Goal: Information Seeking & Learning: Check status

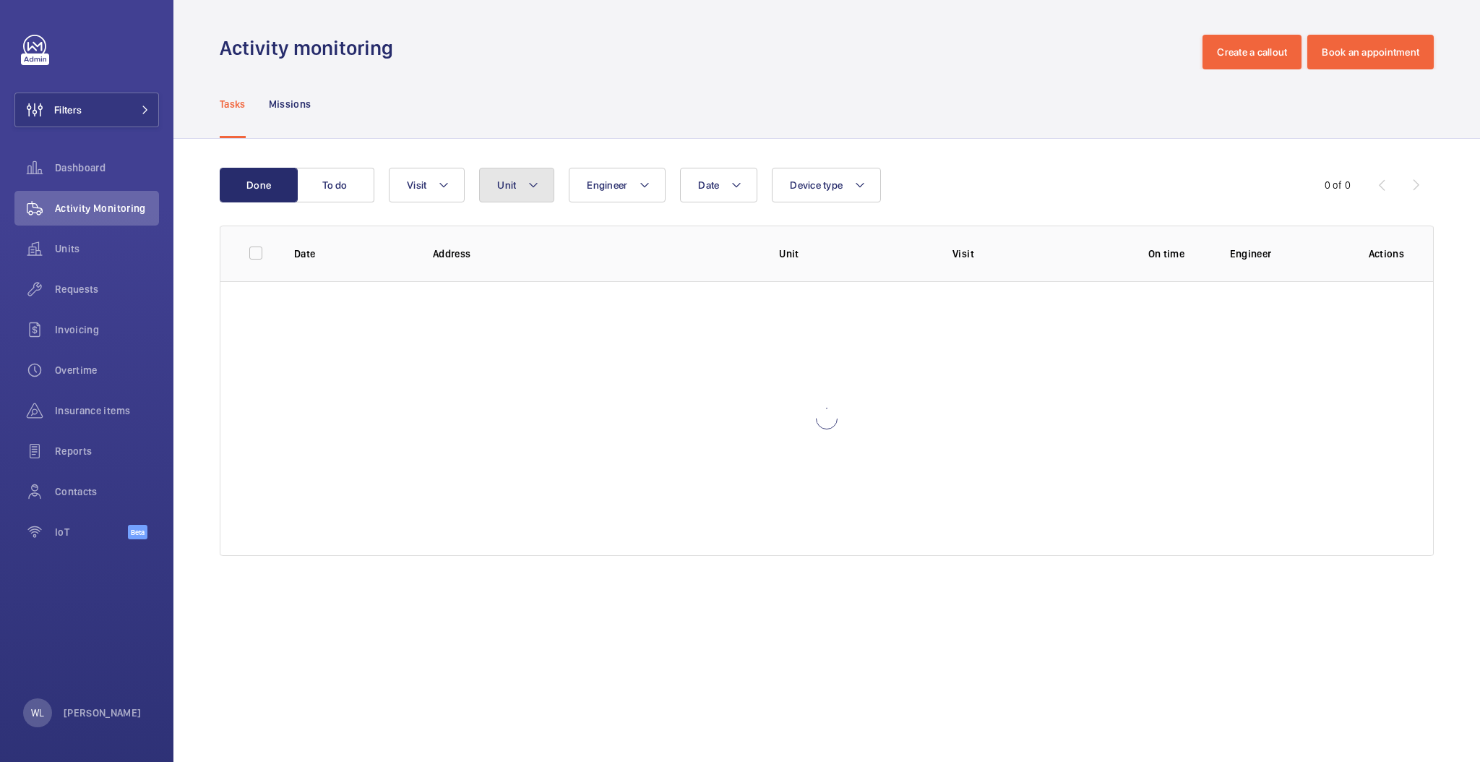
click at [530, 189] on mat-icon at bounding box center [534, 184] width 12 height 17
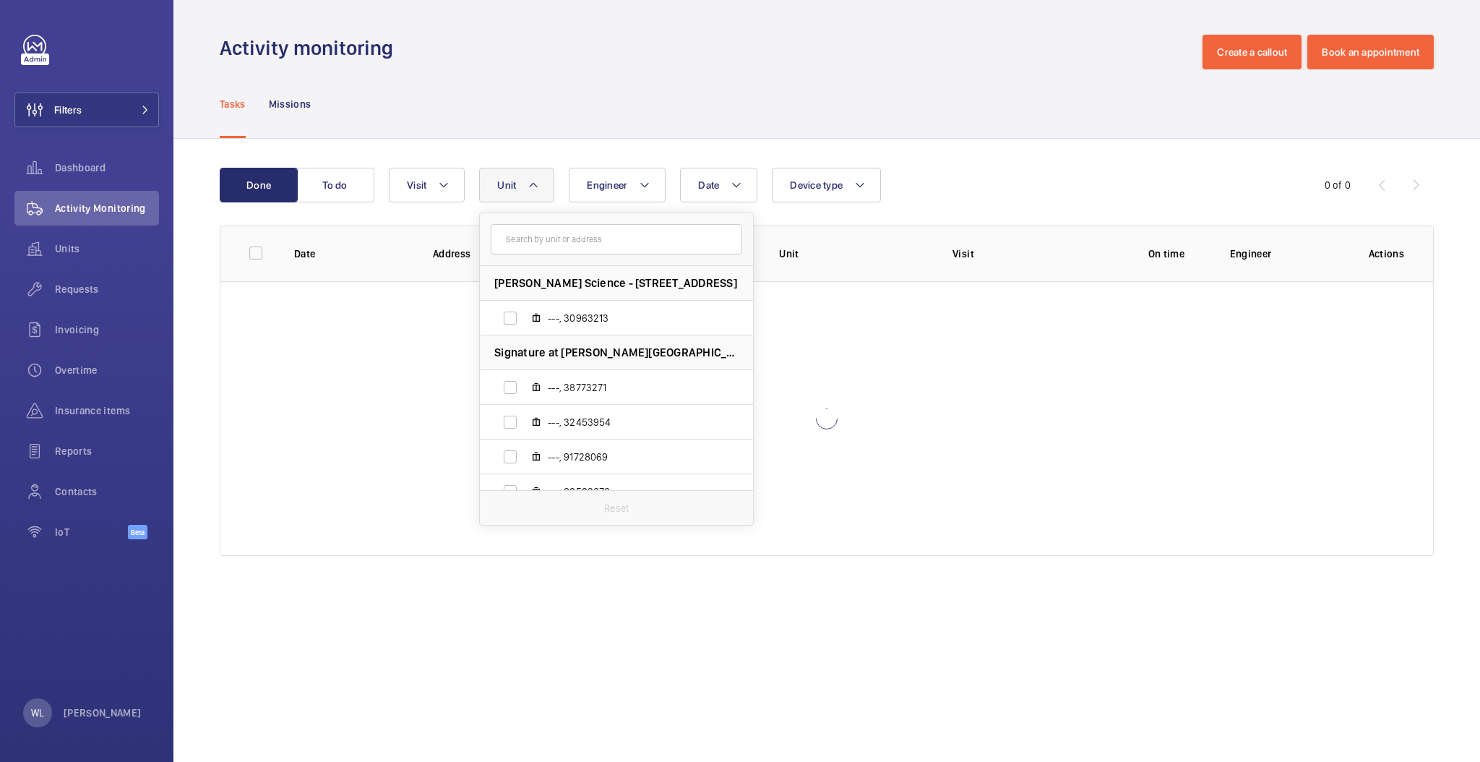
click at [599, 246] on input "text" at bounding box center [616, 239] width 251 height 30
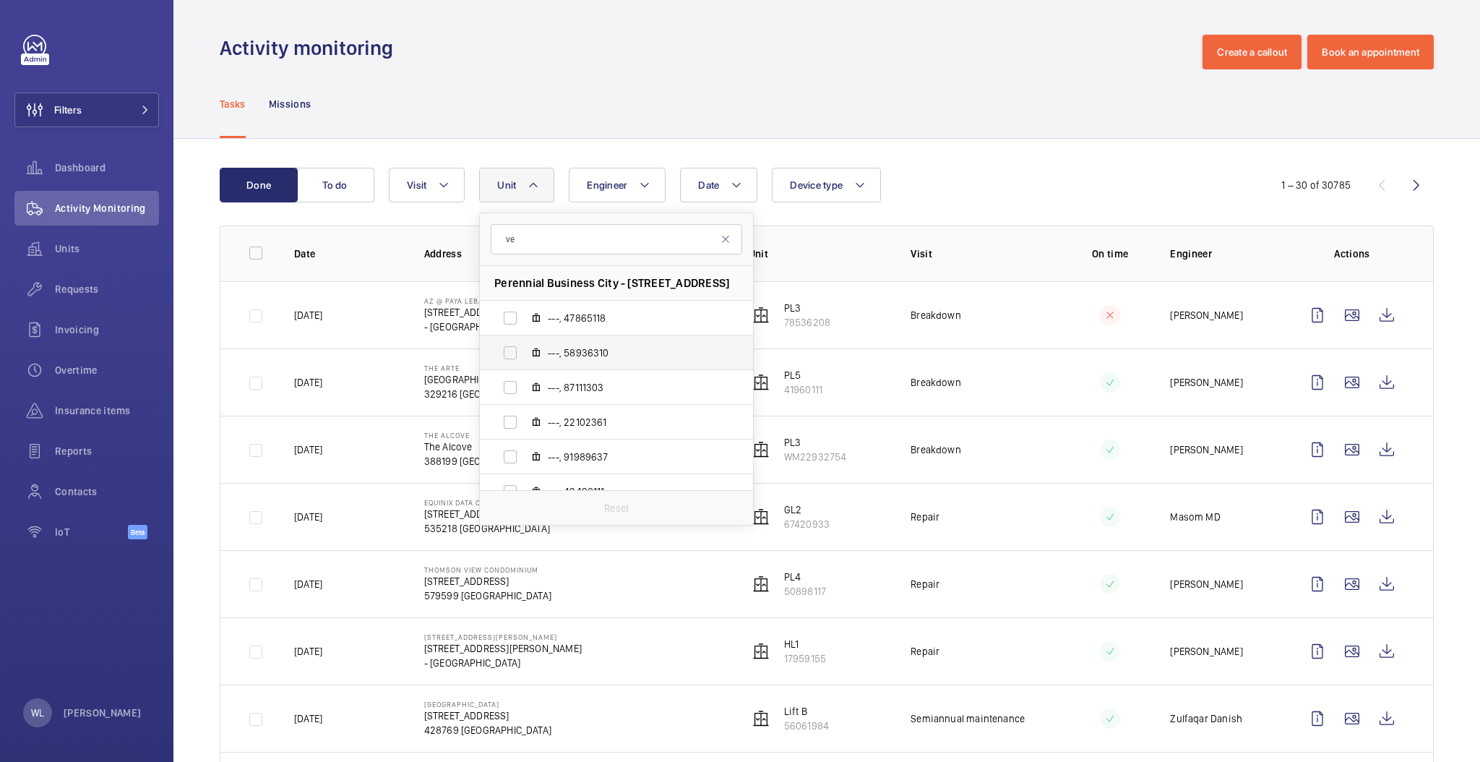
type input "v"
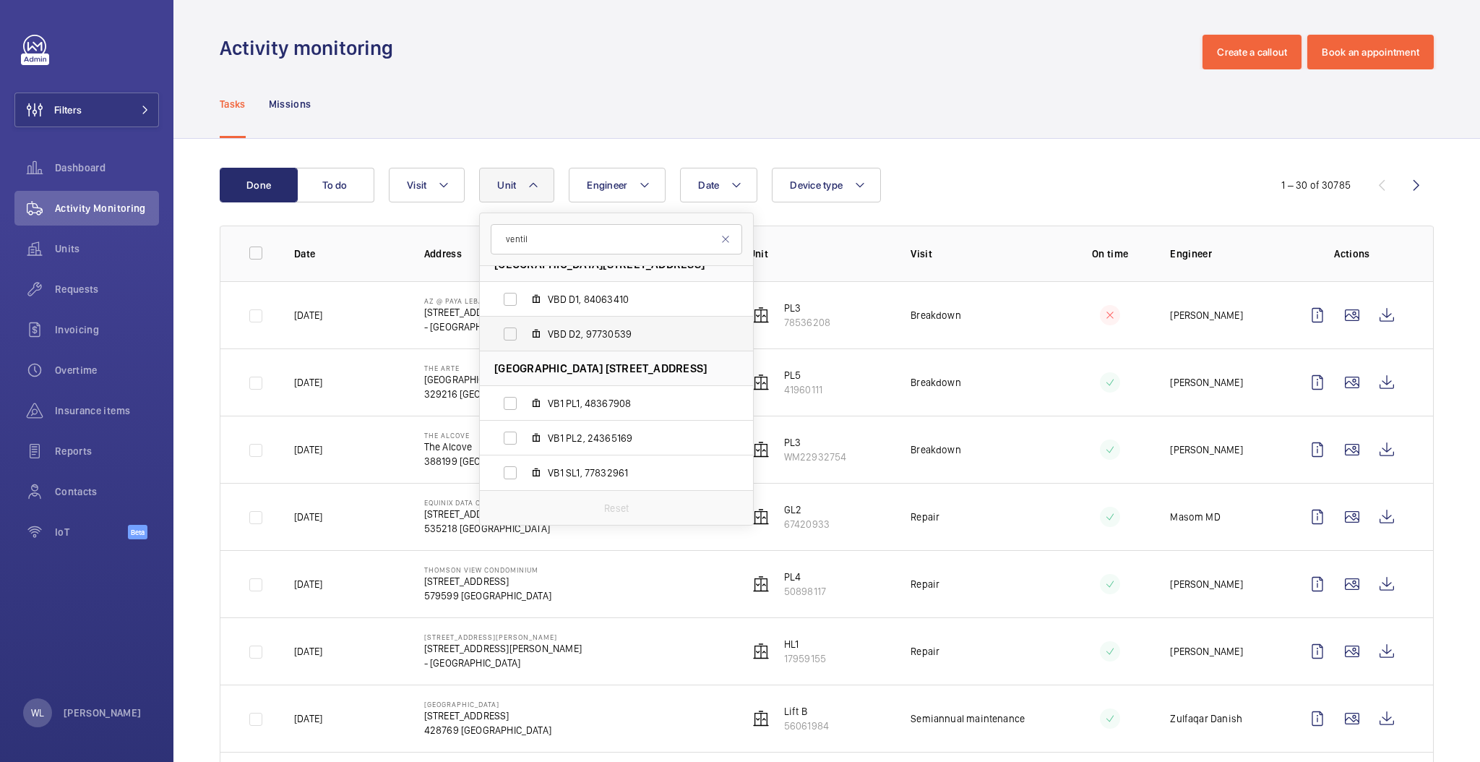
scroll to position [434, 0]
type input "ventil"
click at [989, 109] on div "Tasks Missions" at bounding box center [827, 103] width 1214 height 69
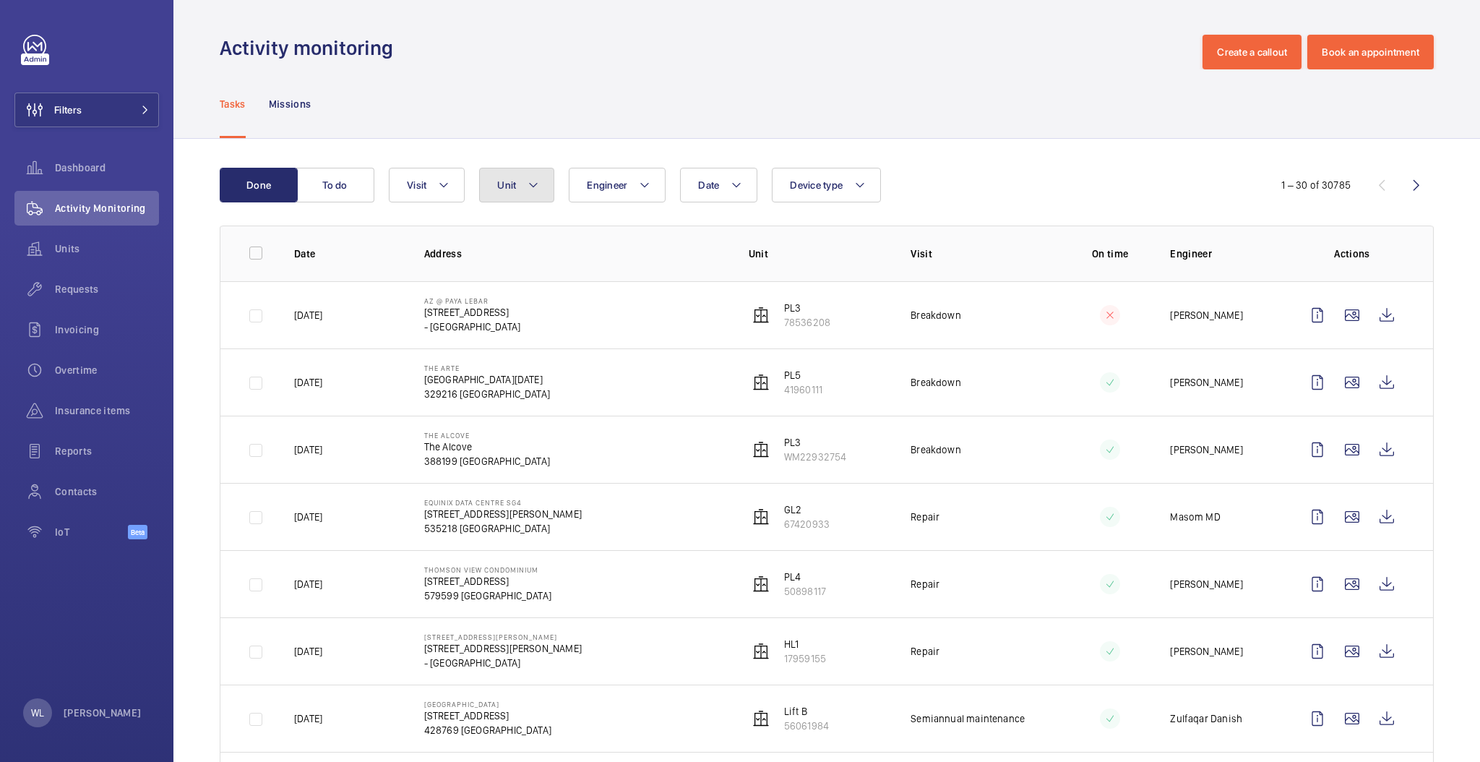
click at [497, 186] on span "Unit" at bounding box center [506, 185] width 19 height 12
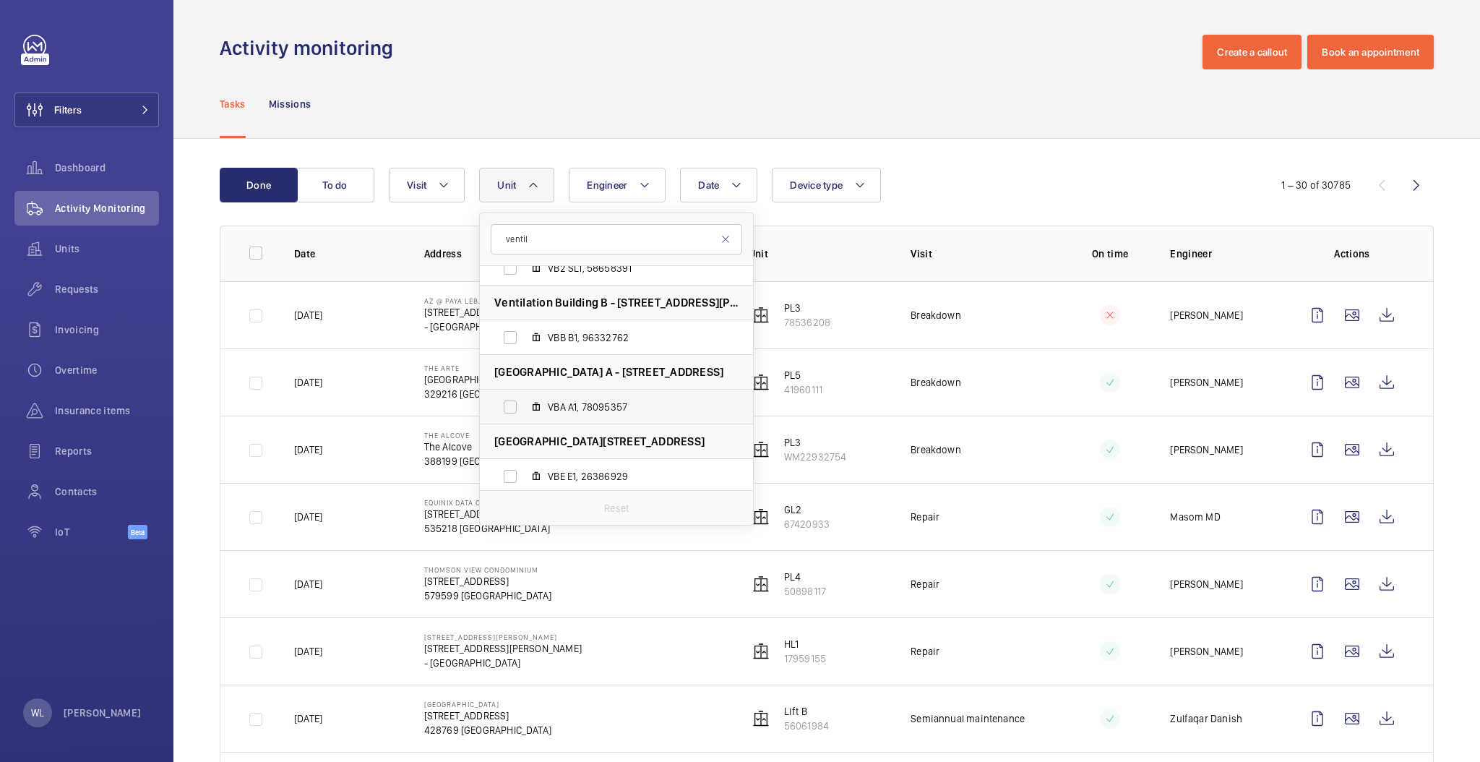
scroll to position [96, 0]
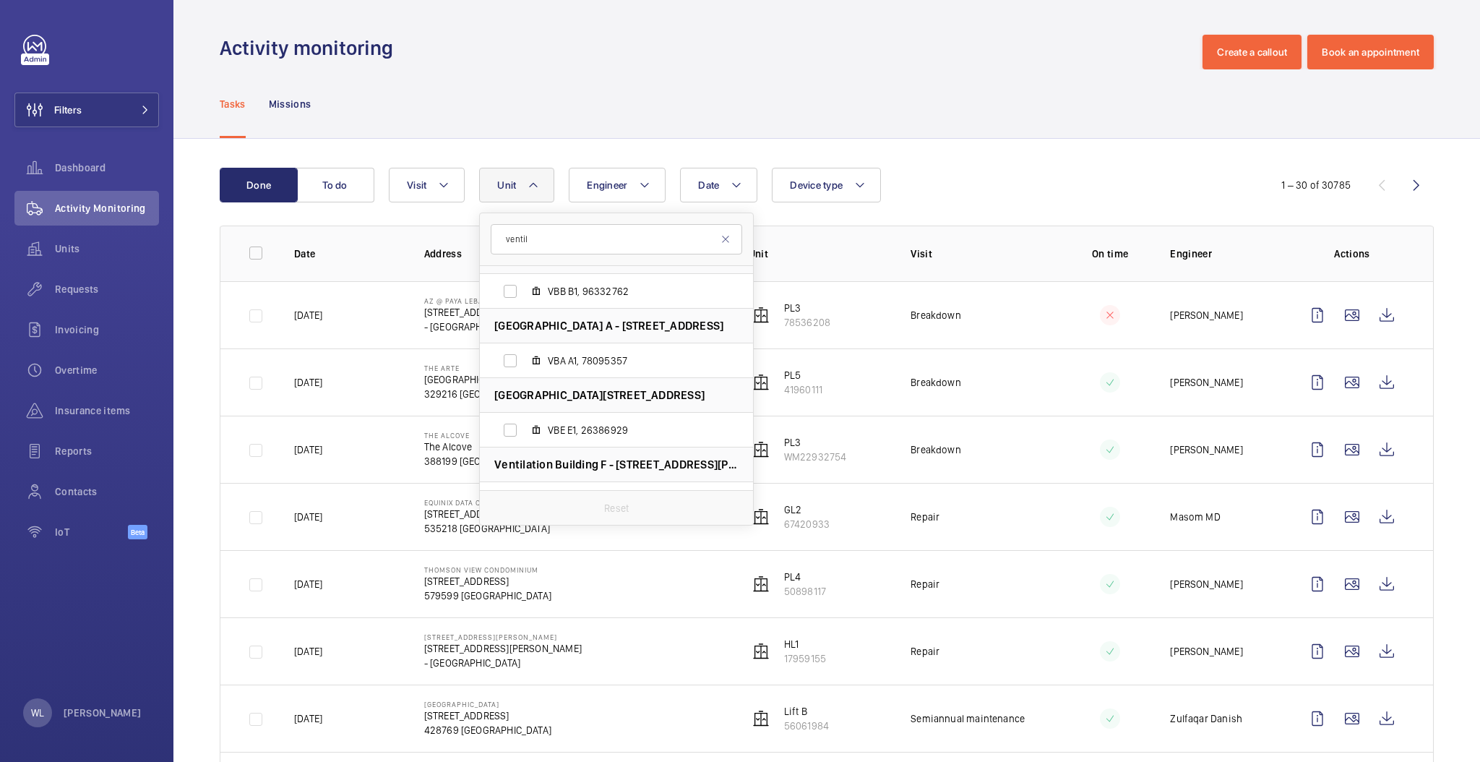
type input "ventil"
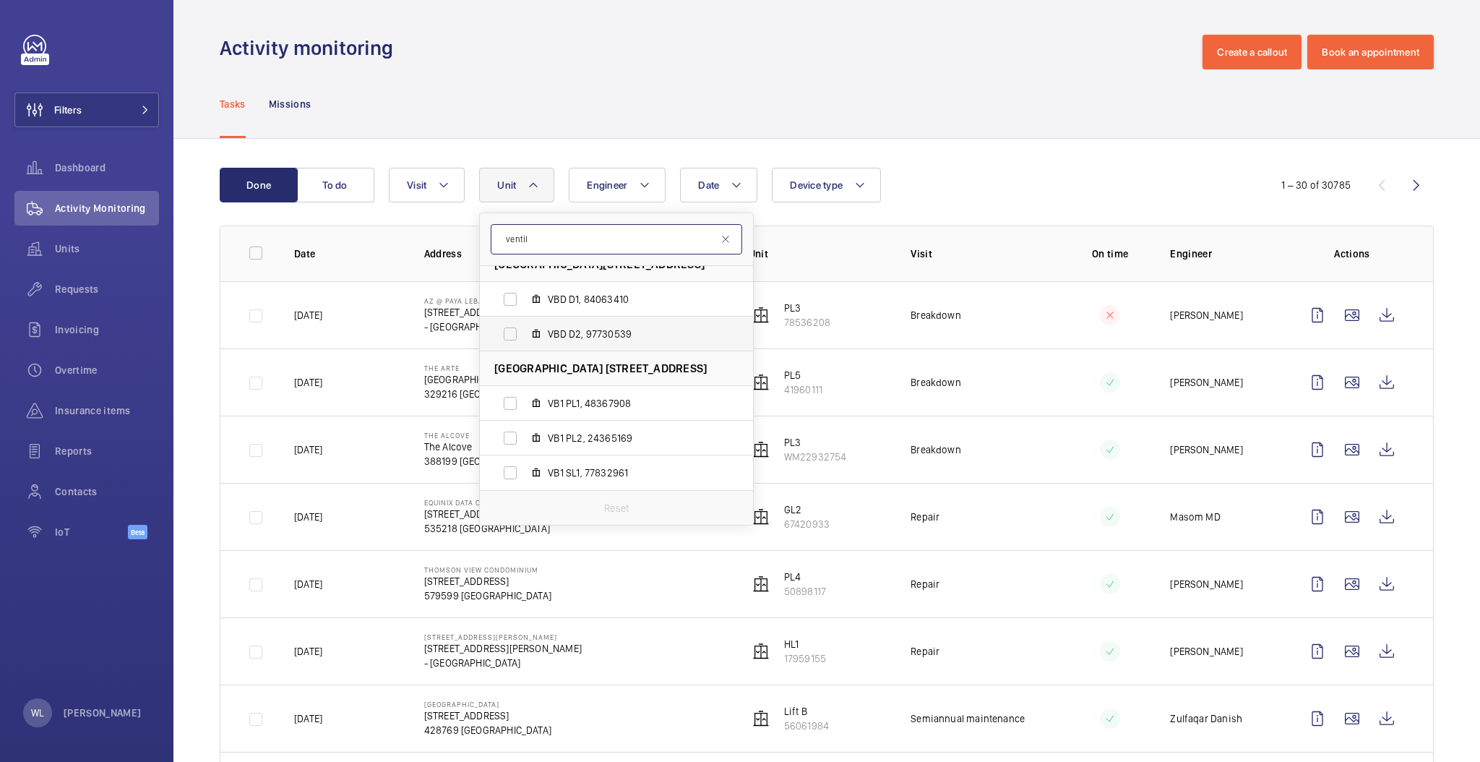
scroll to position [434, 0]
click at [507, 398] on label "VB1 PL1, 48367908" at bounding box center [605, 404] width 250 height 35
click at [507, 398] on input "VB1 PL1, 48367908" at bounding box center [510, 404] width 29 height 29
checkbox input "true"
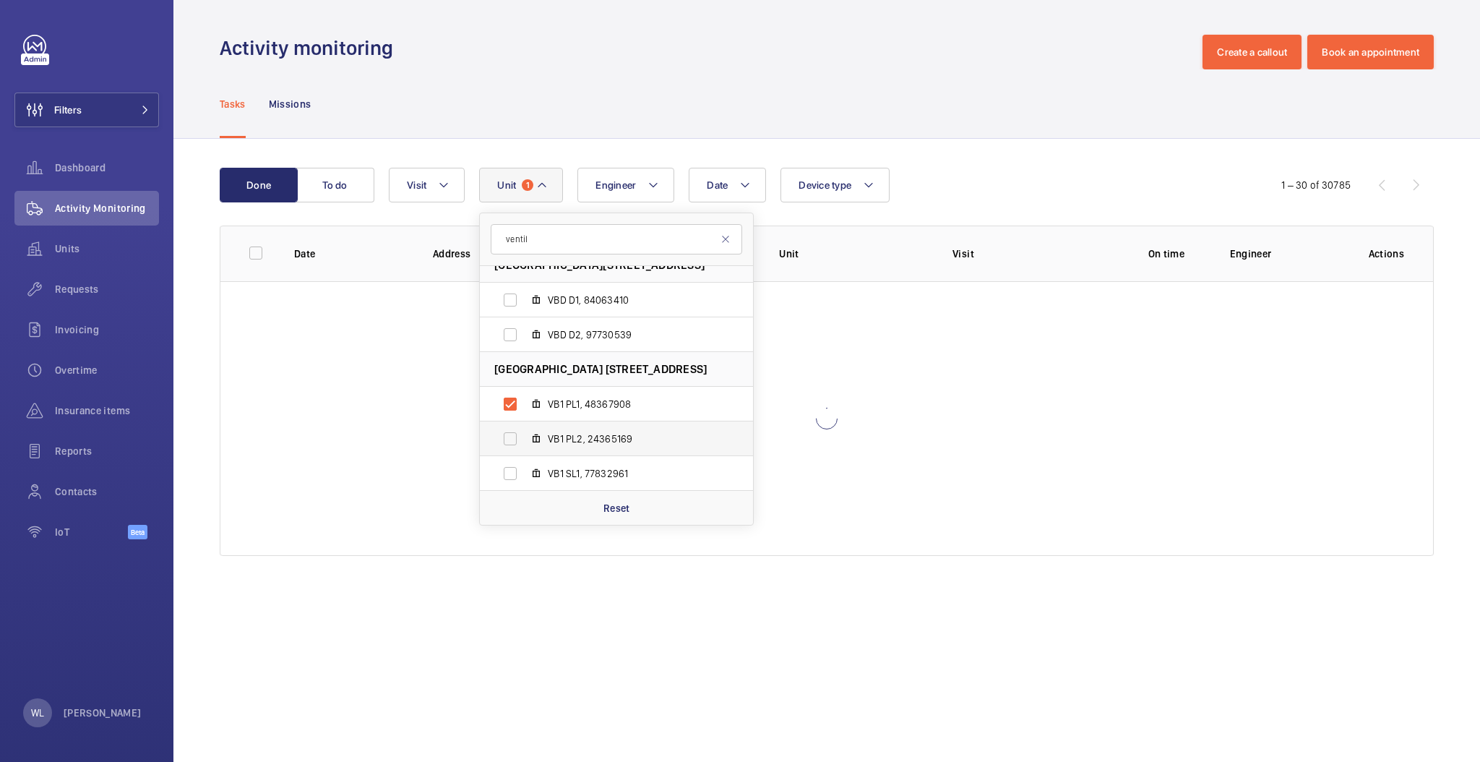
click at [512, 444] on label "VB1 PL2, 24365169" at bounding box center [605, 438] width 250 height 35
click at [512, 444] on input "VB1 PL2, 24365169" at bounding box center [510, 438] width 29 height 29
checkbox input "true"
click at [504, 464] on label "VB1 SL1, 77832961" at bounding box center [605, 473] width 250 height 35
click at [504, 464] on input "VB1 SL1, 77832961" at bounding box center [510, 473] width 29 height 29
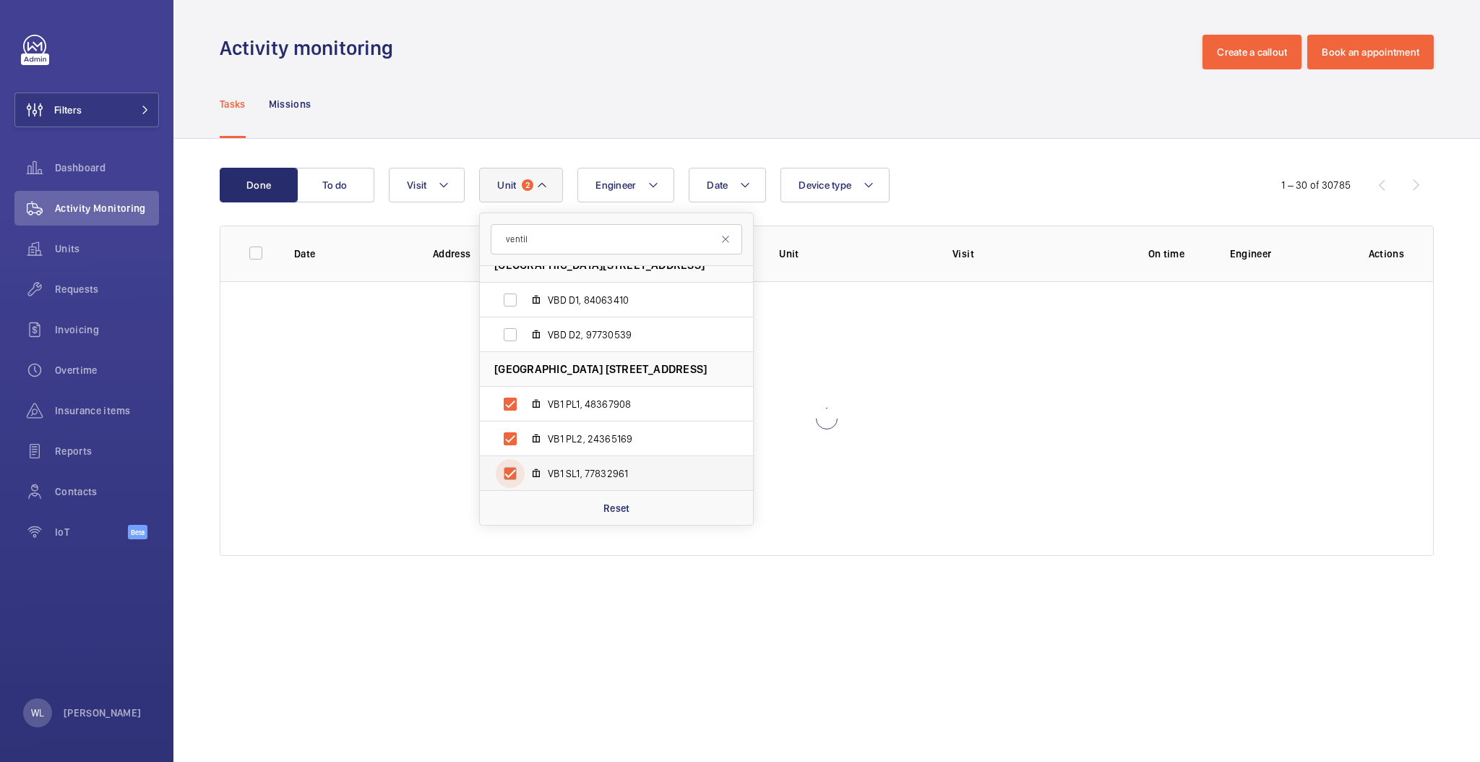
checkbox input "true"
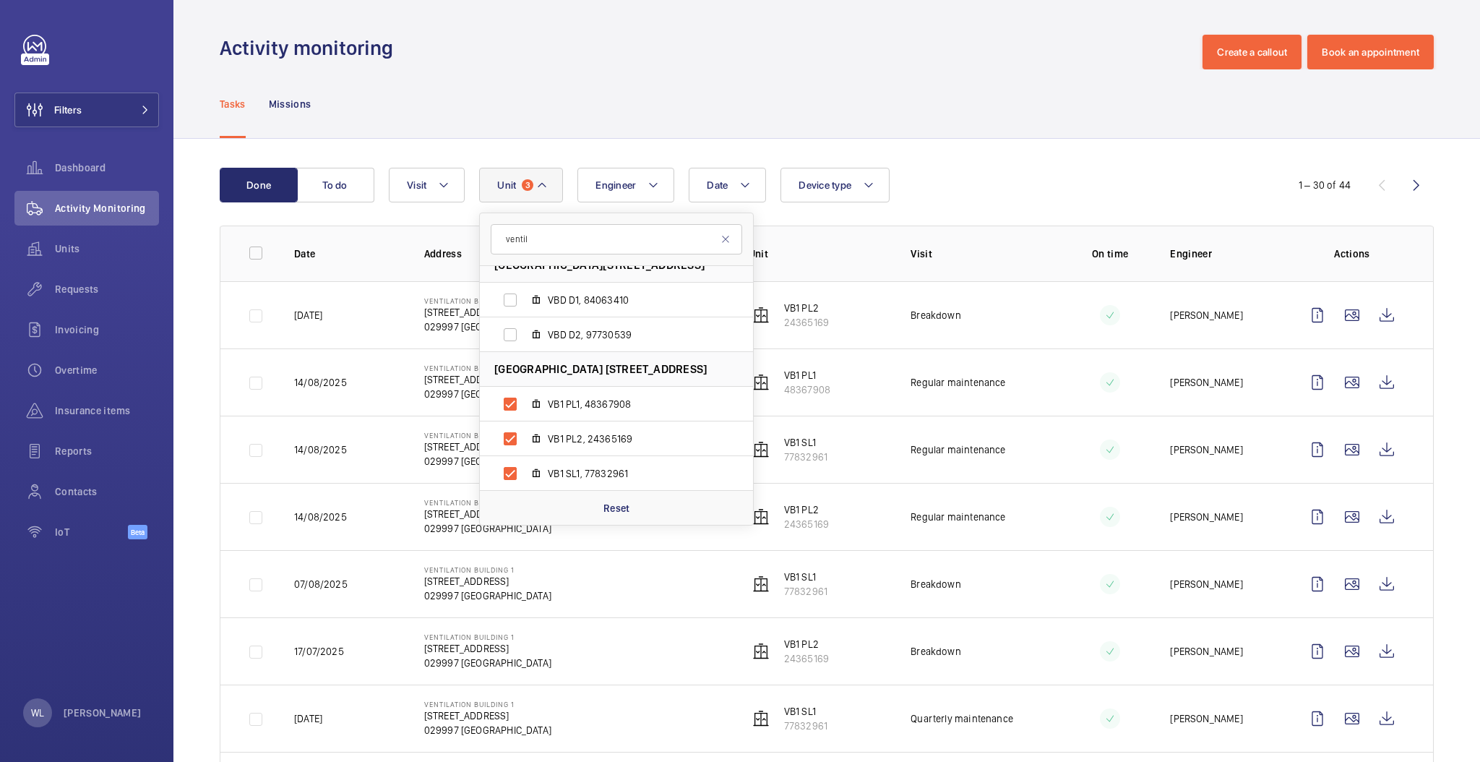
click at [973, 337] on td "Breakdown" at bounding box center [968, 314] width 163 height 67
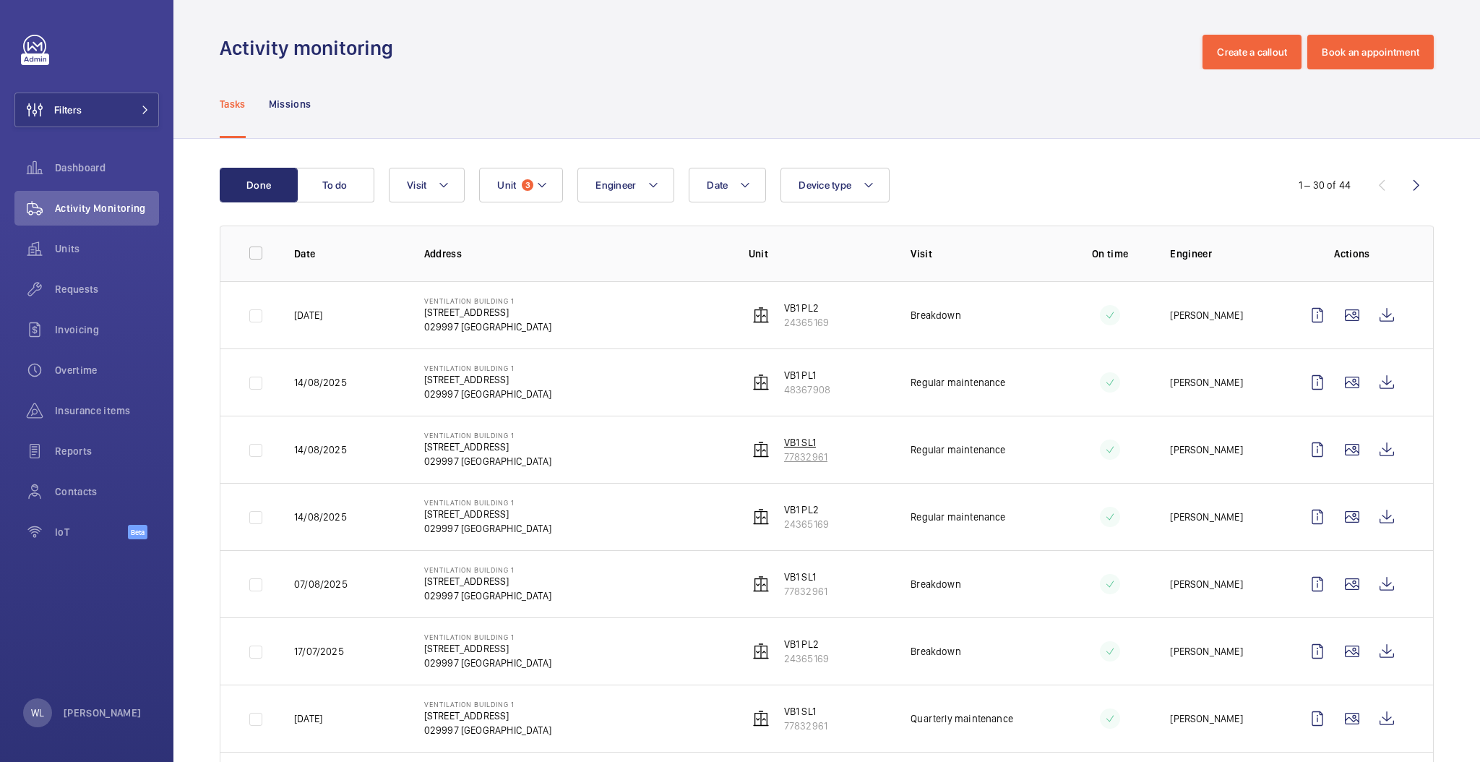
click at [799, 435] on p "VB1 SL1" at bounding box center [805, 442] width 43 height 14
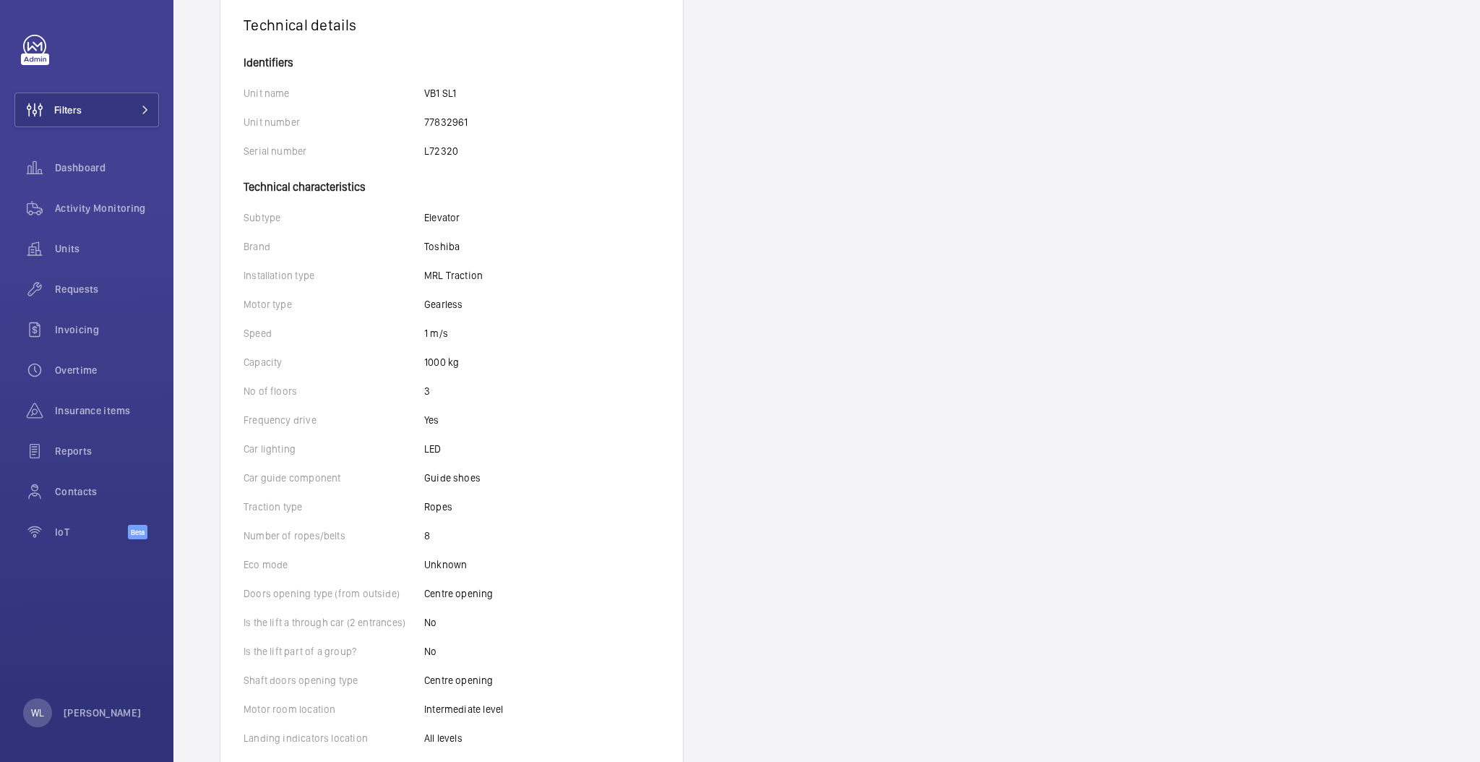
scroll to position [289, 0]
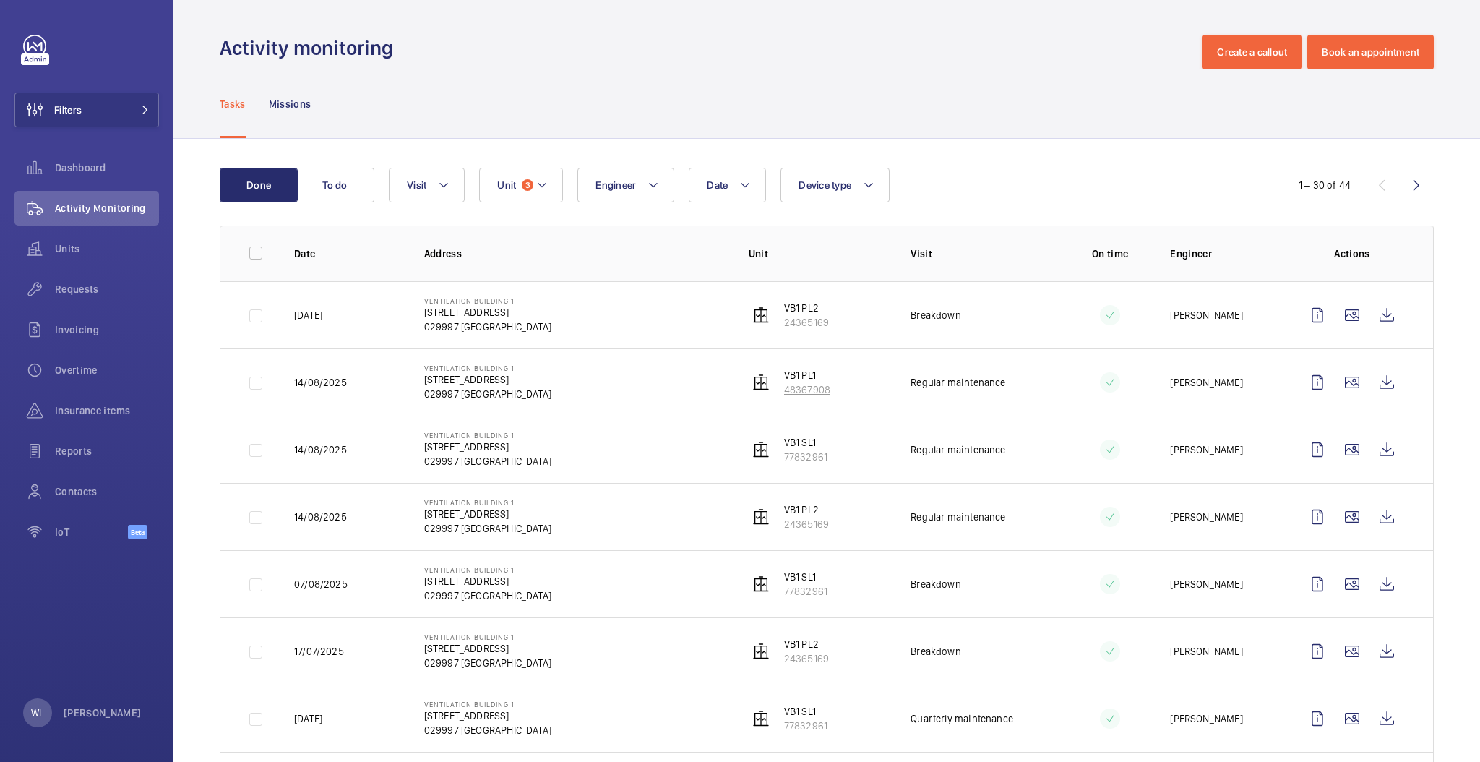
click at [800, 374] on p "VB1 PL1" at bounding box center [807, 375] width 46 height 14
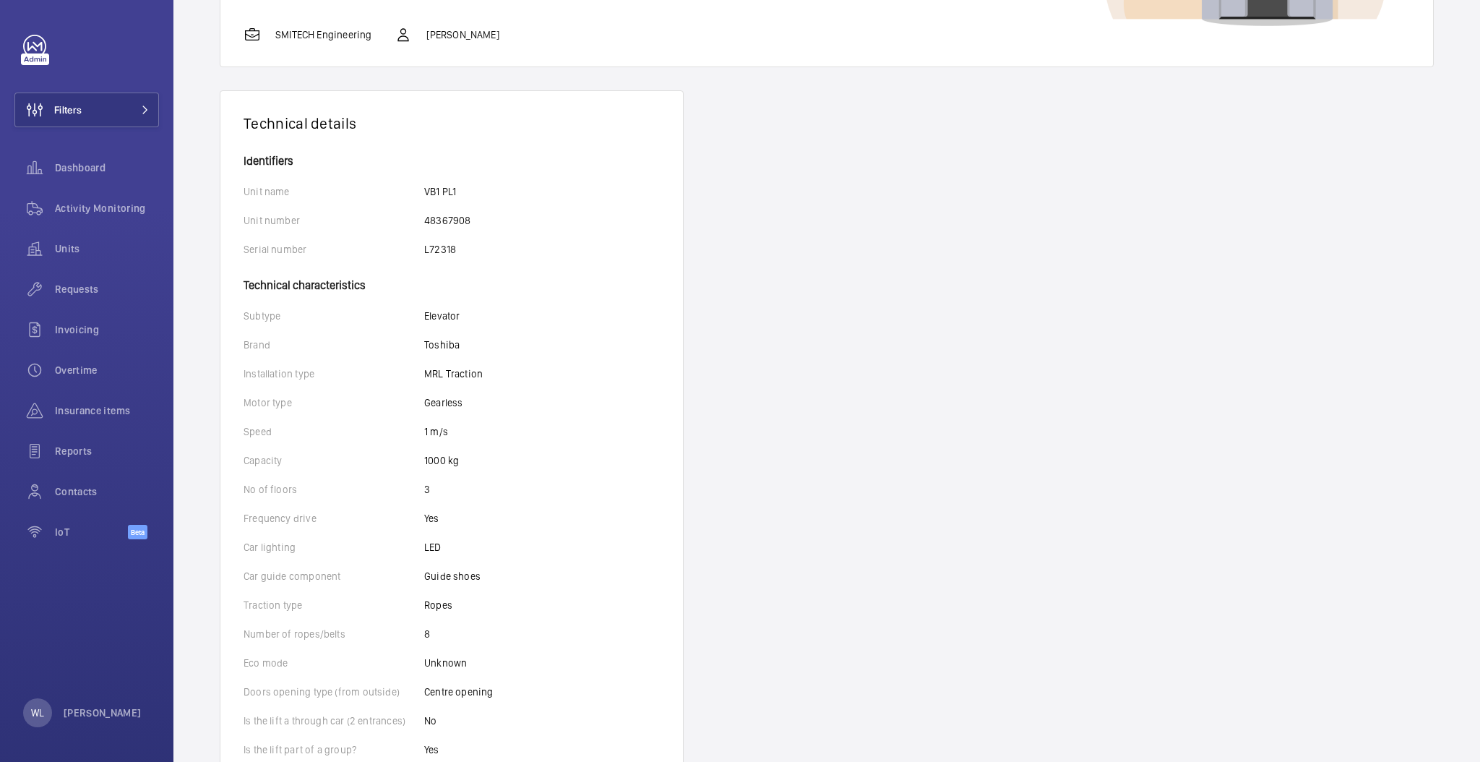
scroll to position [192, 0]
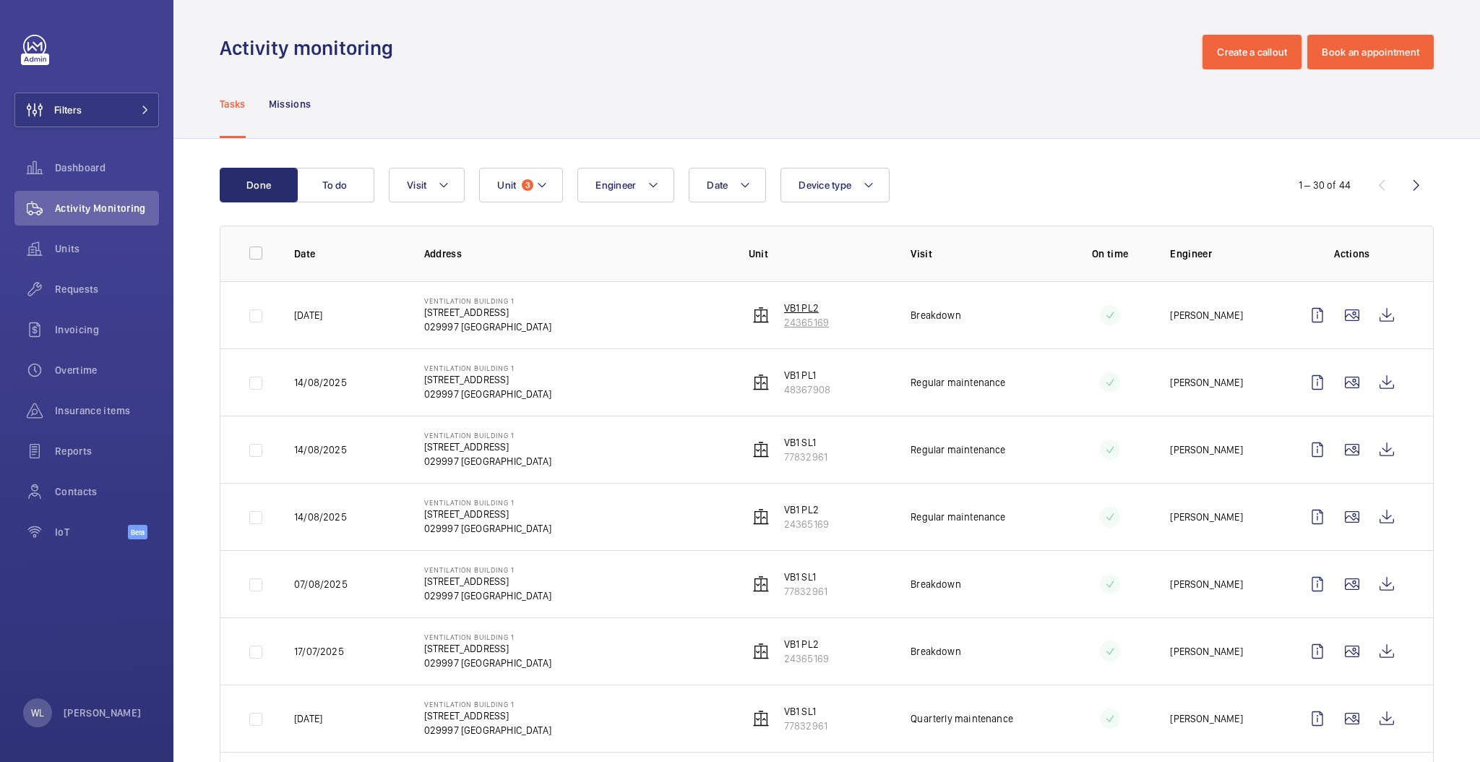
click at [795, 310] on p "VB1 PL2" at bounding box center [806, 308] width 45 height 14
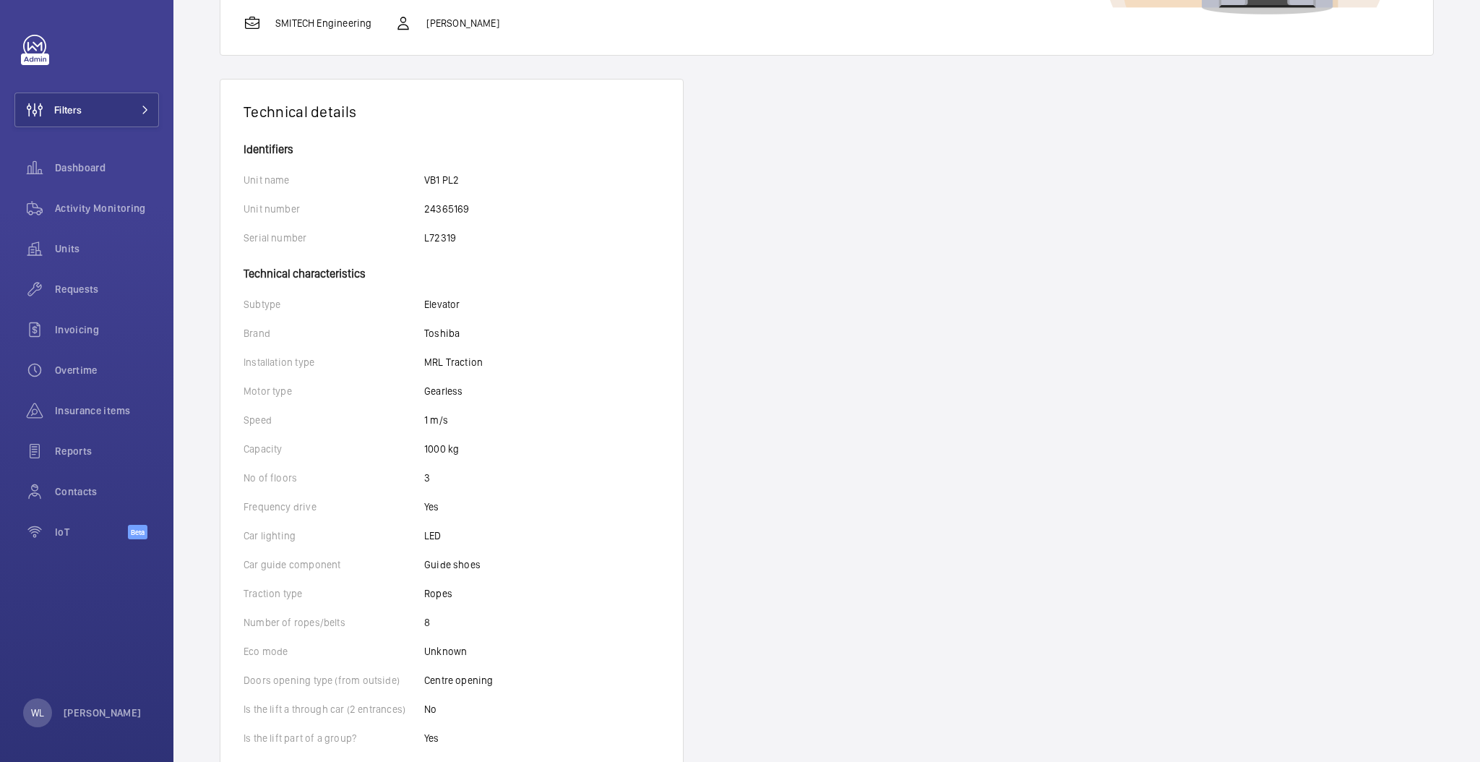
scroll to position [192, 0]
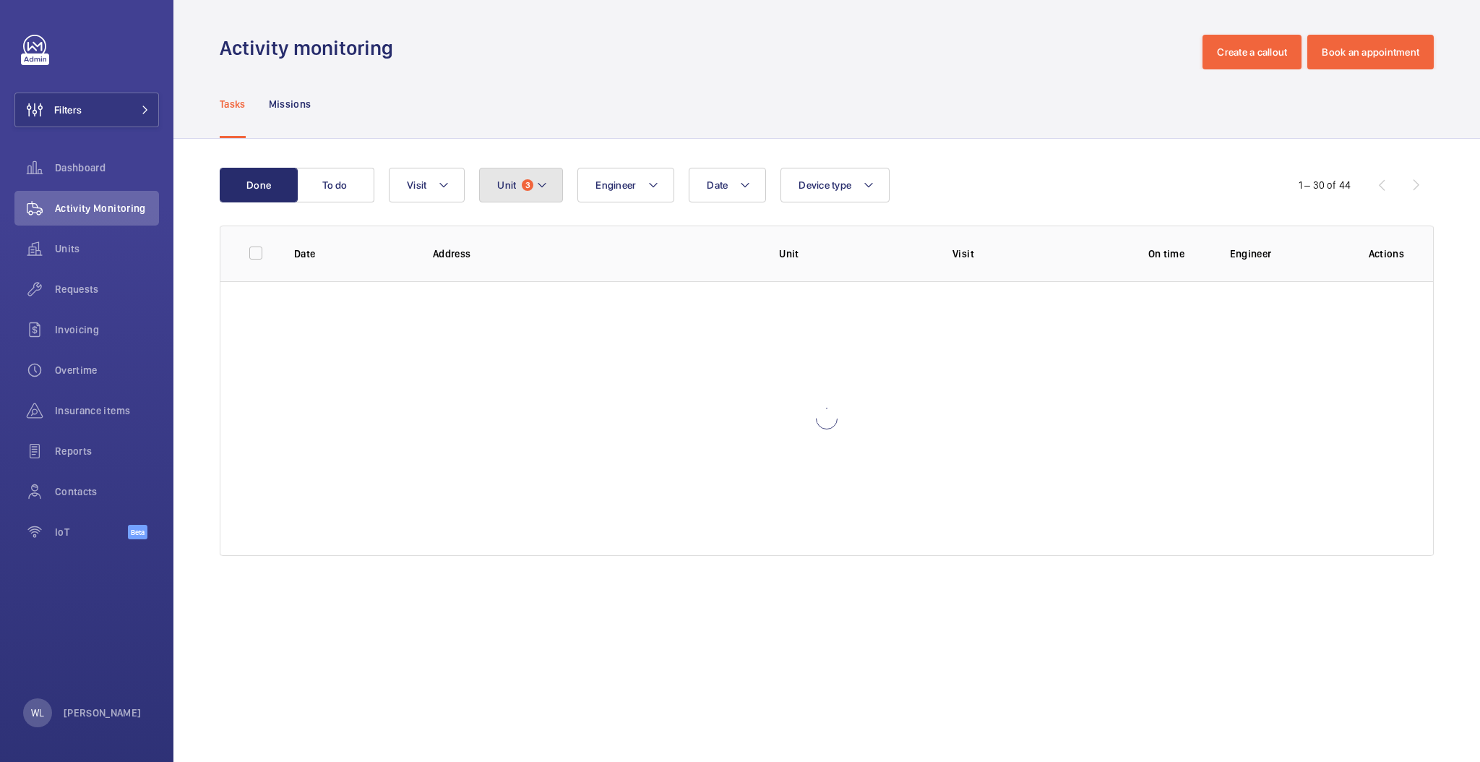
click at [528, 175] on button "Unit 3" at bounding box center [521, 185] width 84 height 35
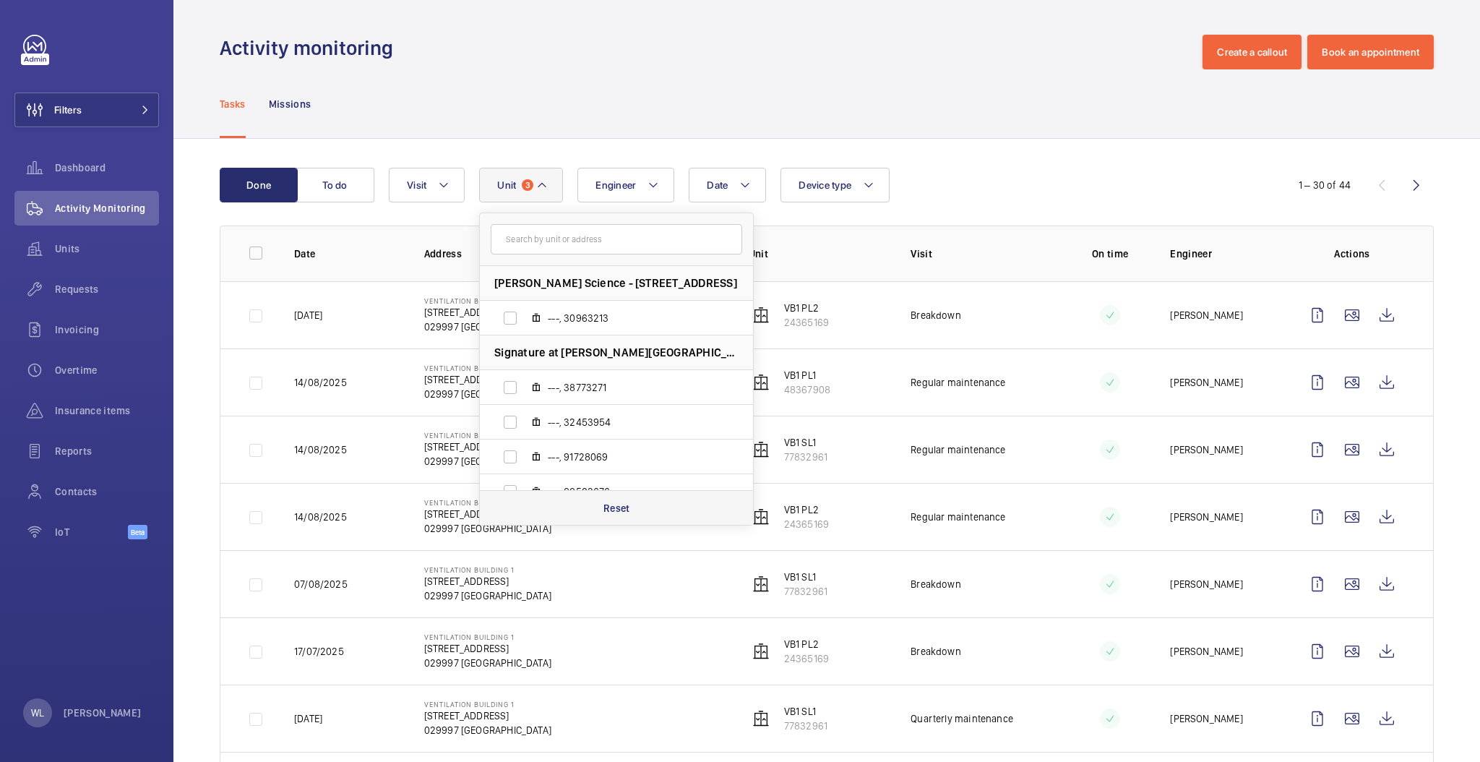
click at [611, 506] on p "Reset" at bounding box center [616, 508] width 27 height 14
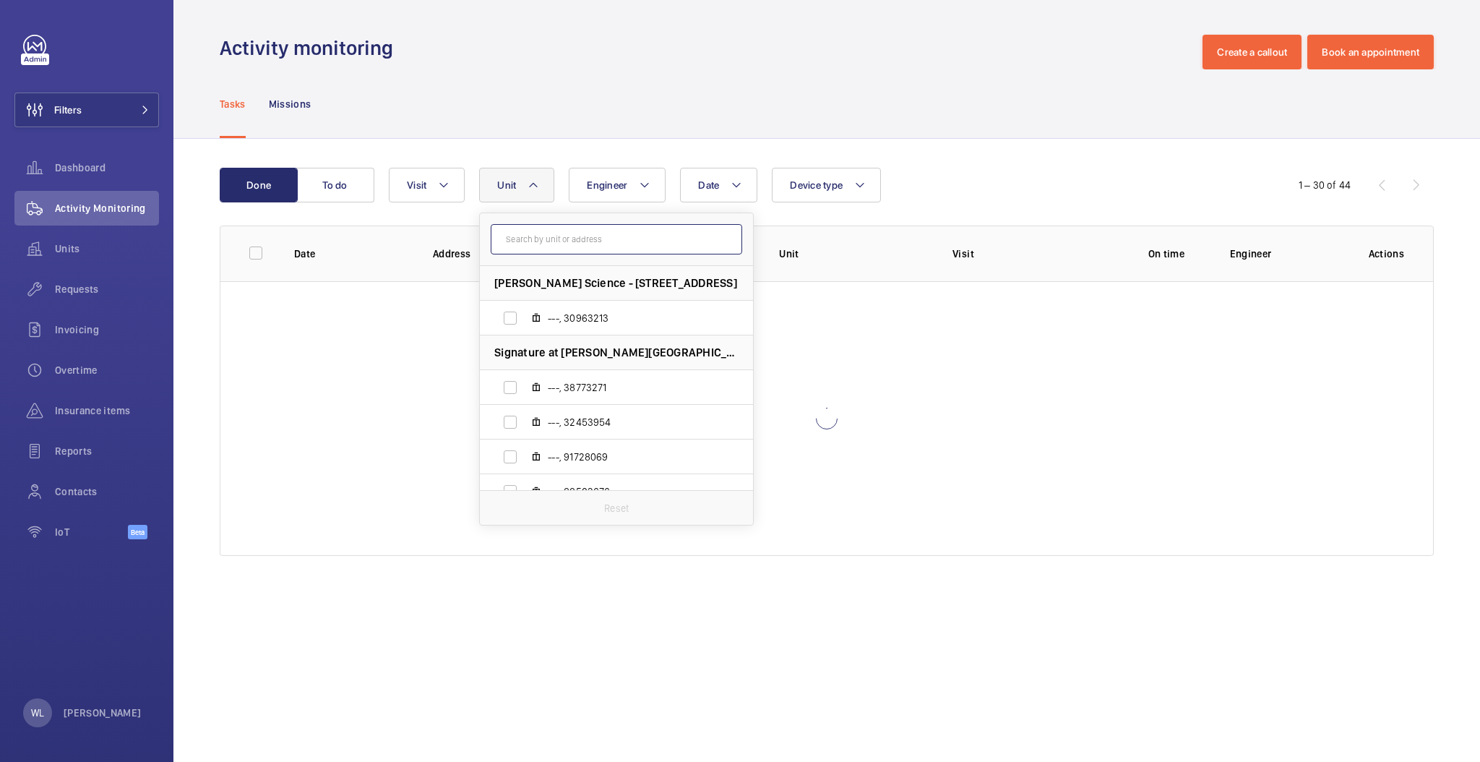
drag, startPoint x: 558, startPoint y: 241, endPoint x: 585, endPoint y: 231, distance: 28.3
click at [559, 241] on input "text" at bounding box center [616, 239] width 251 height 30
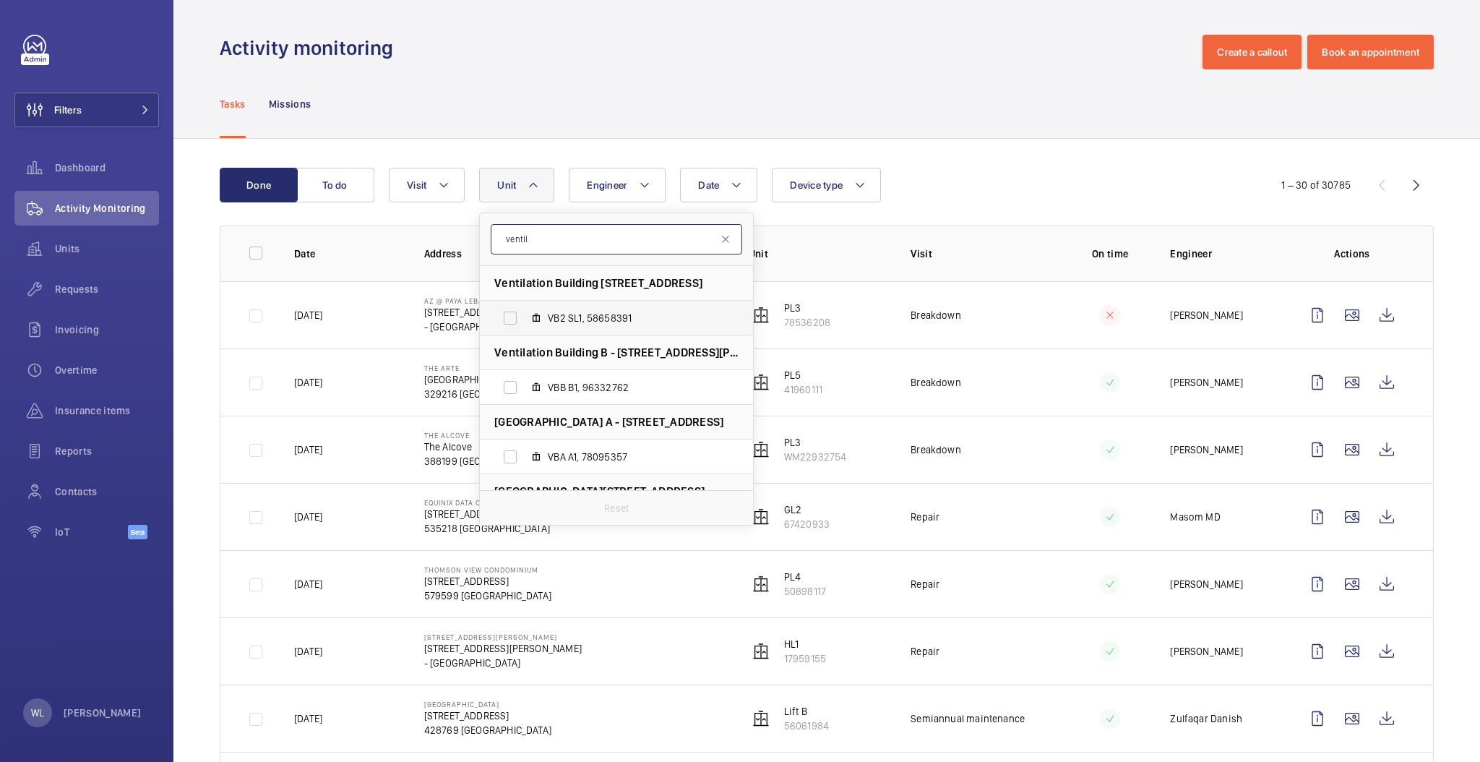
type input "ventil"
click at [640, 324] on span "VB2 SL1, 58658391" at bounding box center [632, 318] width 168 height 14
click at [525, 324] on input "VB2 SL1, 58658391" at bounding box center [510, 318] width 29 height 29
checkbox input "true"
click at [1050, 338] on td at bounding box center [1099, 314] width 98 height 67
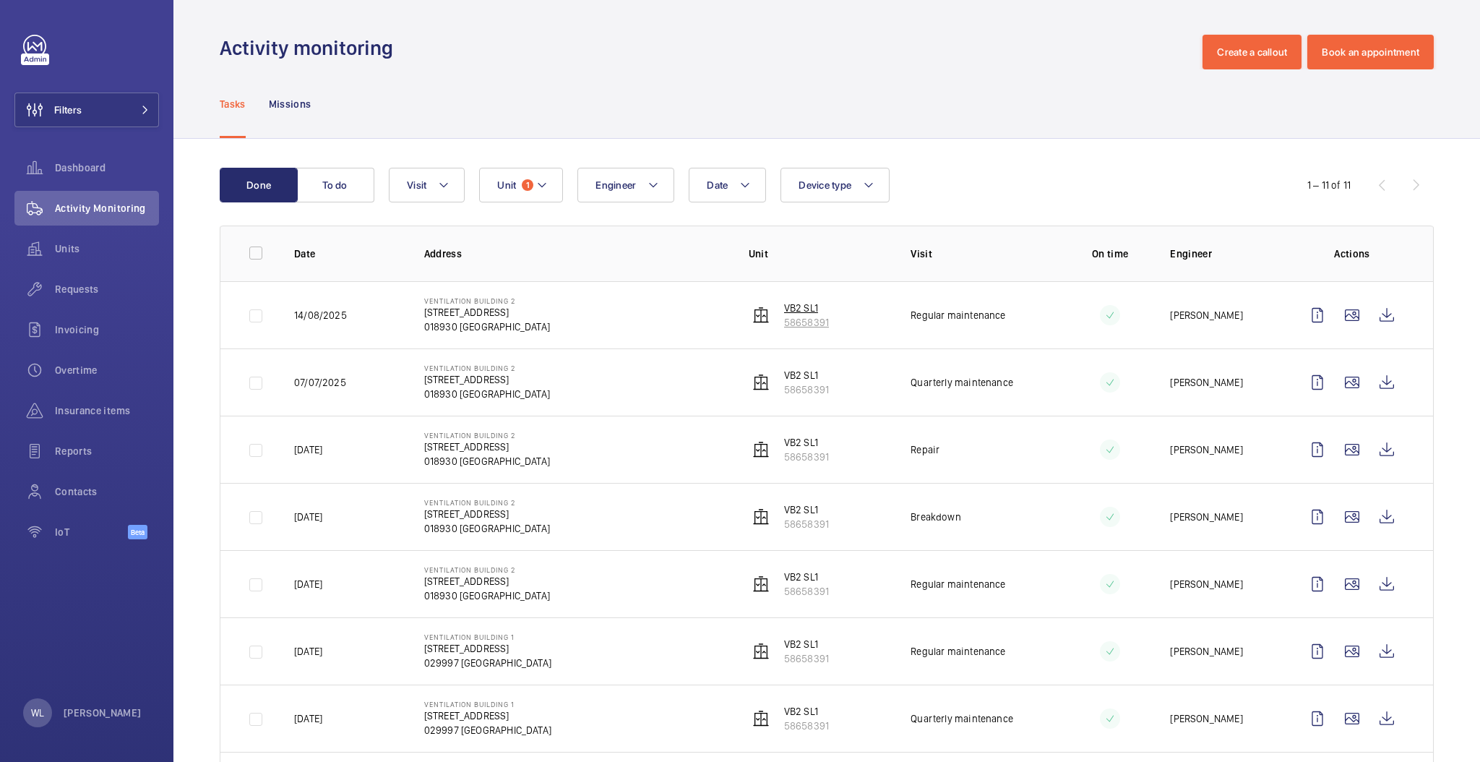
click at [810, 304] on p "VB2 SL1" at bounding box center [806, 308] width 45 height 14
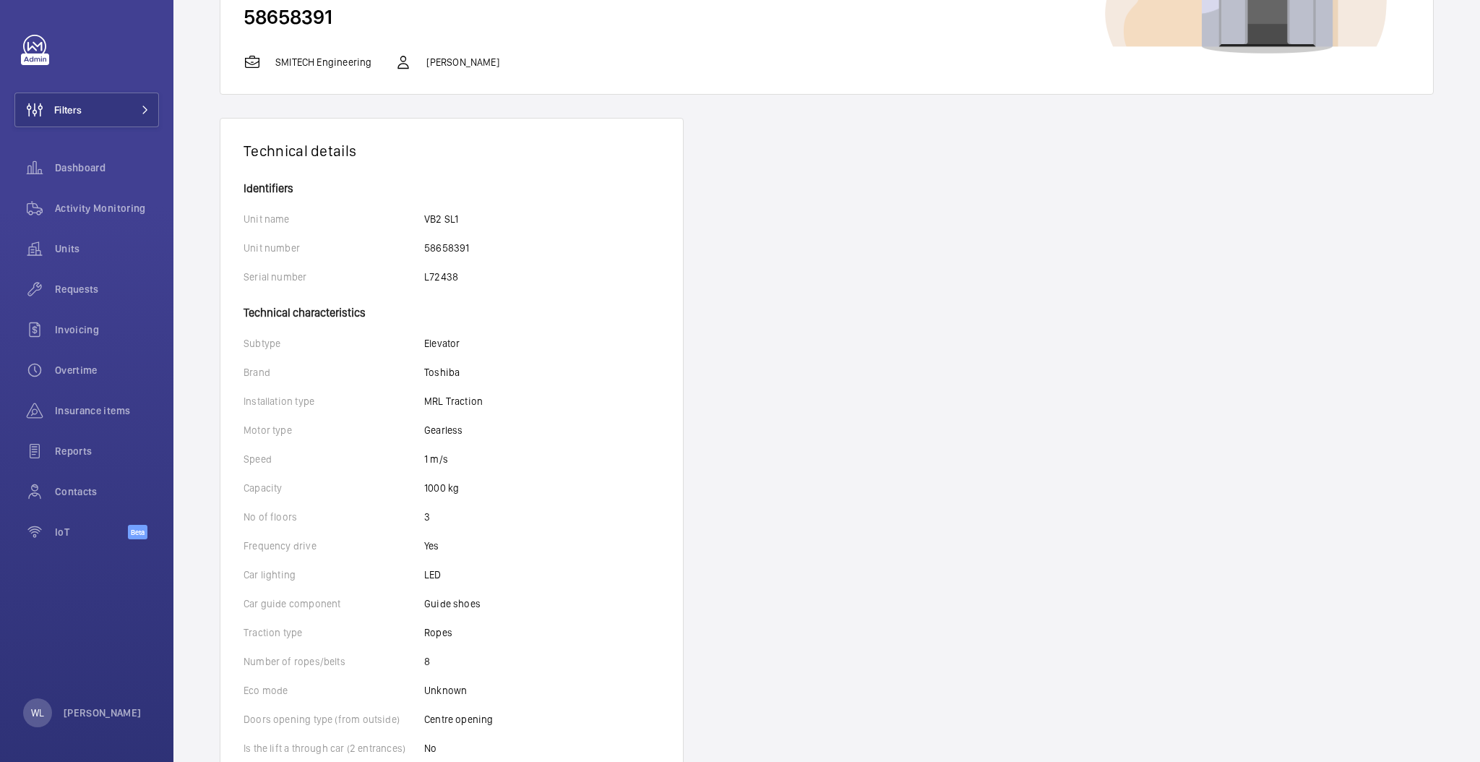
scroll to position [192, 0]
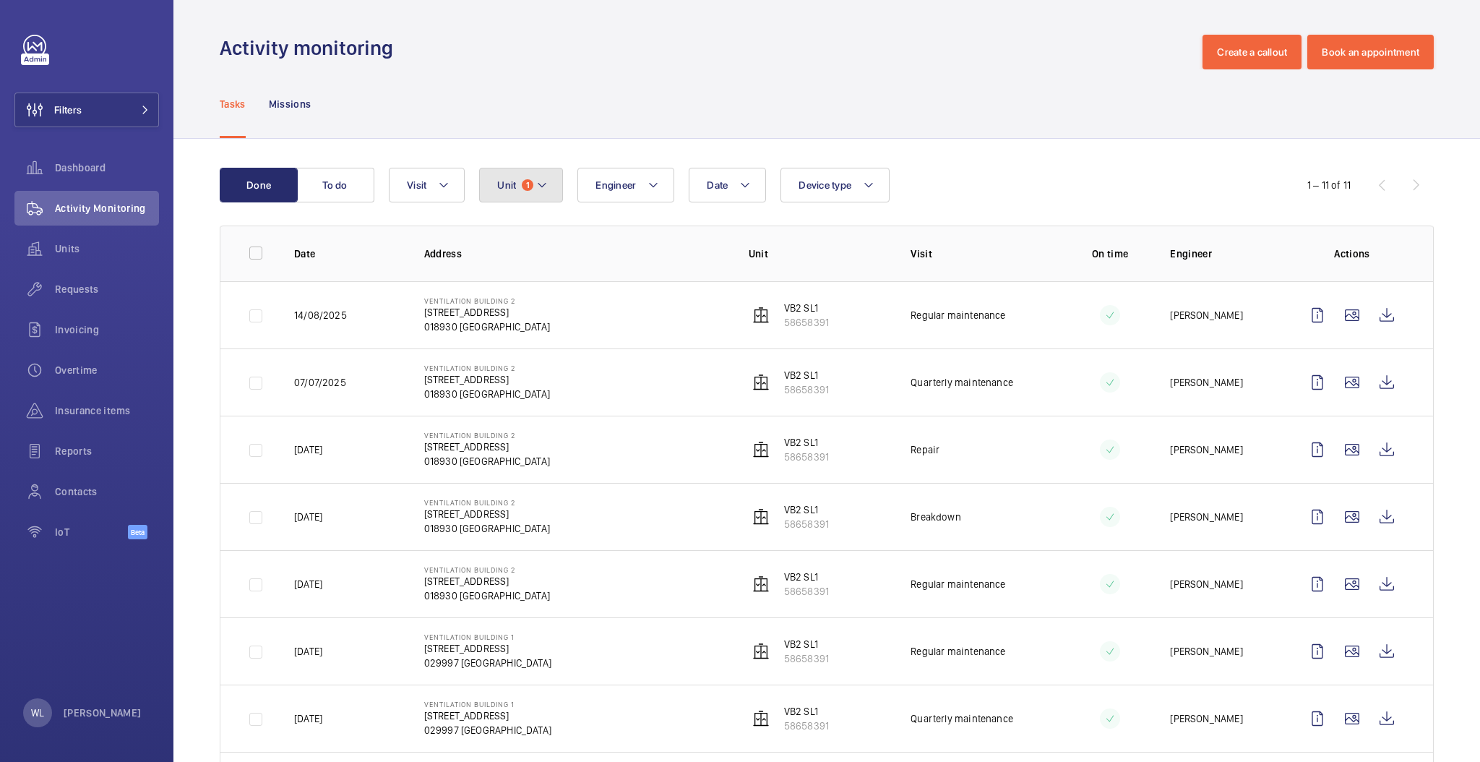
click at [535, 178] on button "Unit 1" at bounding box center [521, 185] width 84 height 35
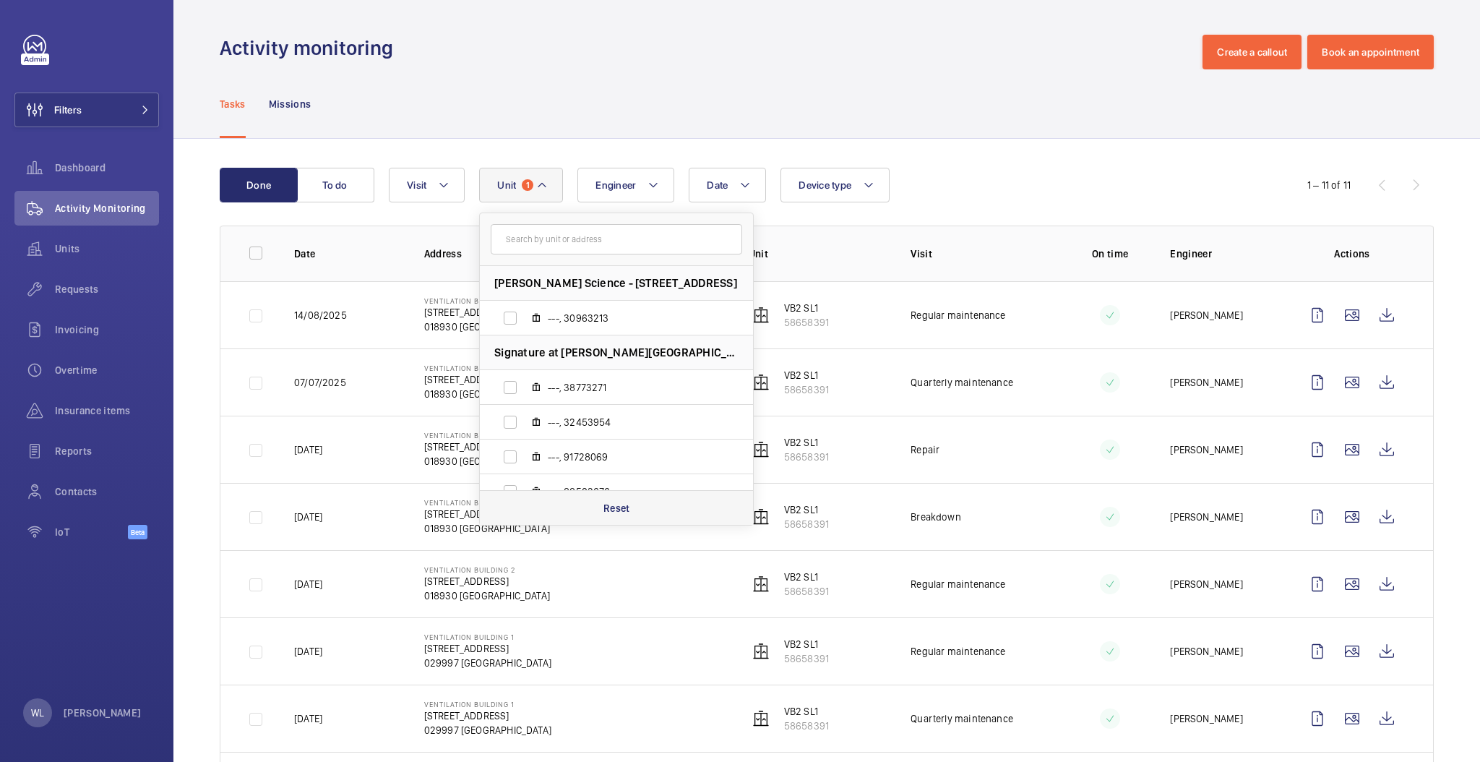
click at [653, 506] on div "Reset" at bounding box center [616, 507] width 273 height 35
click at [561, 231] on input "text" at bounding box center [616, 239] width 251 height 30
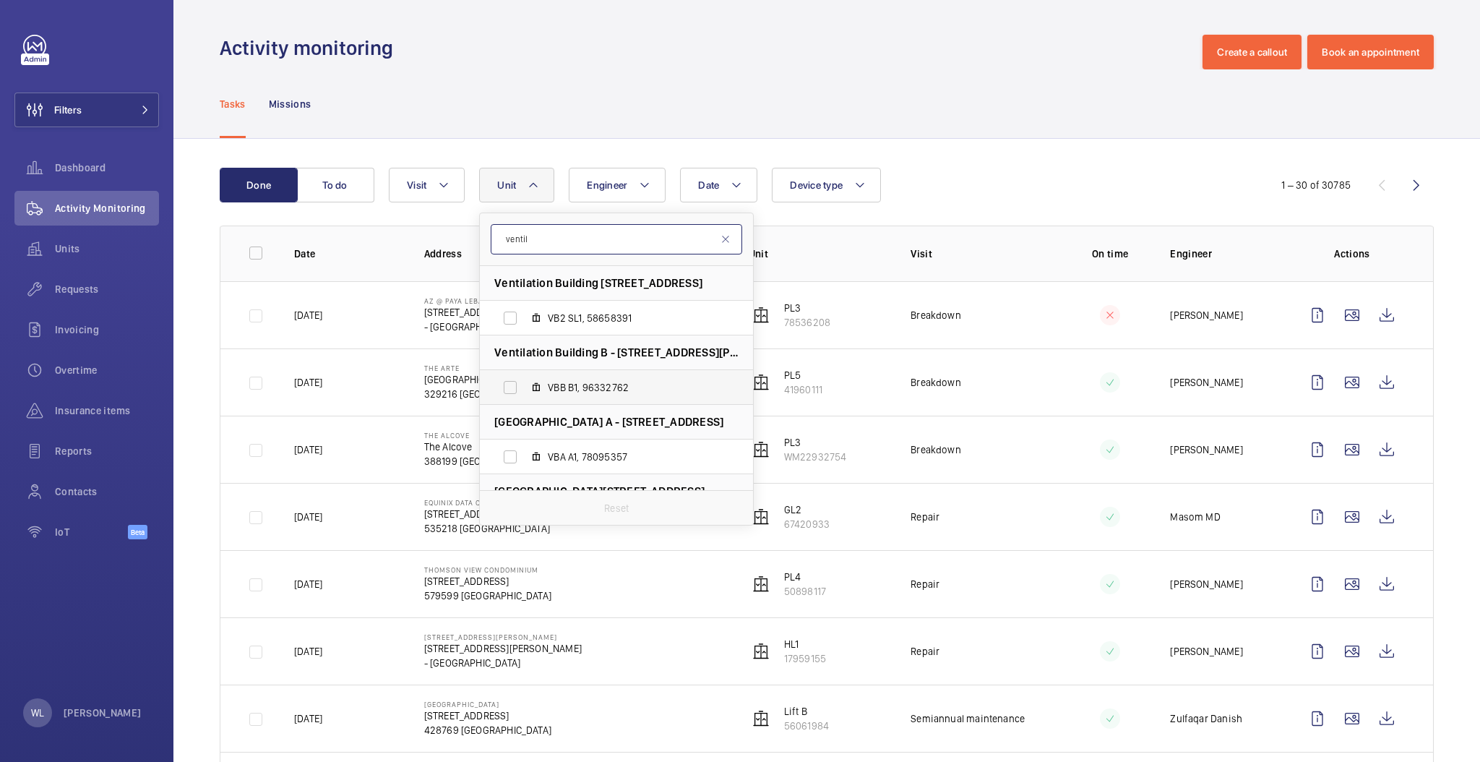
type input "ventil"
click at [616, 383] on span "VBB B1, 96332762" at bounding box center [632, 387] width 168 height 14
click at [525, 383] on input "VBB B1, 96332762" at bounding box center [510, 387] width 29 height 29
checkbox input "true"
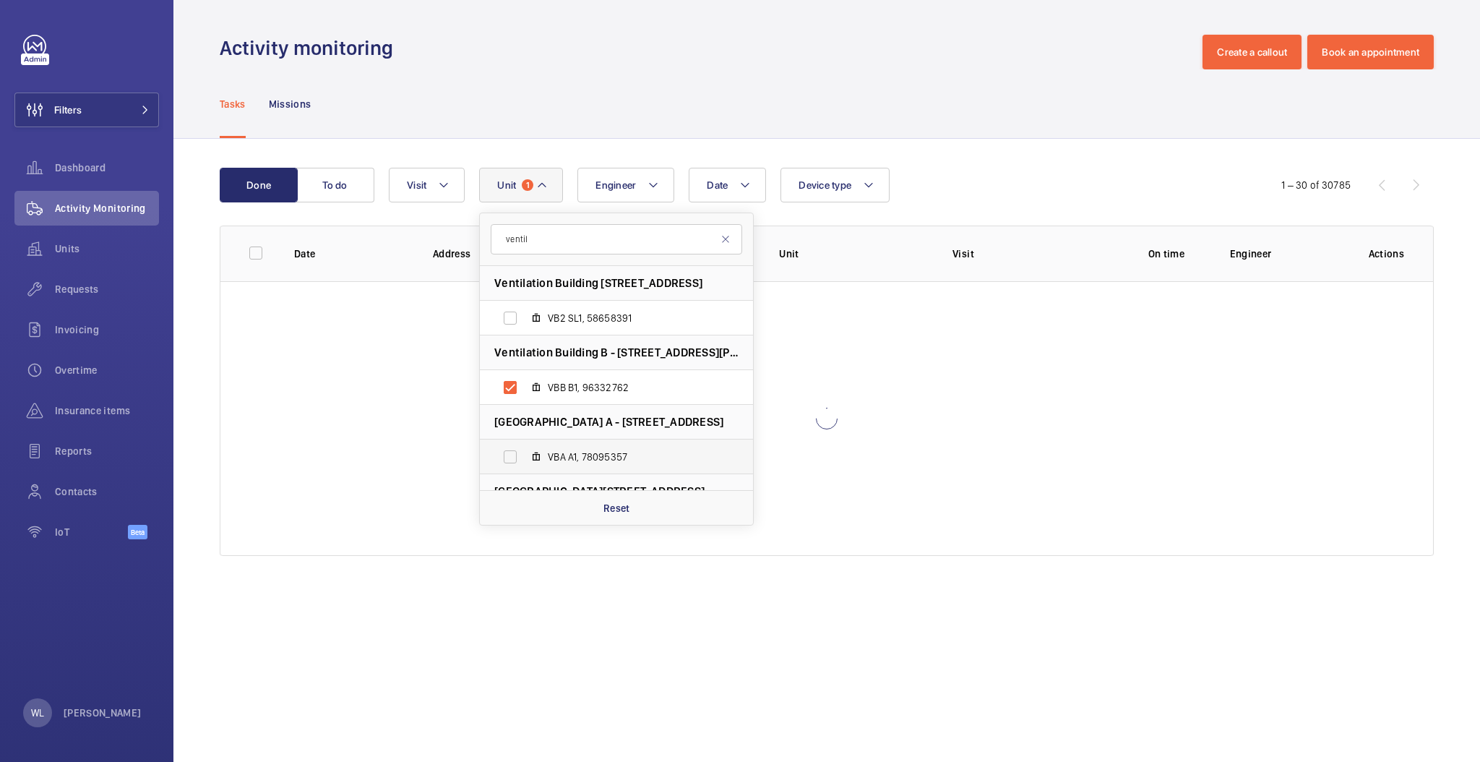
click at [579, 449] on span "VBA A1, 78095357" at bounding box center [632, 456] width 168 height 14
click at [525, 449] on input "VBA A1, 78095357" at bounding box center [510, 456] width 29 height 29
checkbox input "true"
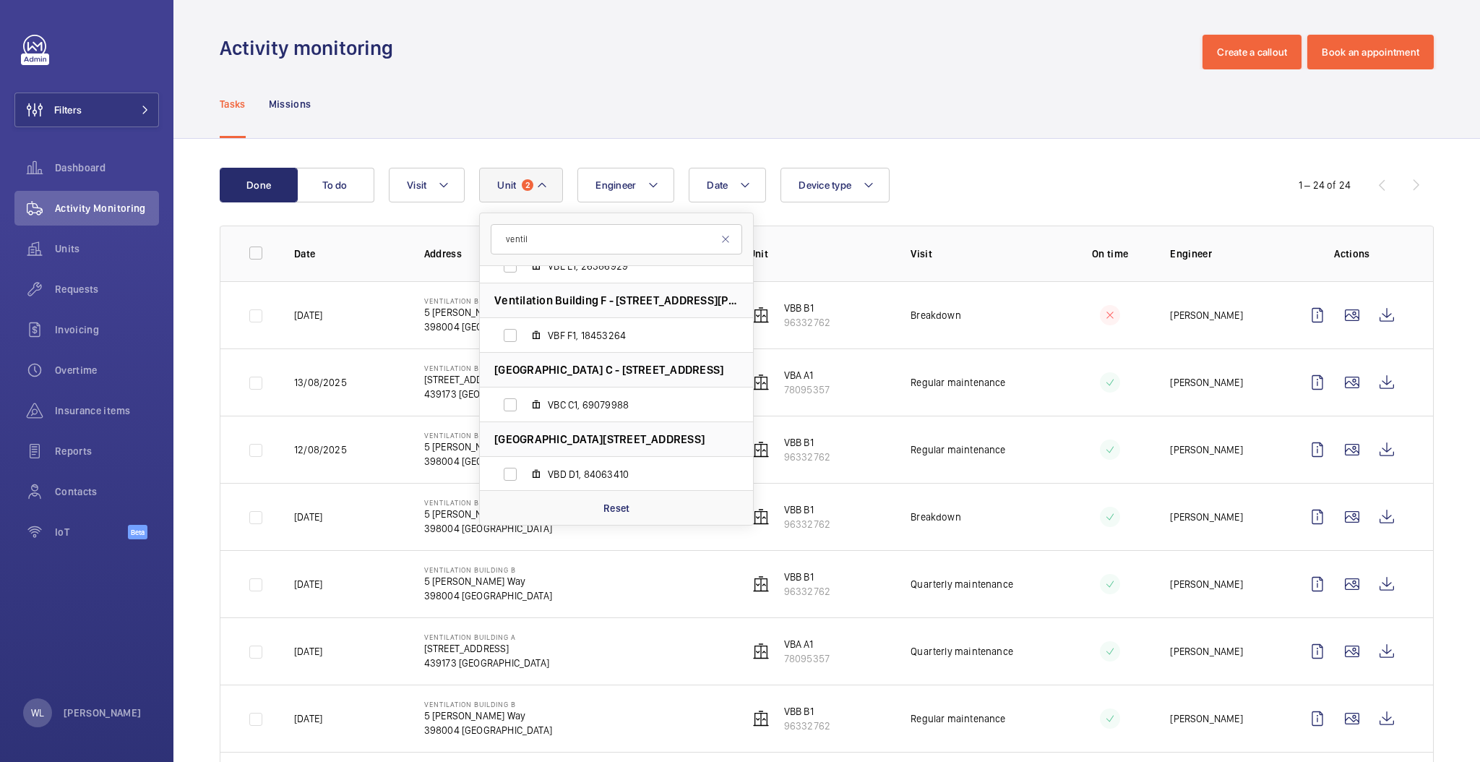
scroll to position [289, 0]
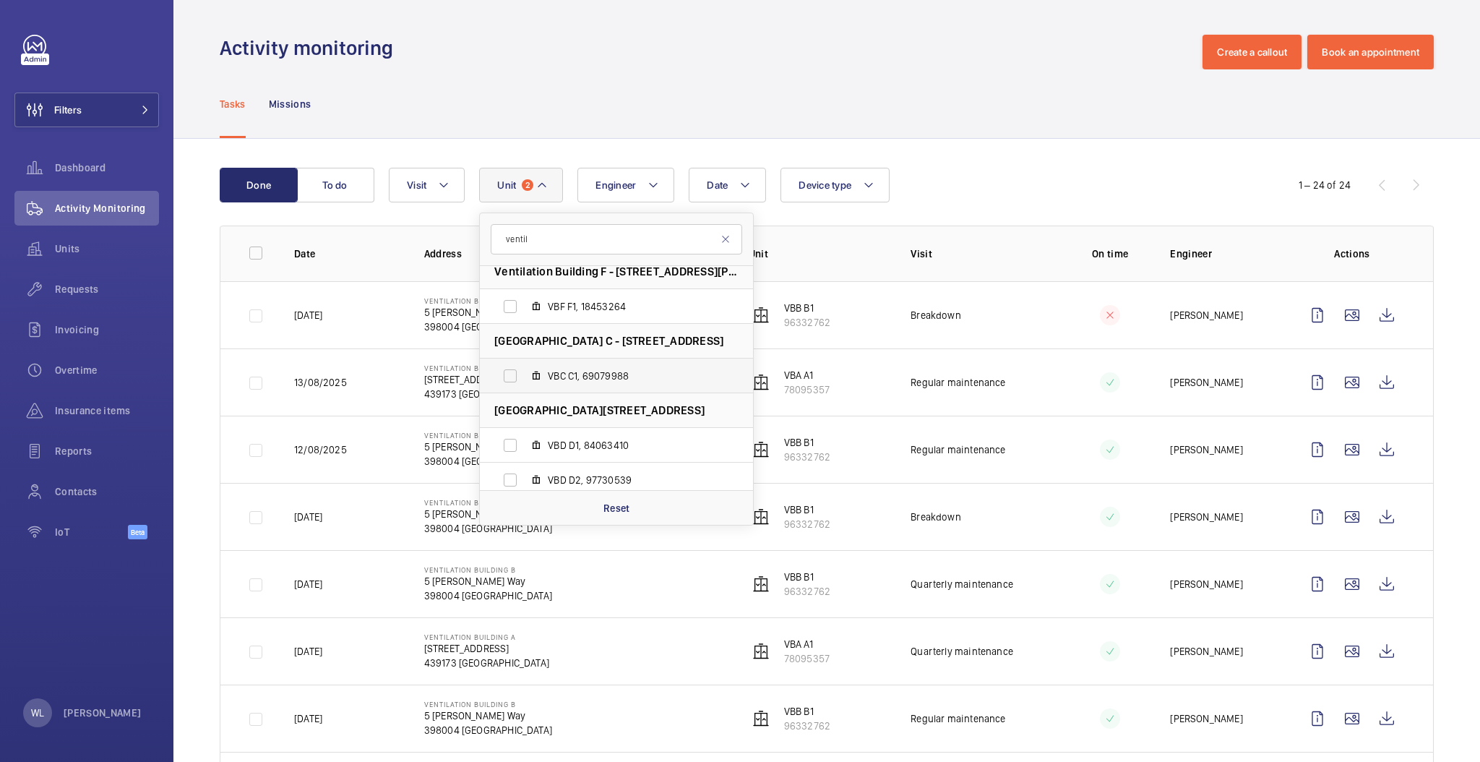
click at [668, 380] on span "VBC C1, 69079988" at bounding box center [632, 376] width 168 height 14
click at [525, 380] on input "VBC C1, 69079988" at bounding box center [510, 375] width 29 height 29
checkbox input "true"
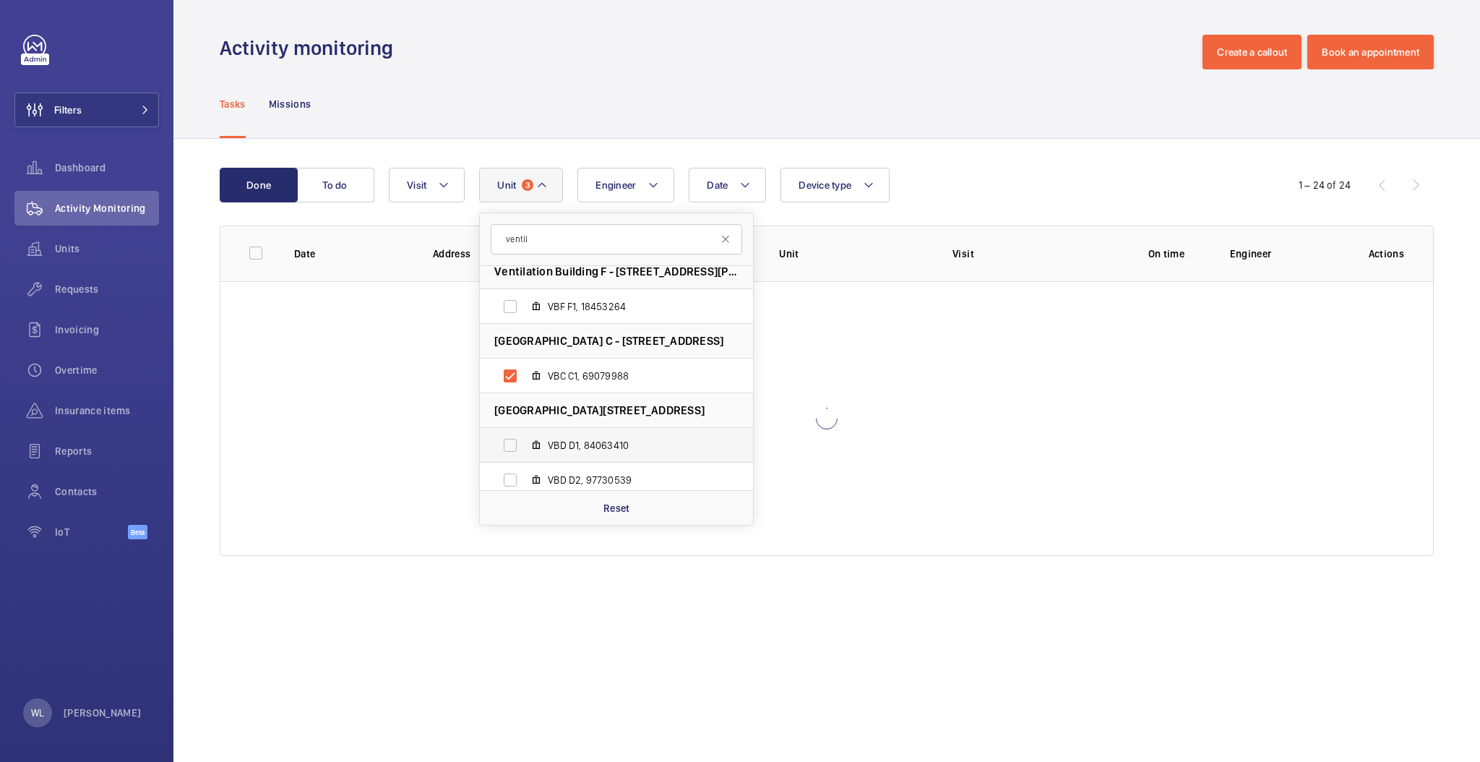
click at [705, 458] on label "VBD D1, 84063410" at bounding box center [605, 445] width 250 height 35
click at [525, 458] on input "VBD D1, 84063410" at bounding box center [510, 445] width 29 height 29
checkbox input "true"
click at [694, 473] on span "VBD D2, 97730539" at bounding box center [632, 480] width 168 height 14
click at [525, 472] on input "VBD D2, 97730539" at bounding box center [510, 479] width 29 height 29
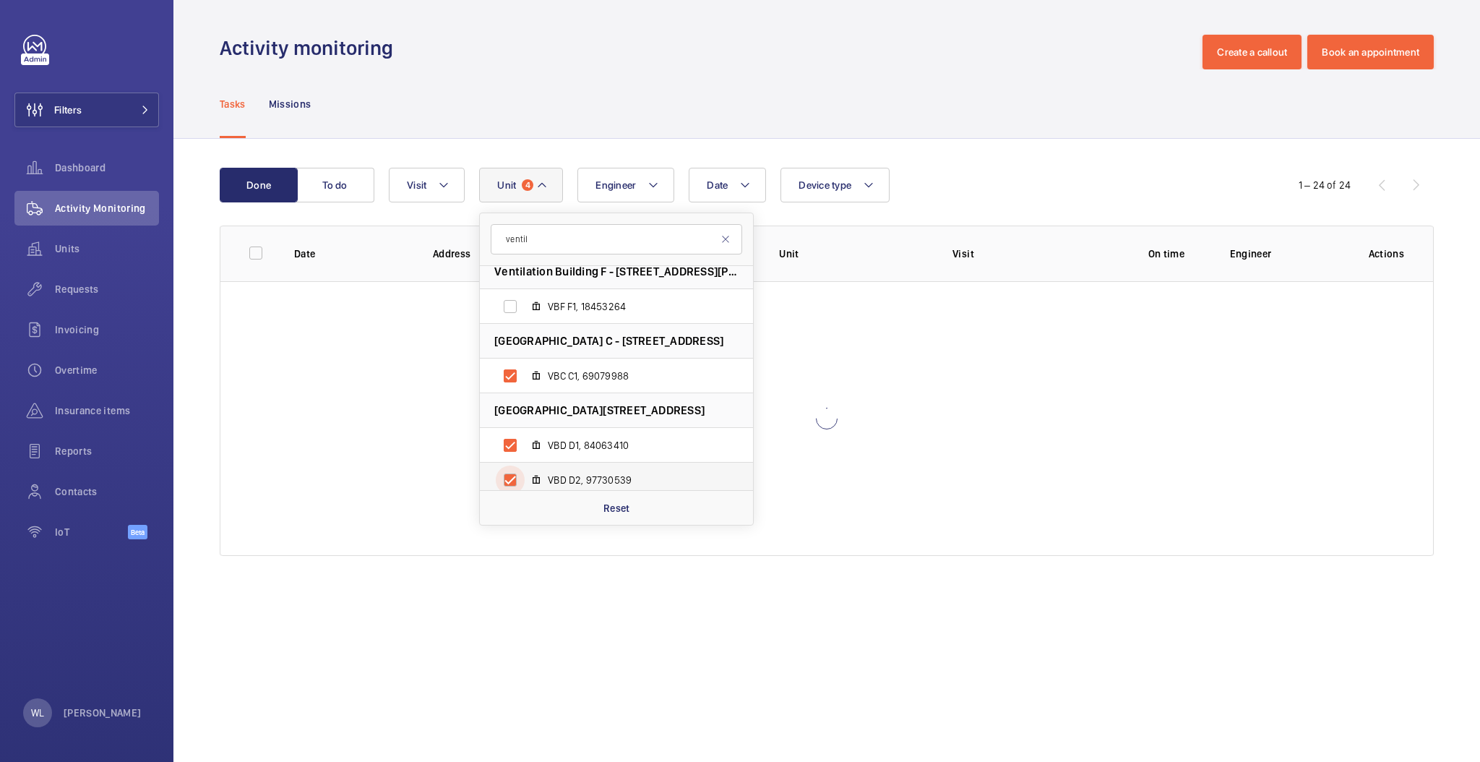
checkbox input "true"
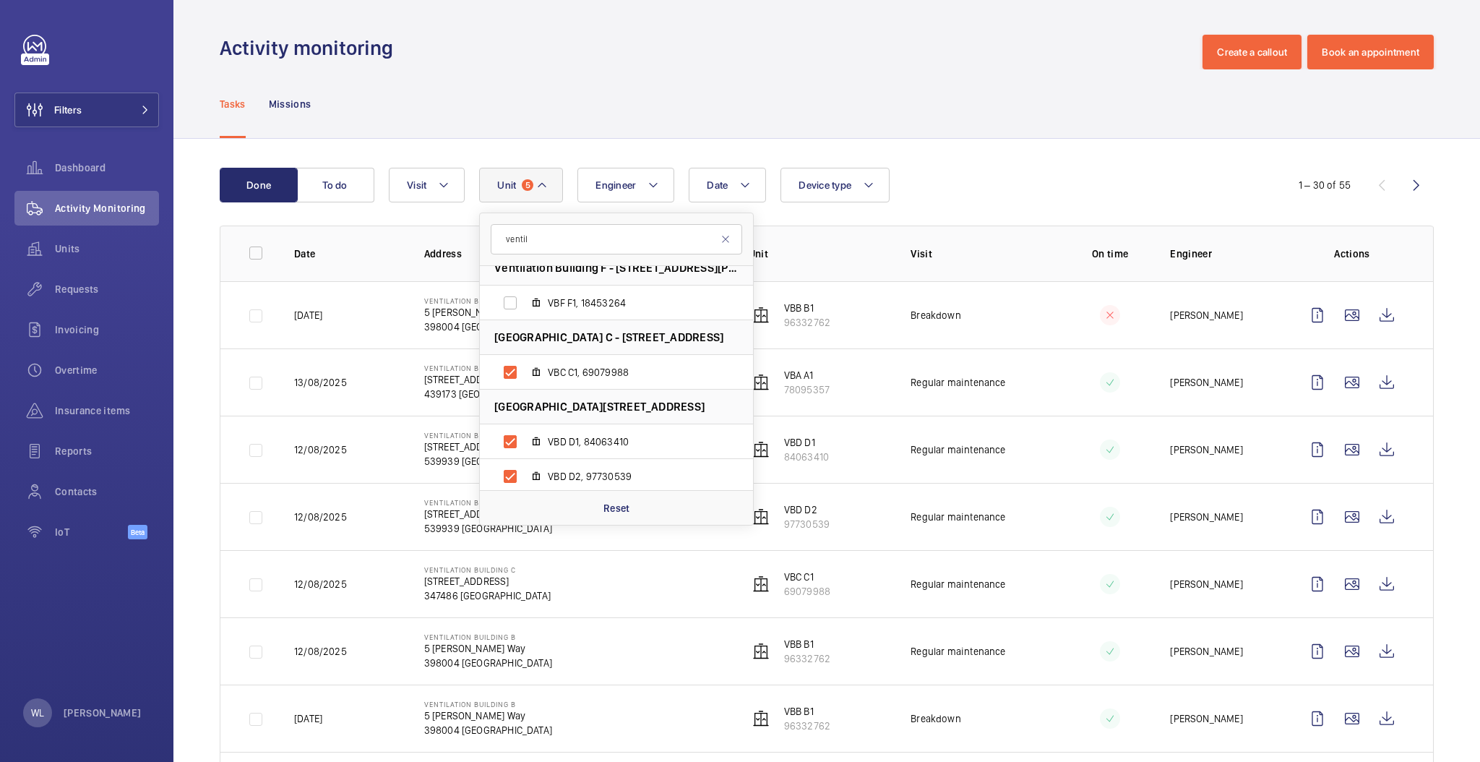
click at [1031, 183] on div "Date Engineer Unit 5 ventil Ventilation Building [STREET_ADDRESS][GEOGRAPHIC_DA…" at bounding box center [825, 185] width 872 height 35
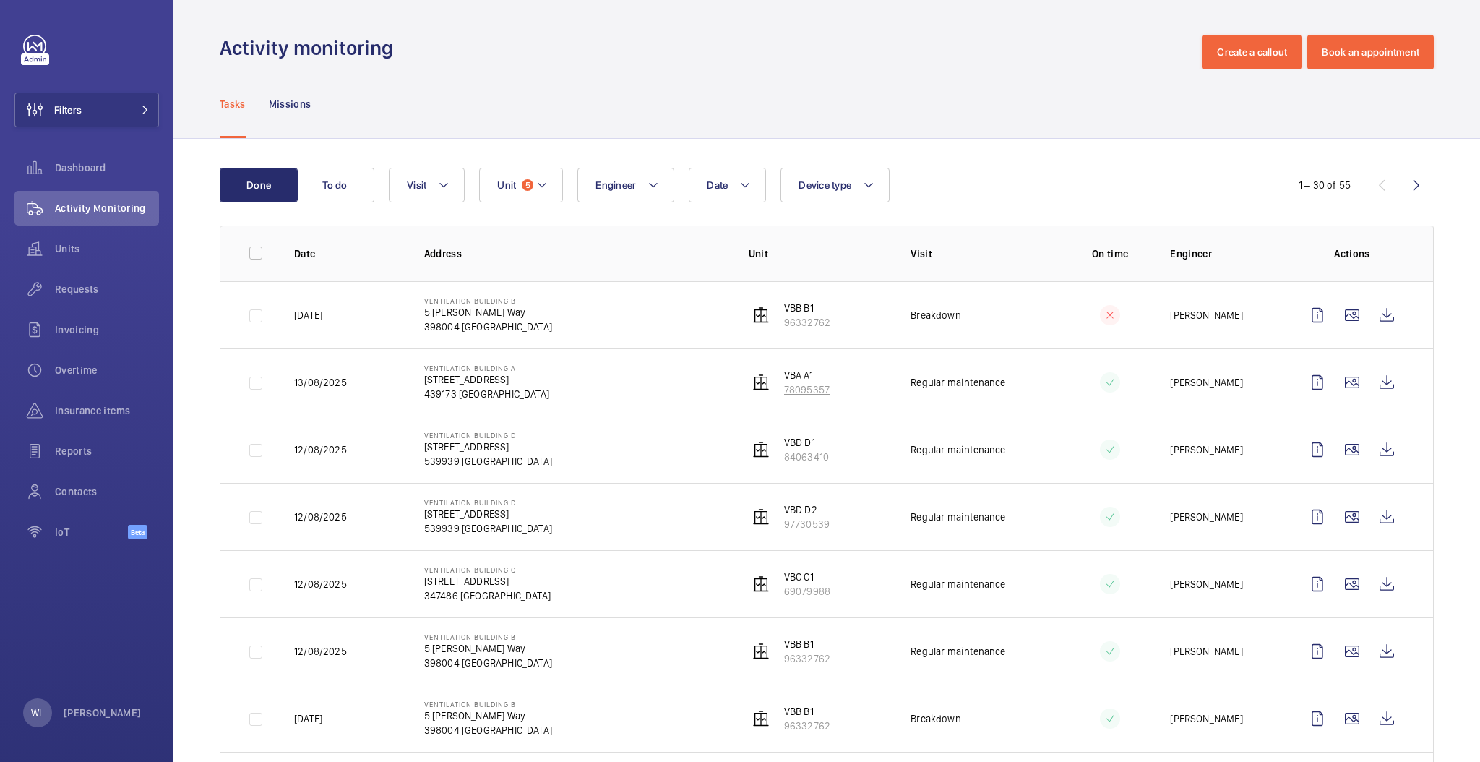
click at [799, 382] on p "78095357" at bounding box center [807, 389] width 46 height 14
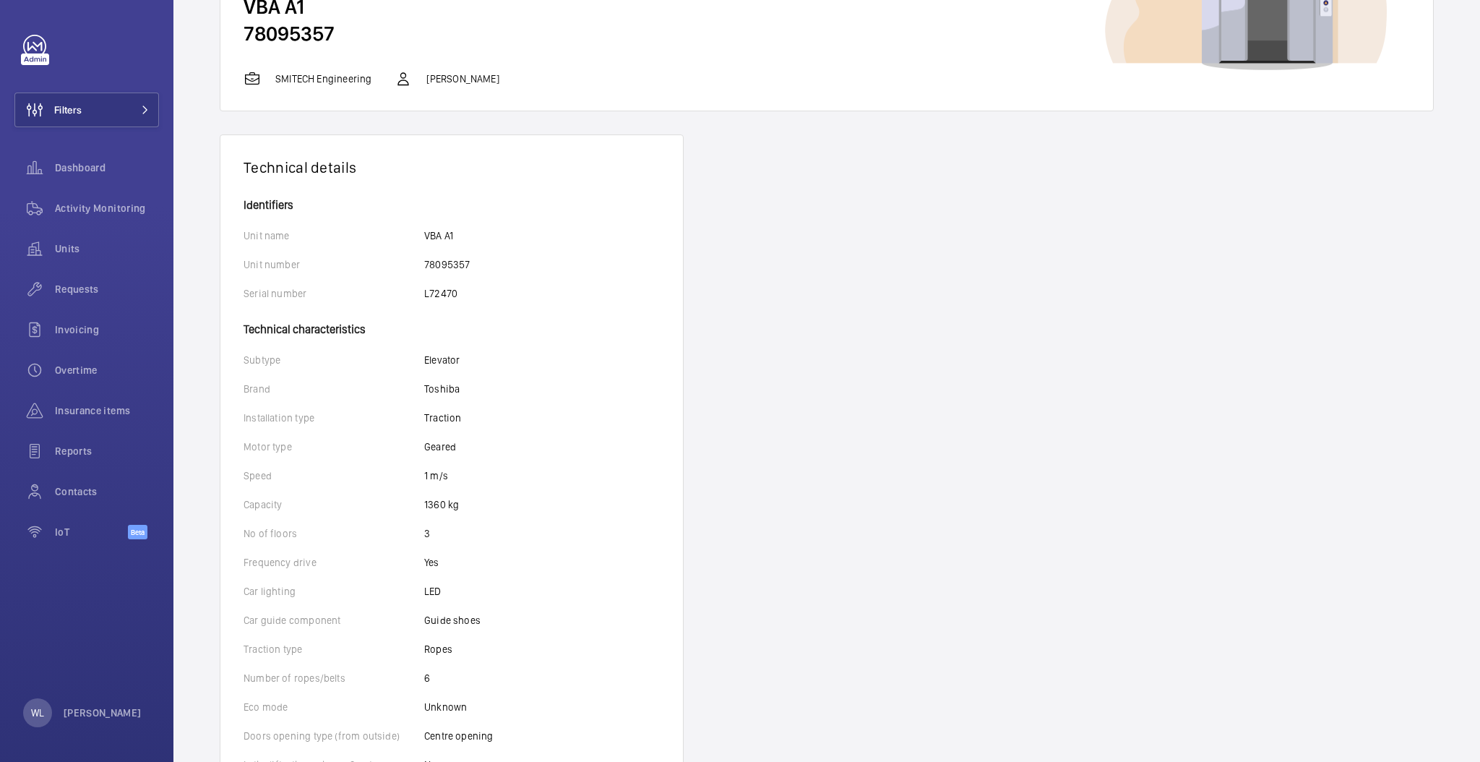
scroll to position [289, 0]
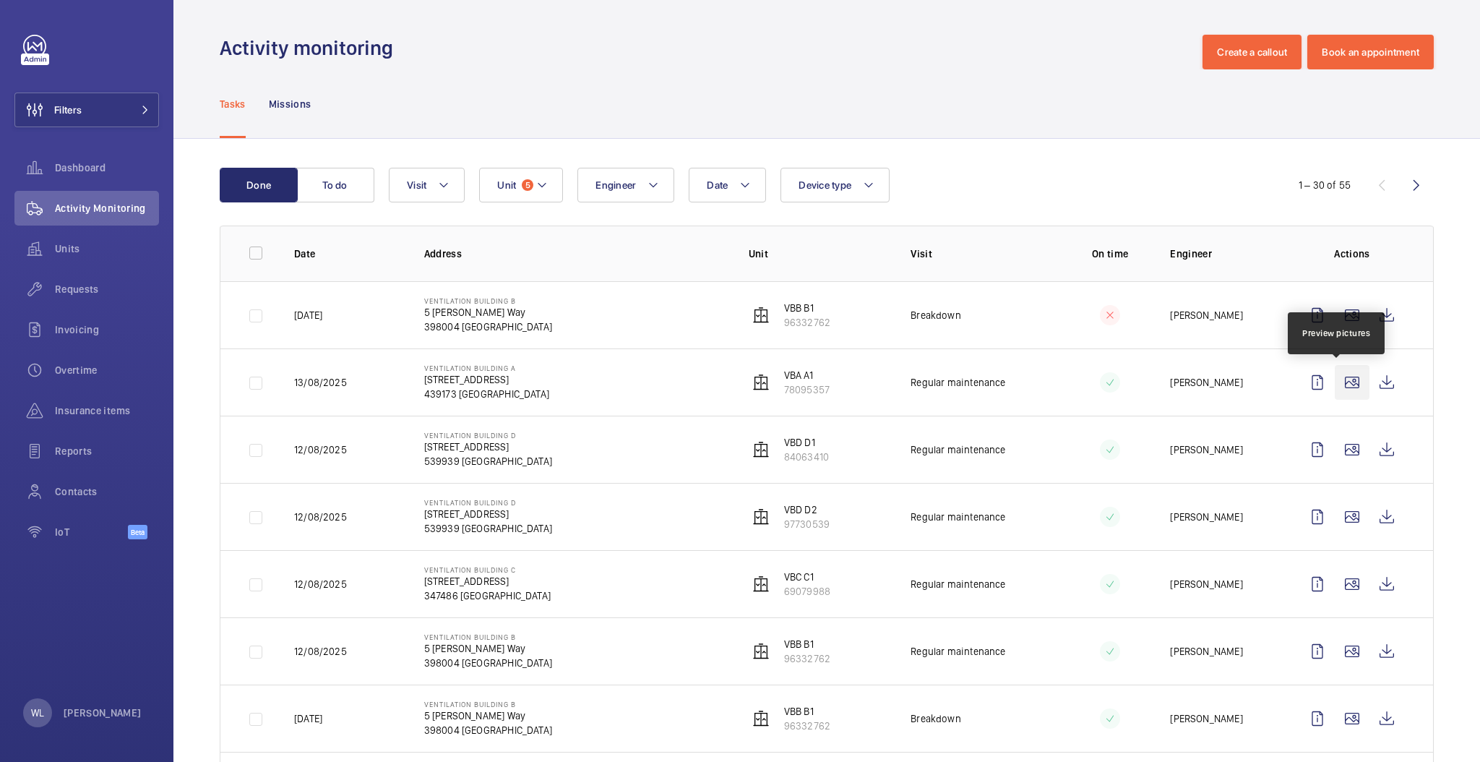
click at [1335, 375] on wm-front-icon-button at bounding box center [1352, 382] width 35 height 35
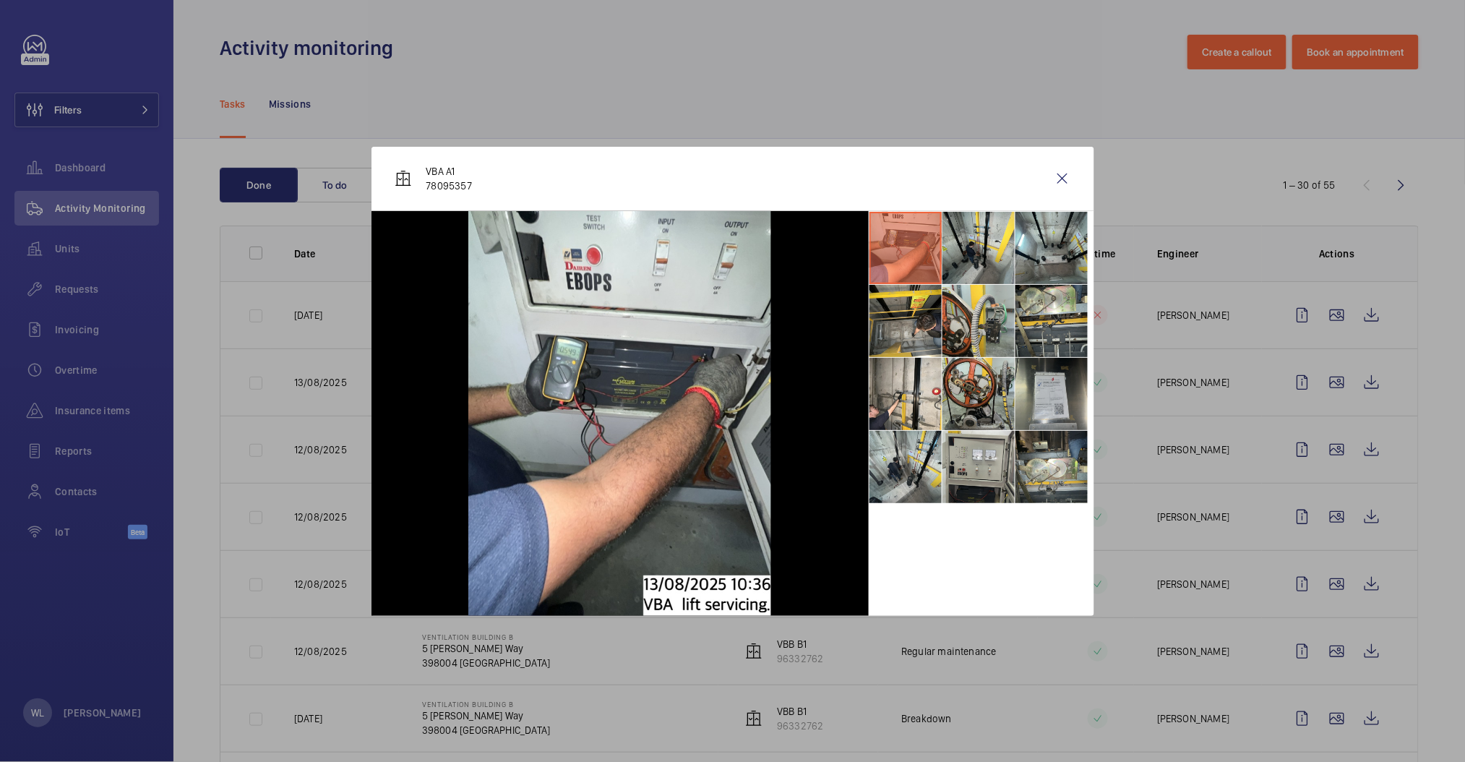
click at [1054, 371] on li at bounding box center [1051, 394] width 72 height 72
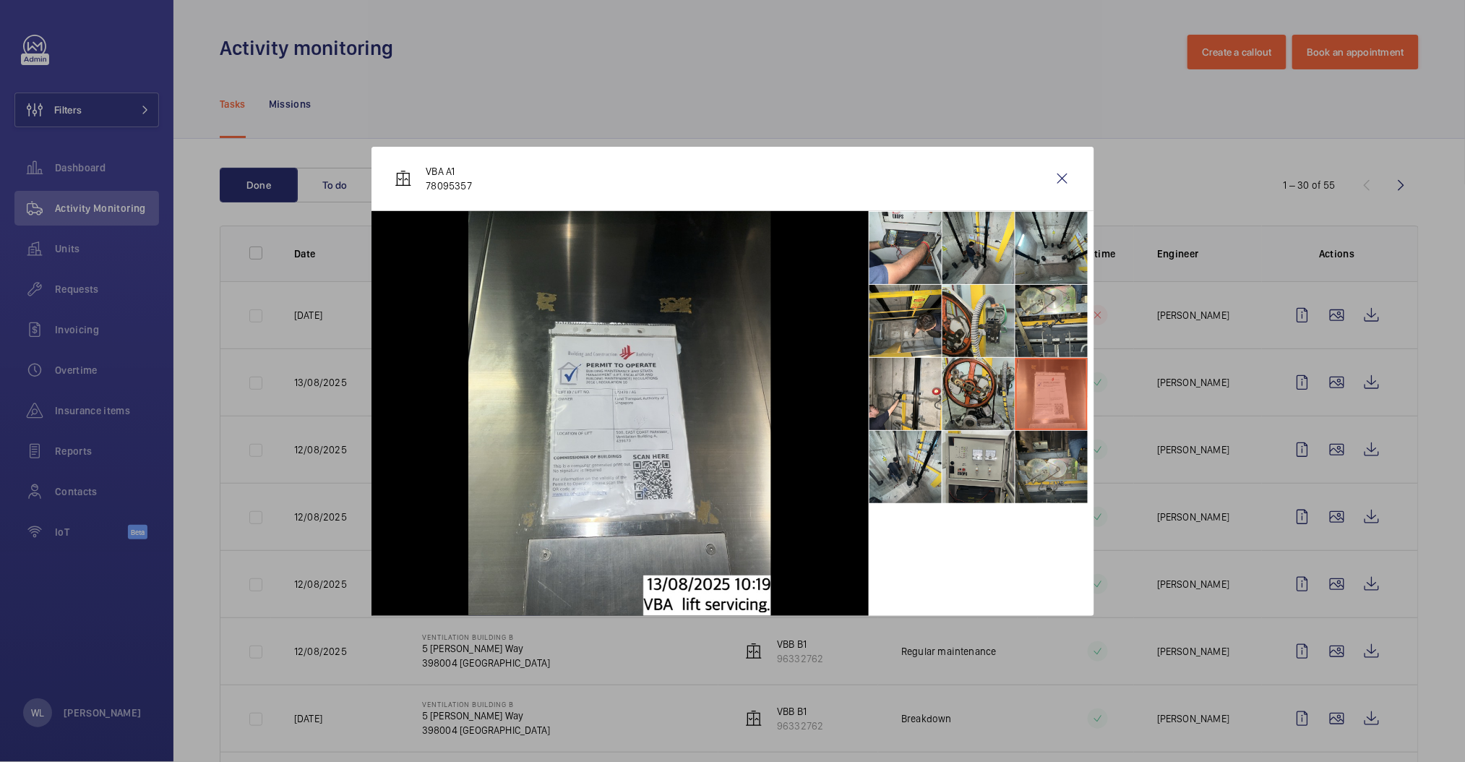
click at [1033, 450] on li at bounding box center [1051, 467] width 72 height 72
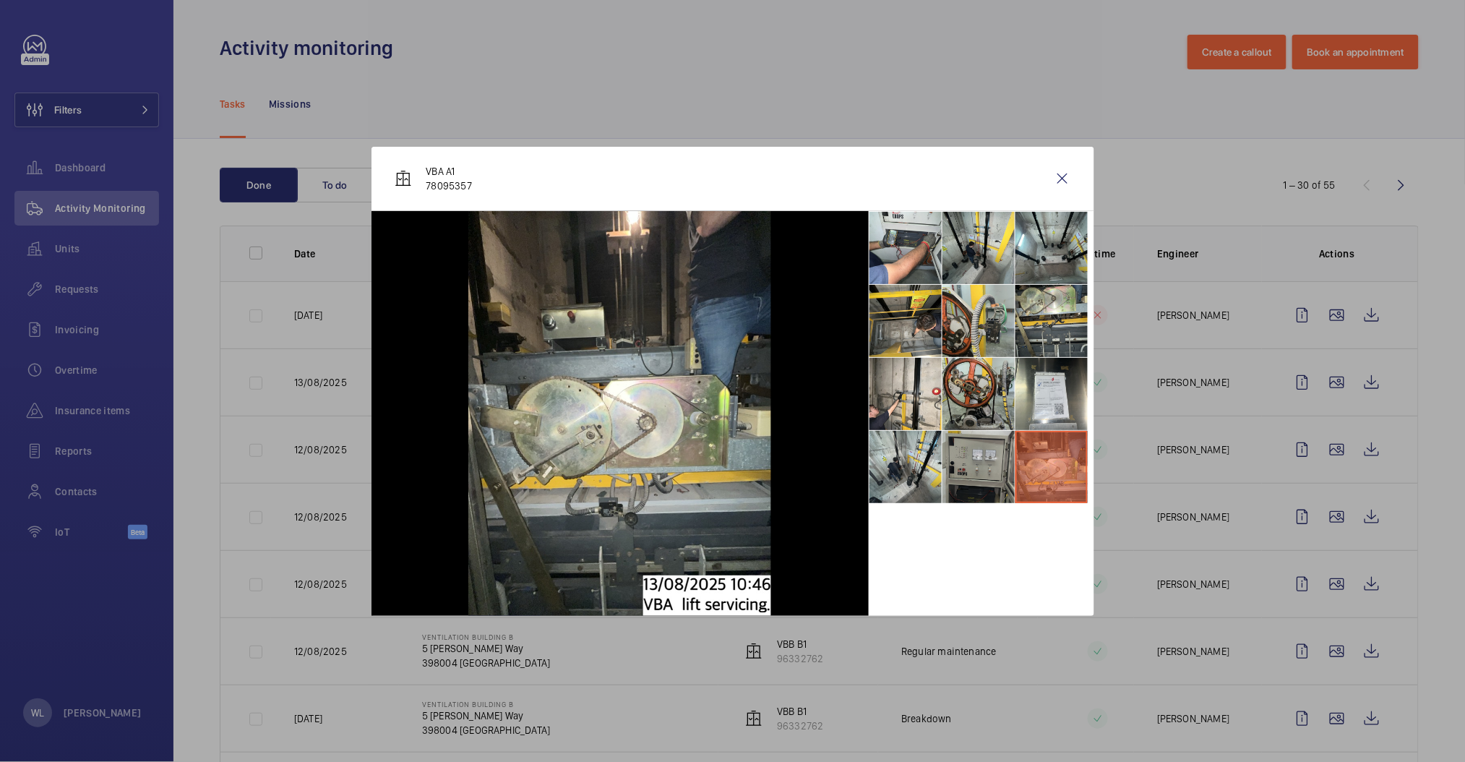
click at [984, 462] on li at bounding box center [978, 467] width 72 height 72
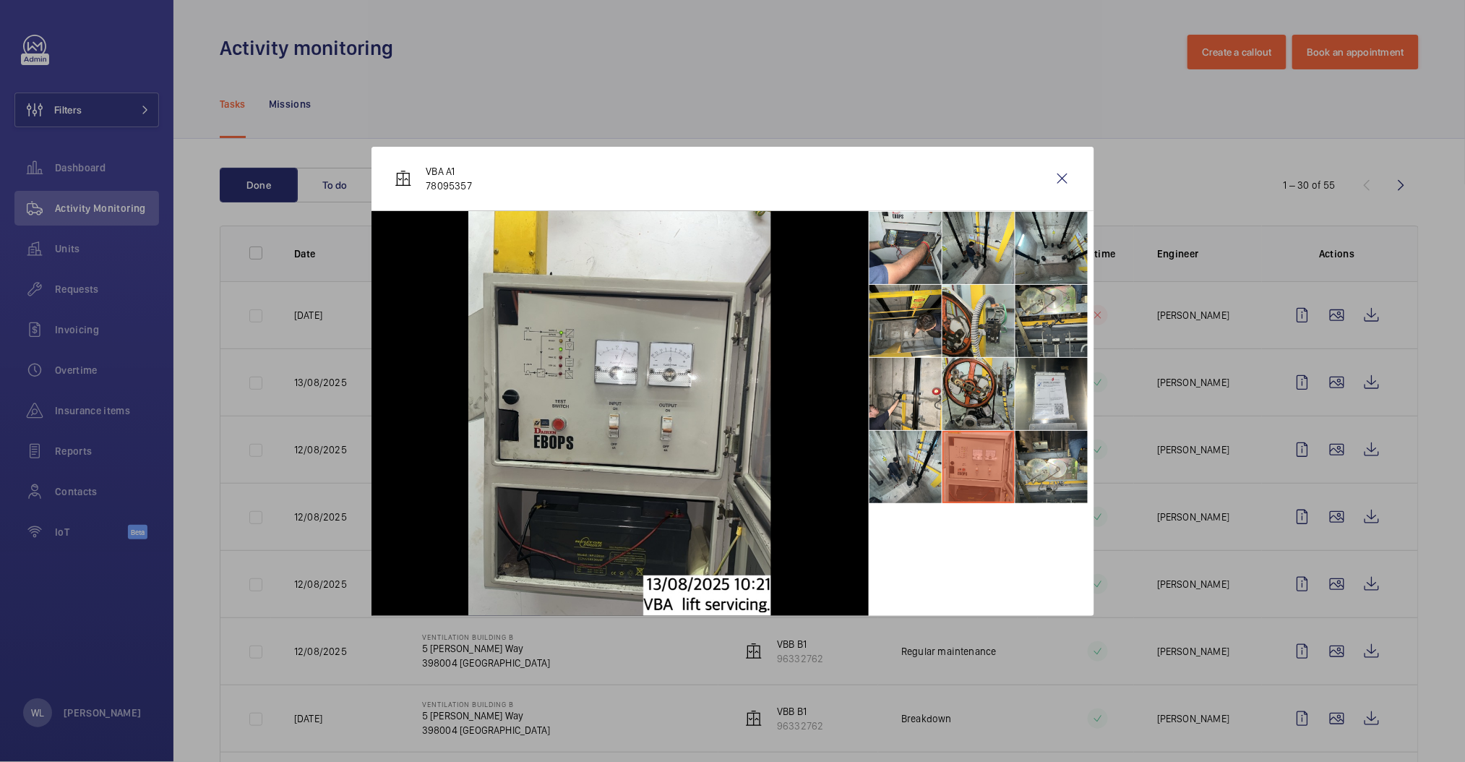
click at [945, 462] on li at bounding box center [978, 467] width 72 height 72
click at [904, 308] on li at bounding box center [905, 321] width 72 height 72
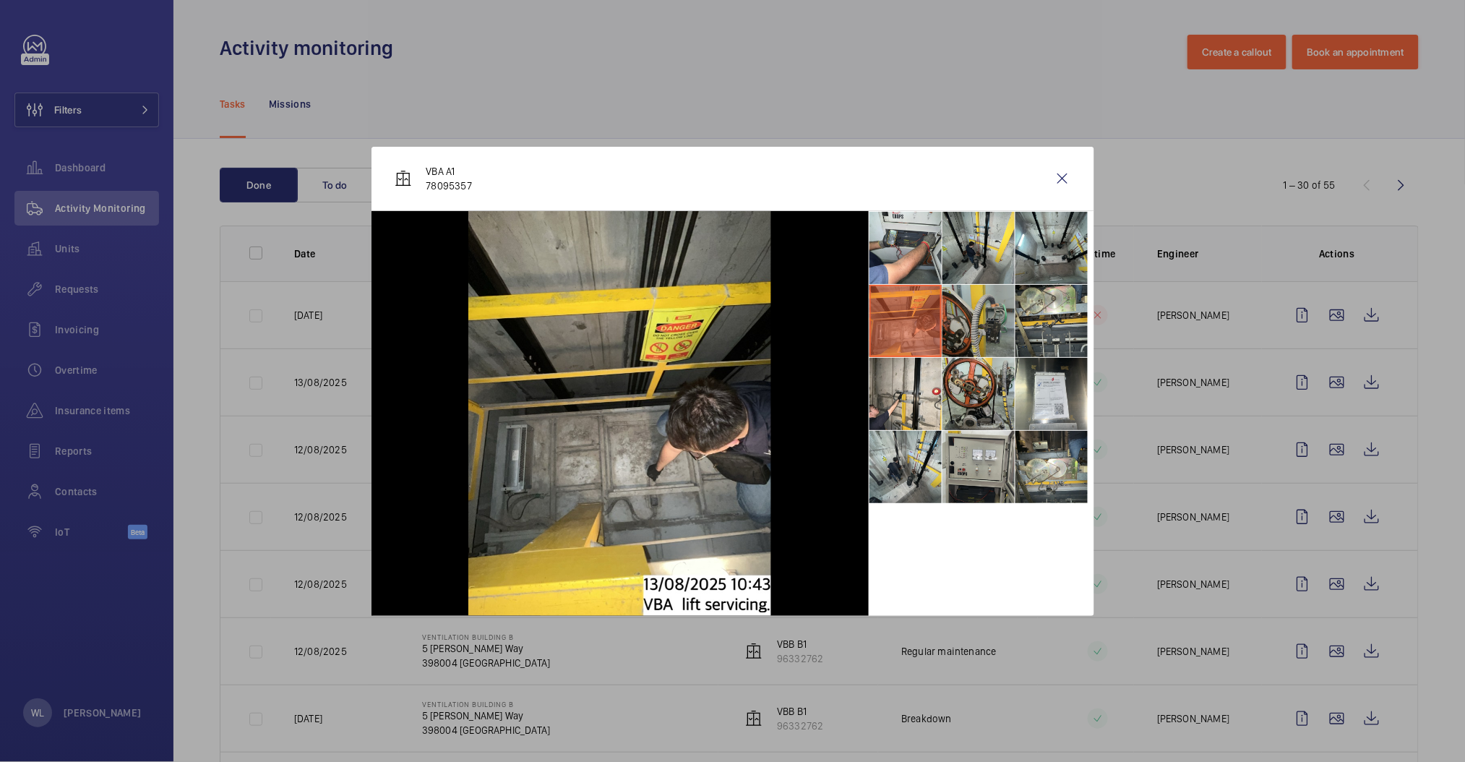
click at [960, 313] on li at bounding box center [978, 321] width 72 height 72
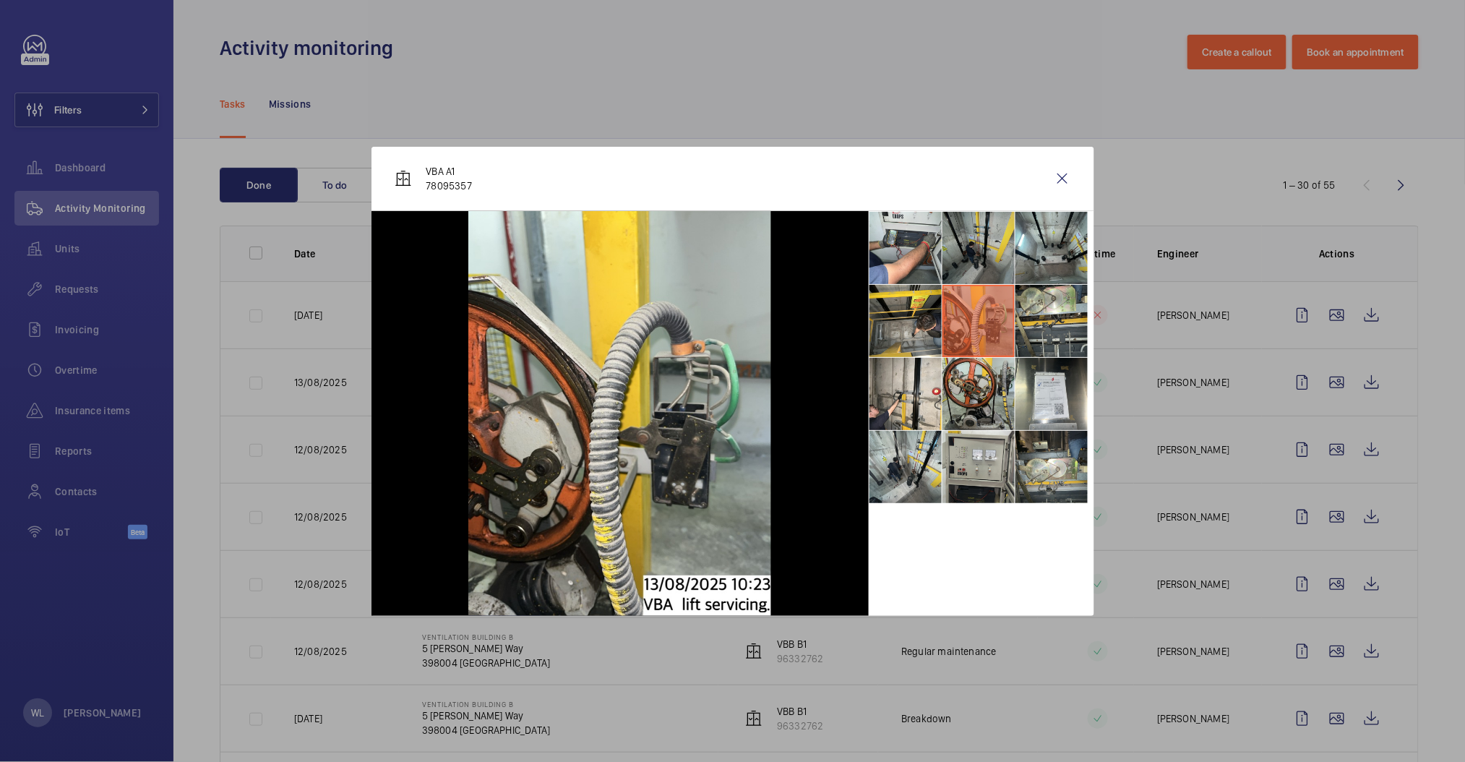
click at [976, 249] on li at bounding box center [978, 248] width 72 height 72
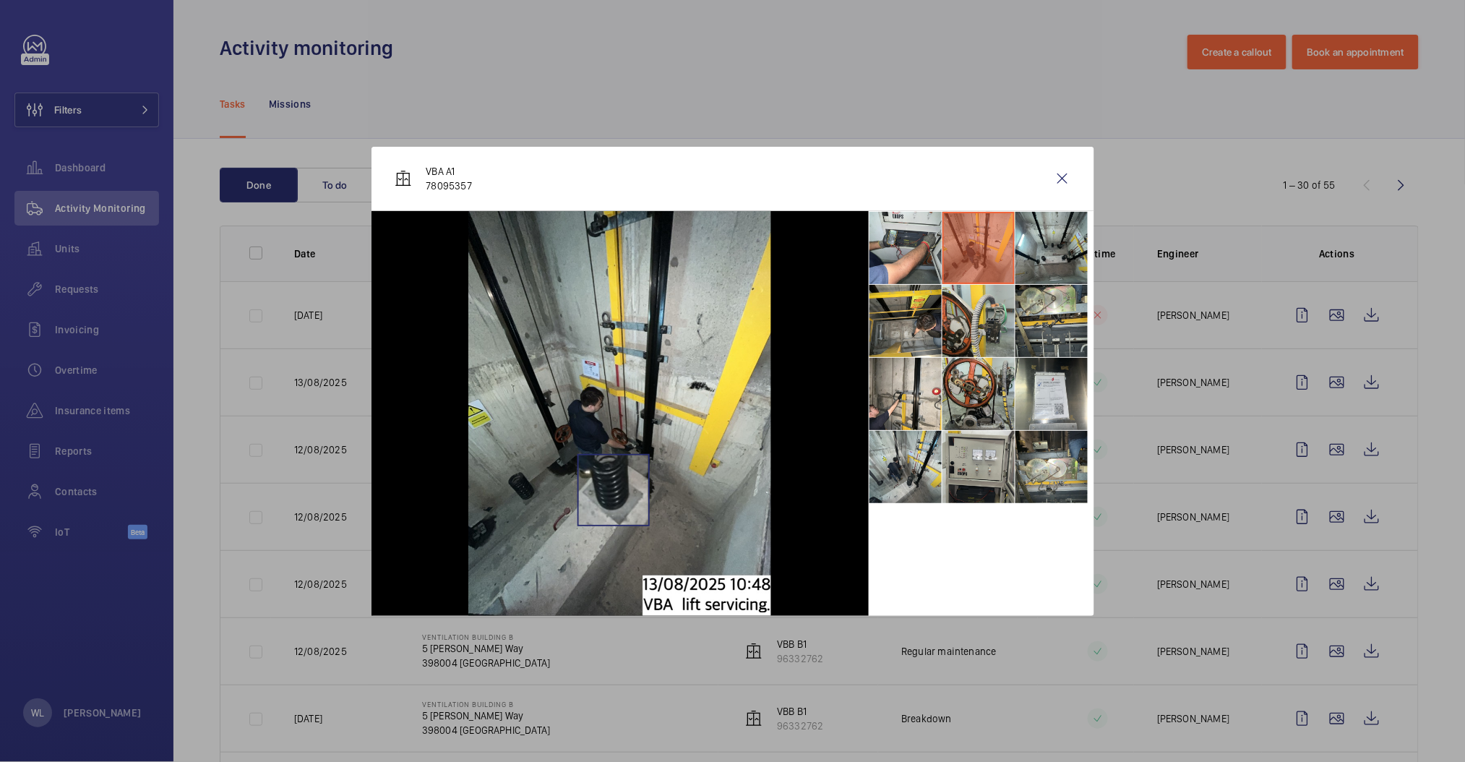
click at [614, 490] on img at bounding box center [619, 413] width 303 height 405
click at [919, 401] on li at bounding box center [905, 394] width 72 height 72
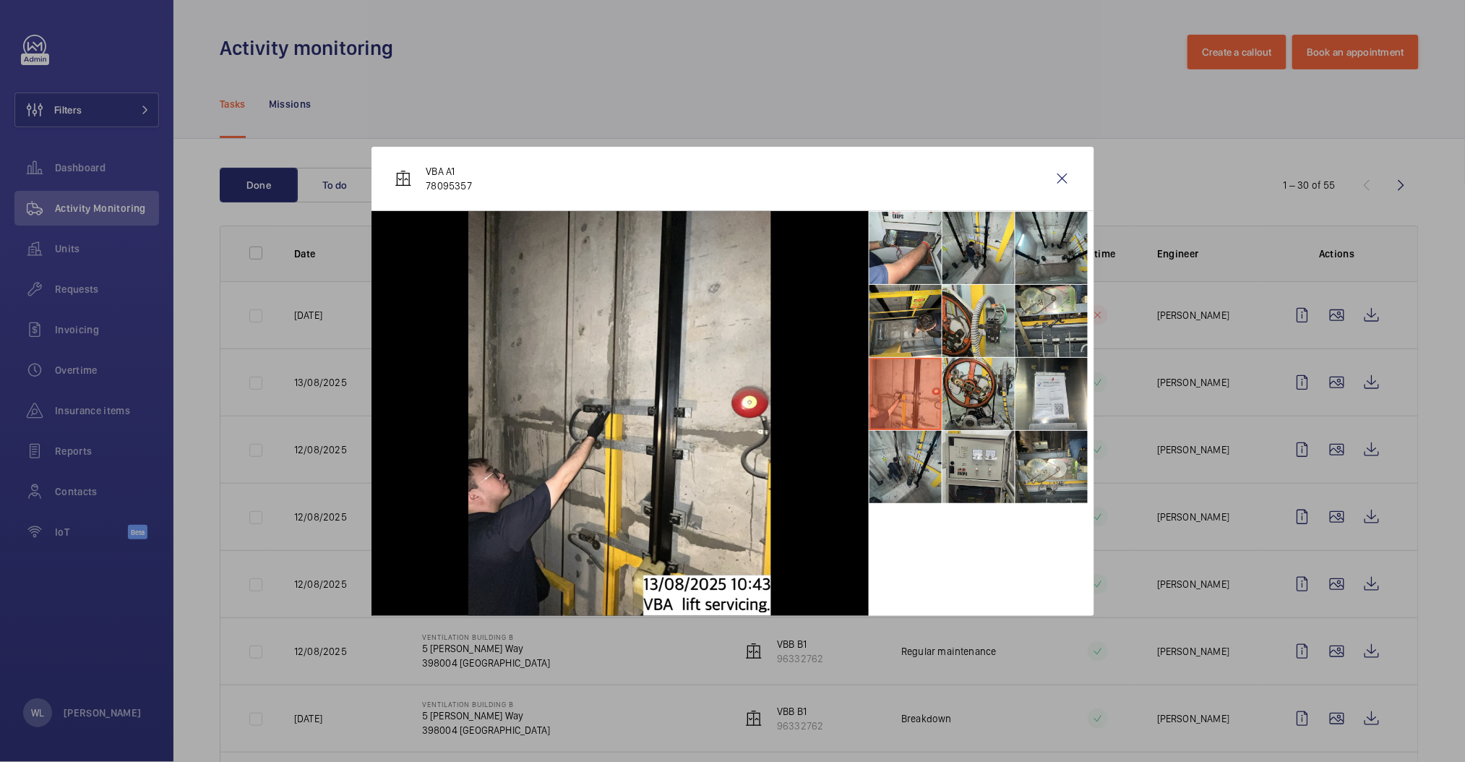
click at [913, 452] on li at bounding box center [905, 467] width 72 height 72
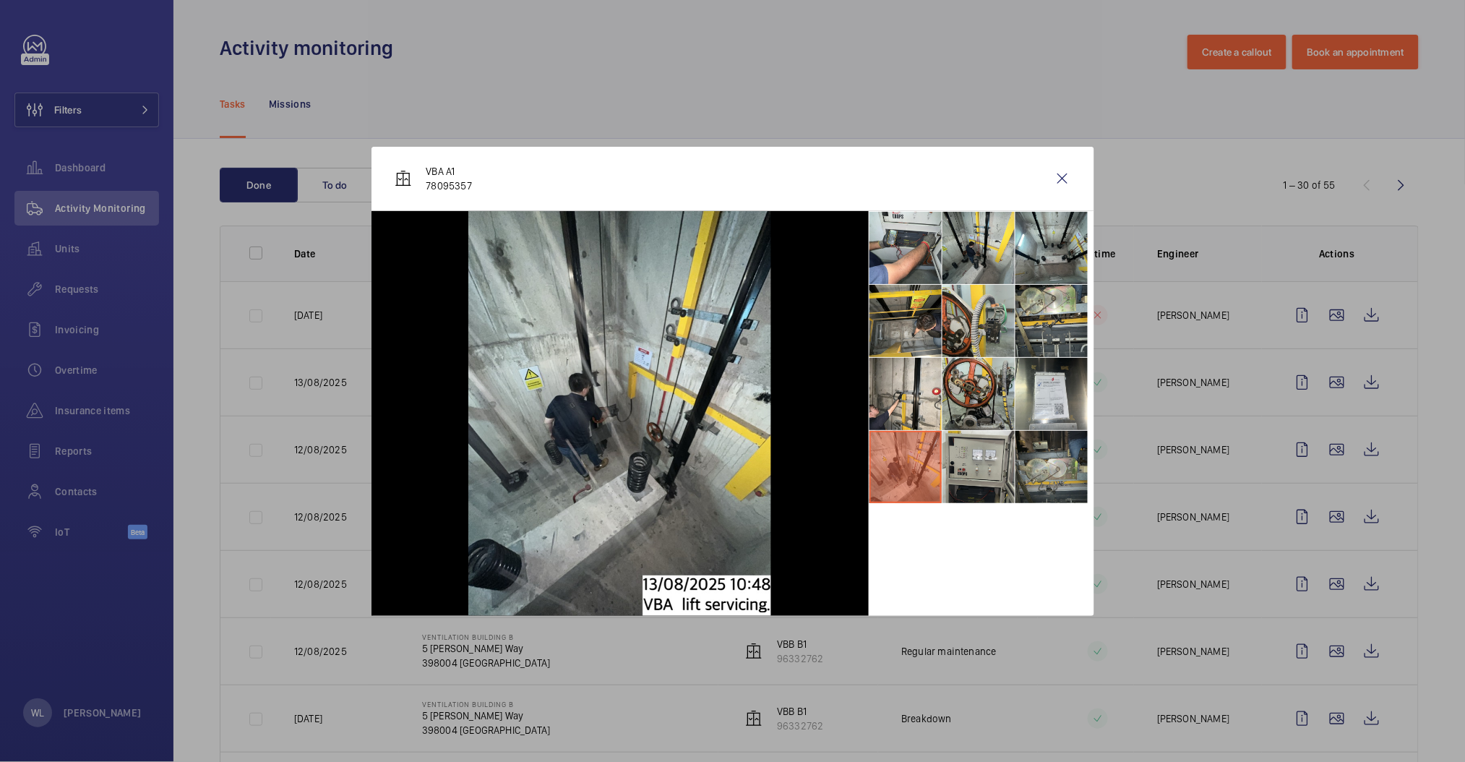
click at [1042, 457] on li at bounding box center [1051, 467] width 72 height 72
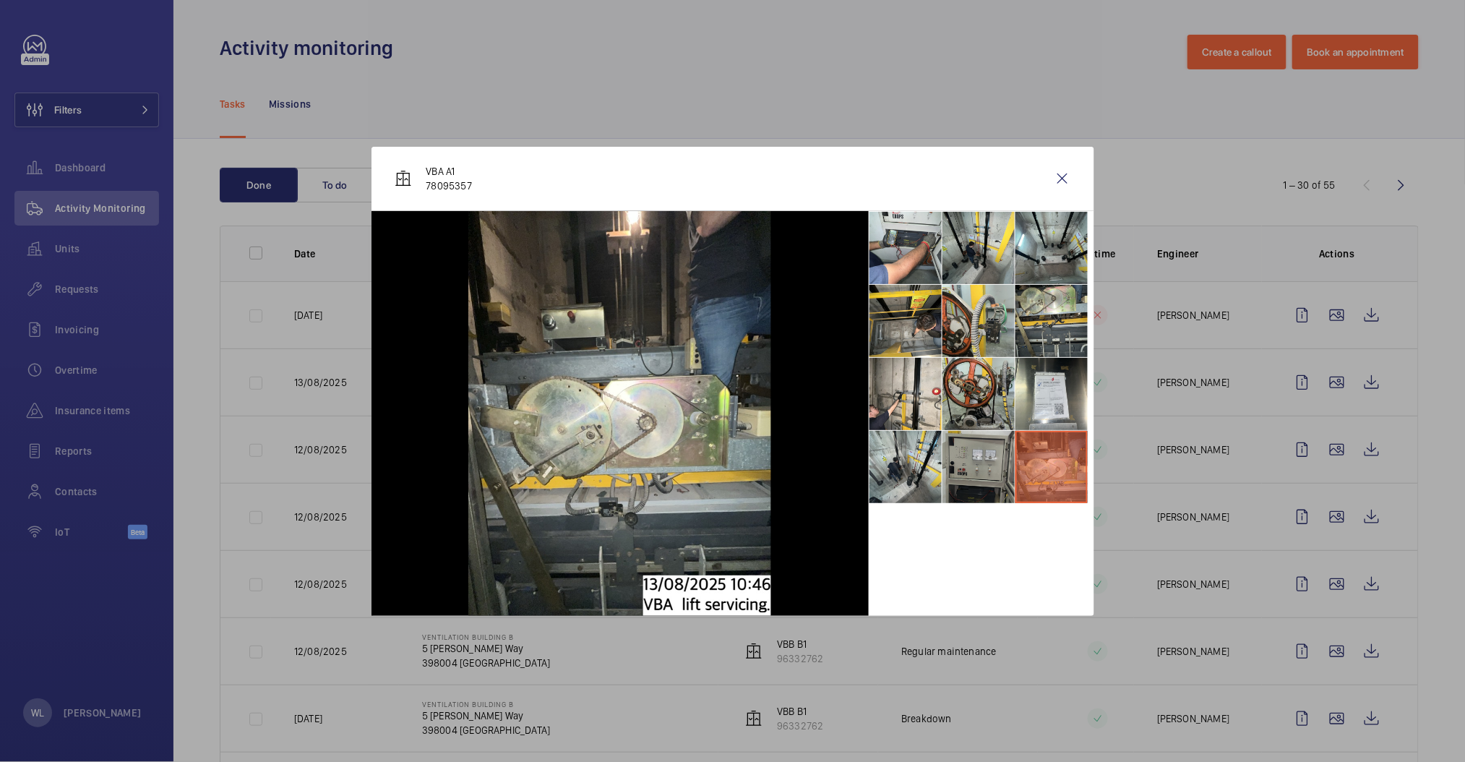
click at [991, 460] on li at bounding box center [978, 467] width 72 height 72
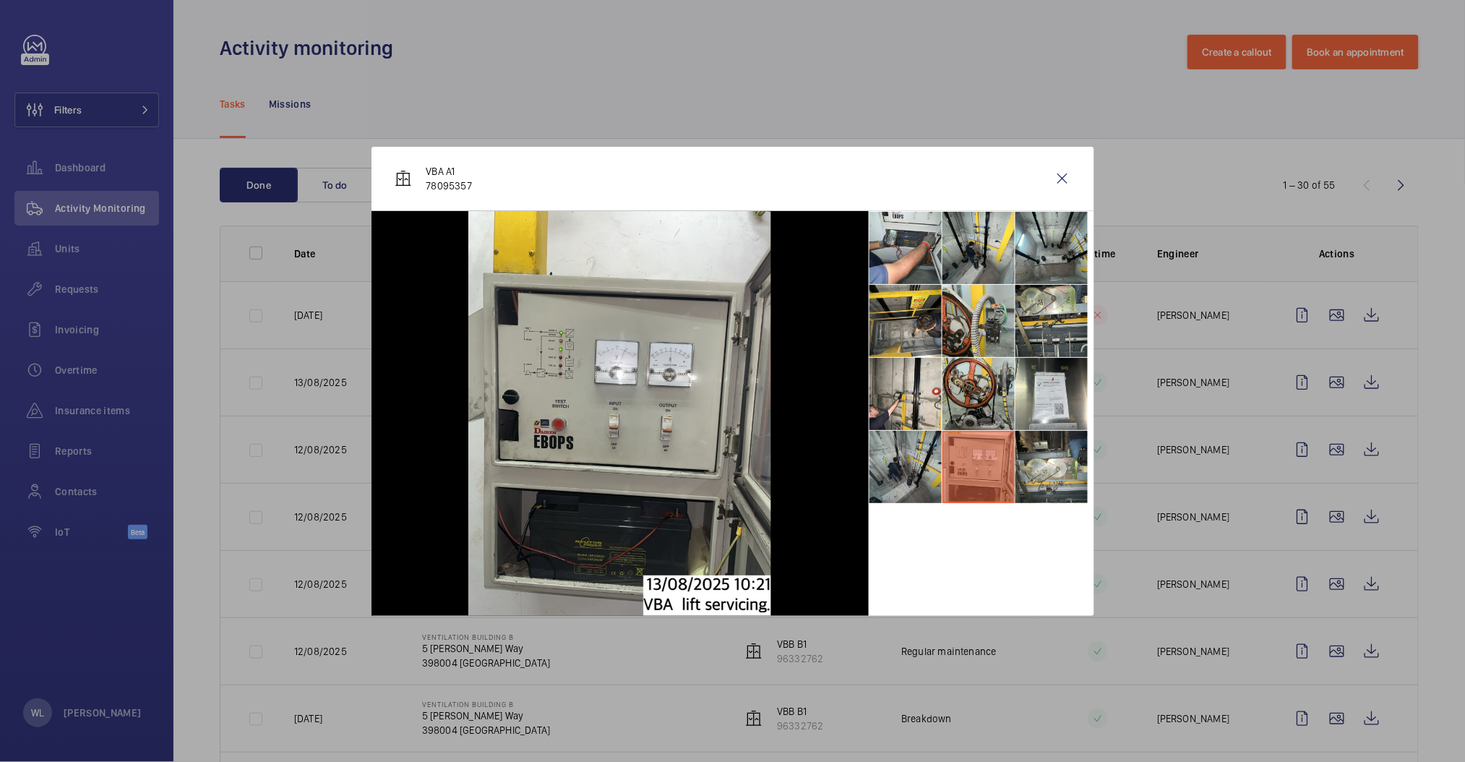
click at [891, 469] on li at bounding box center [905, 467] width 72 height 72
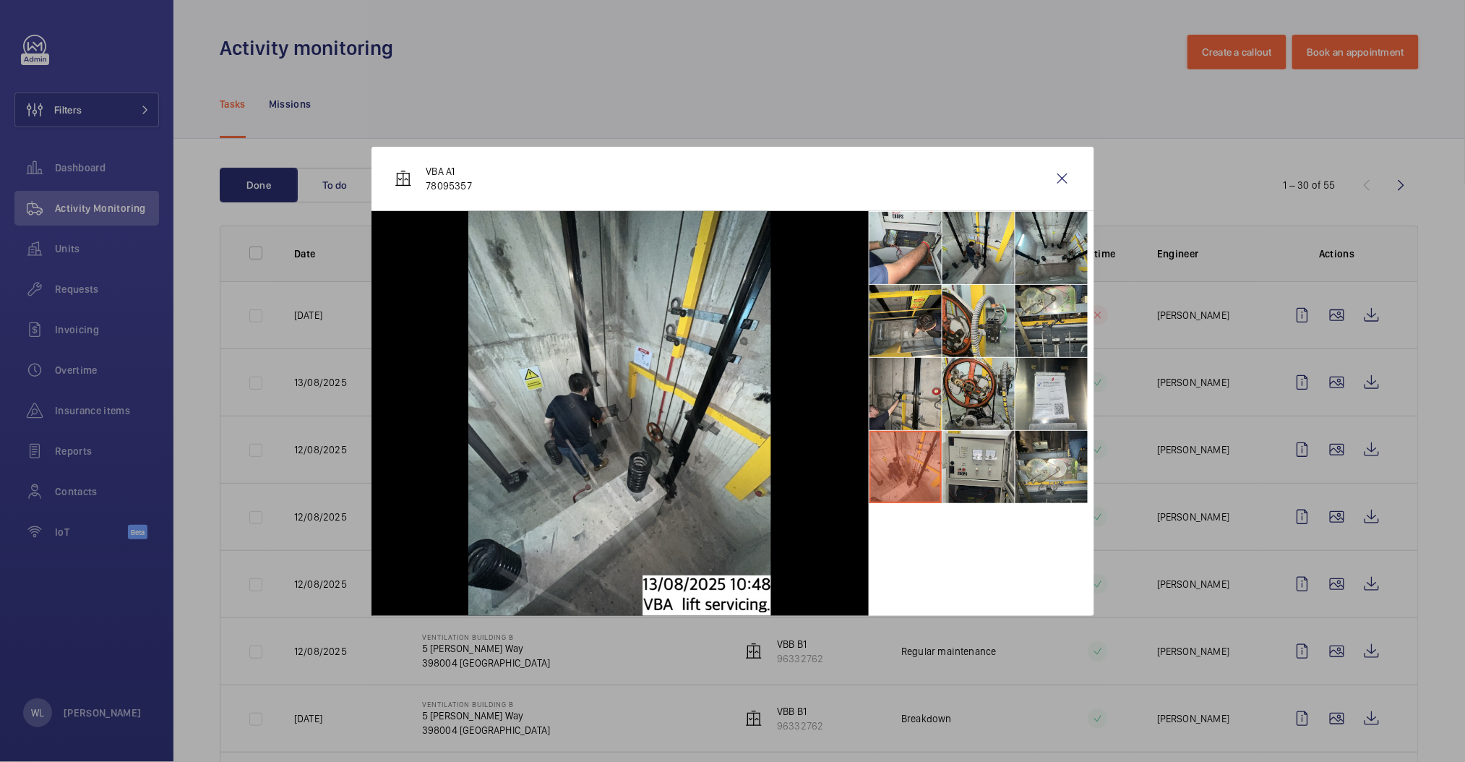
click at [898, 382] on li at bounding box center [905, 394] width 72 height 72
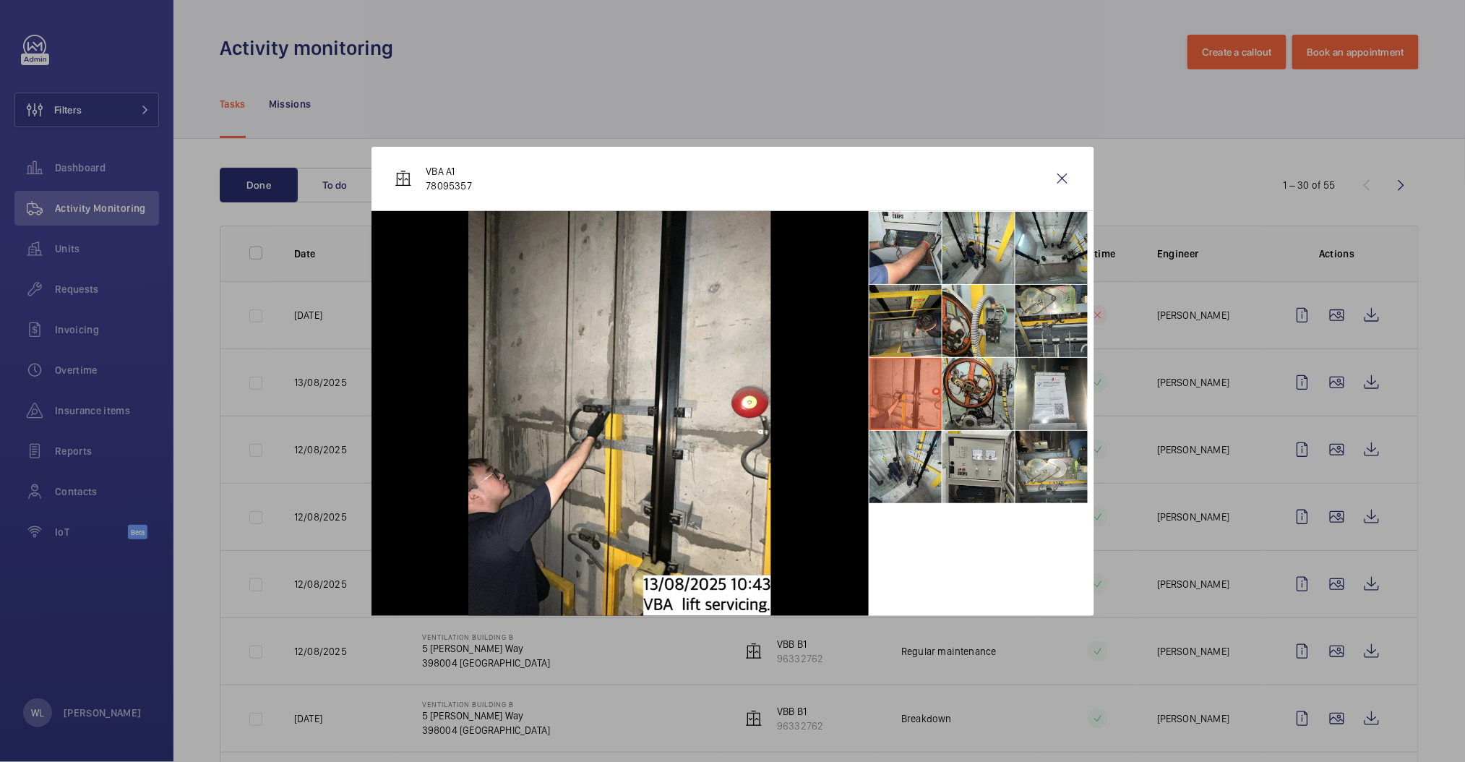
click at [918, 309] on li at bounding box center [905, 321] width 72 height 72
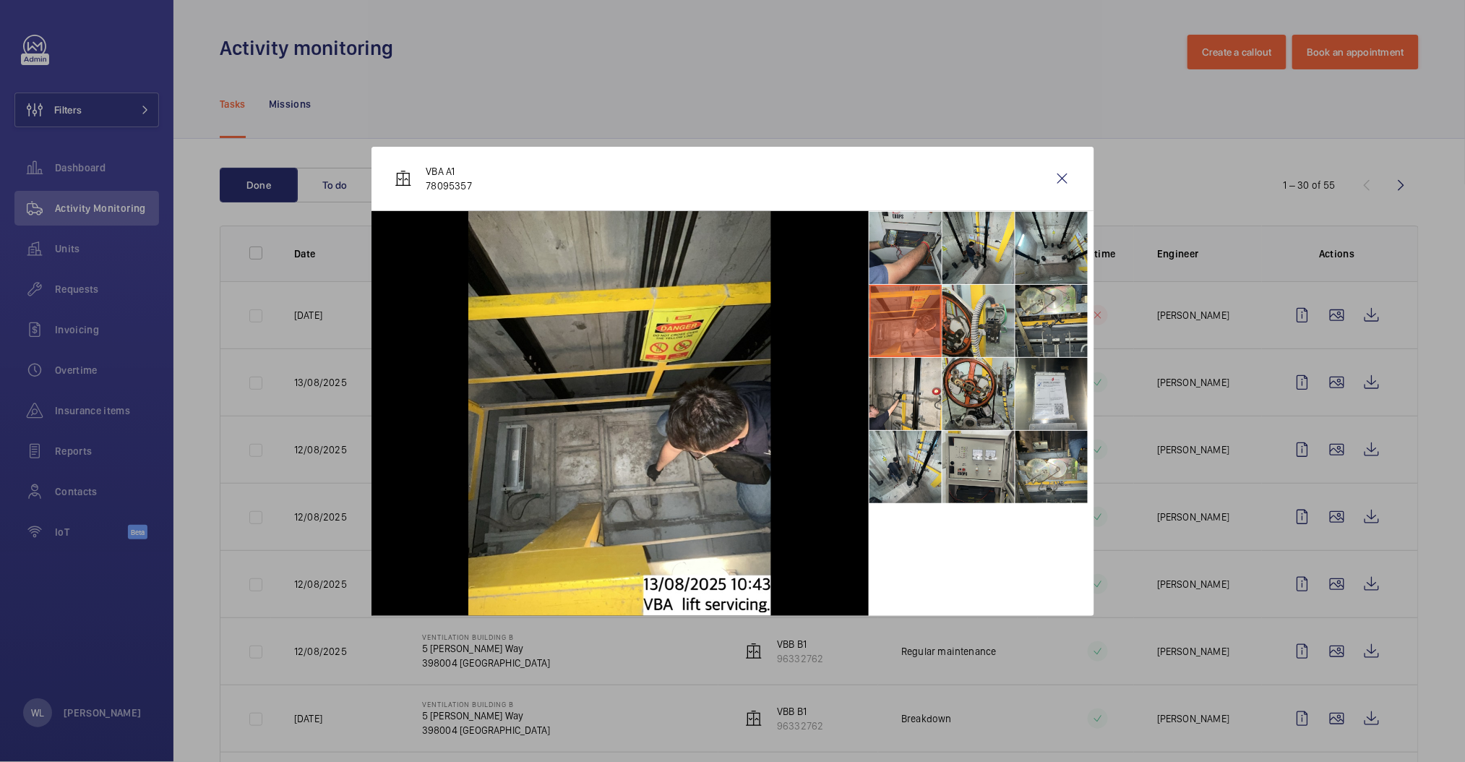
click at [908, 252] on li at bounding box center [905, 248] width 72 height 72
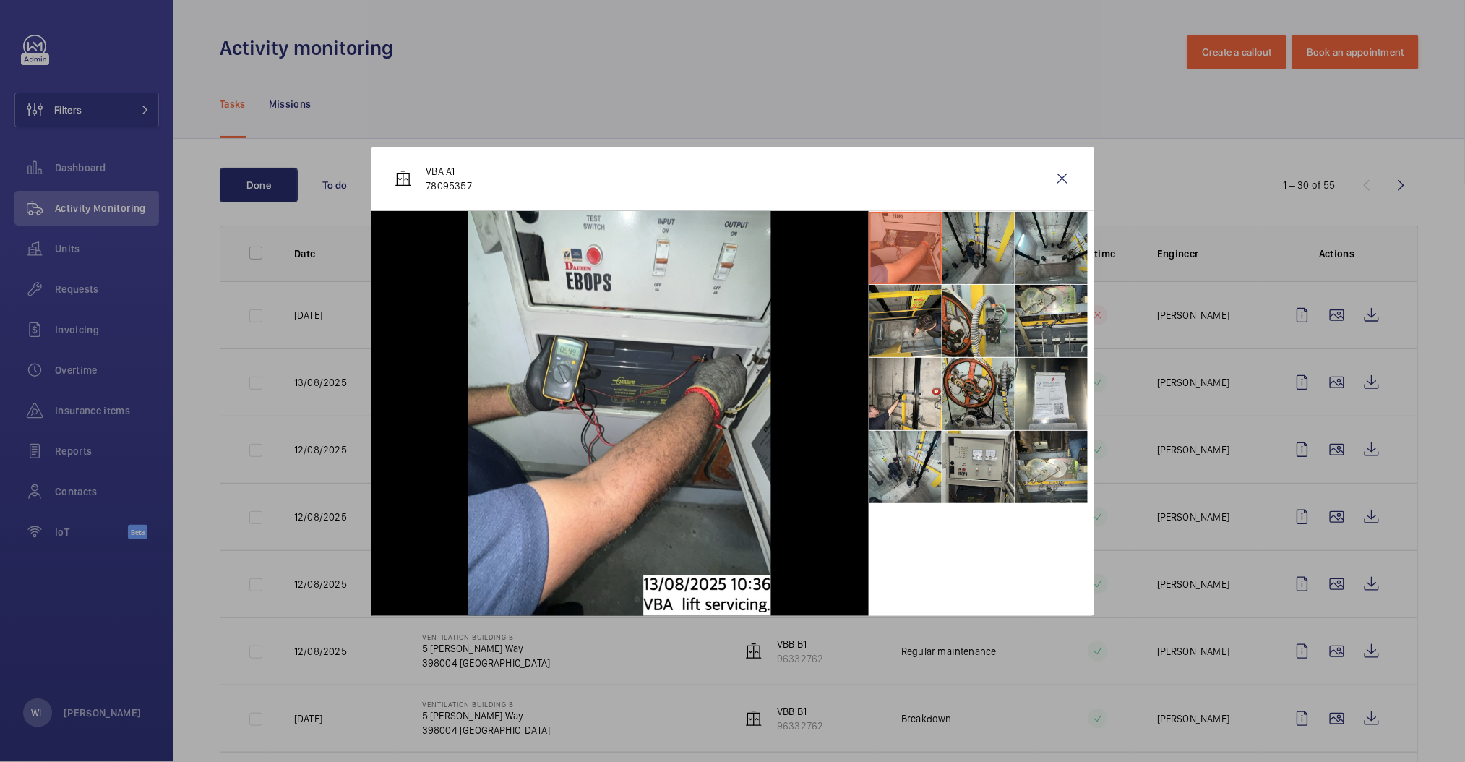
click at [978, 260] on li at bounding box center [978, 248] width 72 height 72
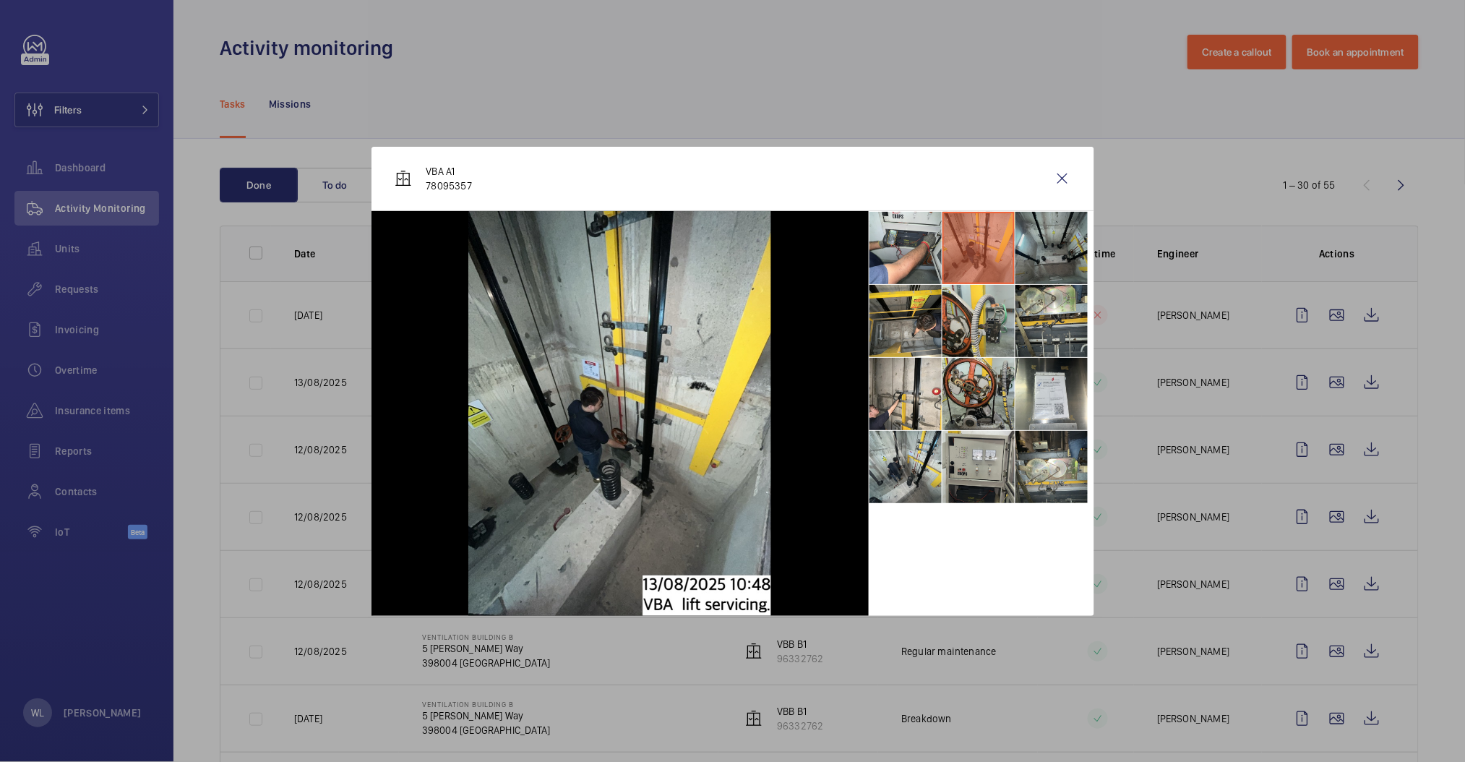
click at [1020, 260] on li at bounding box center [1051, 248] width 72 height 72
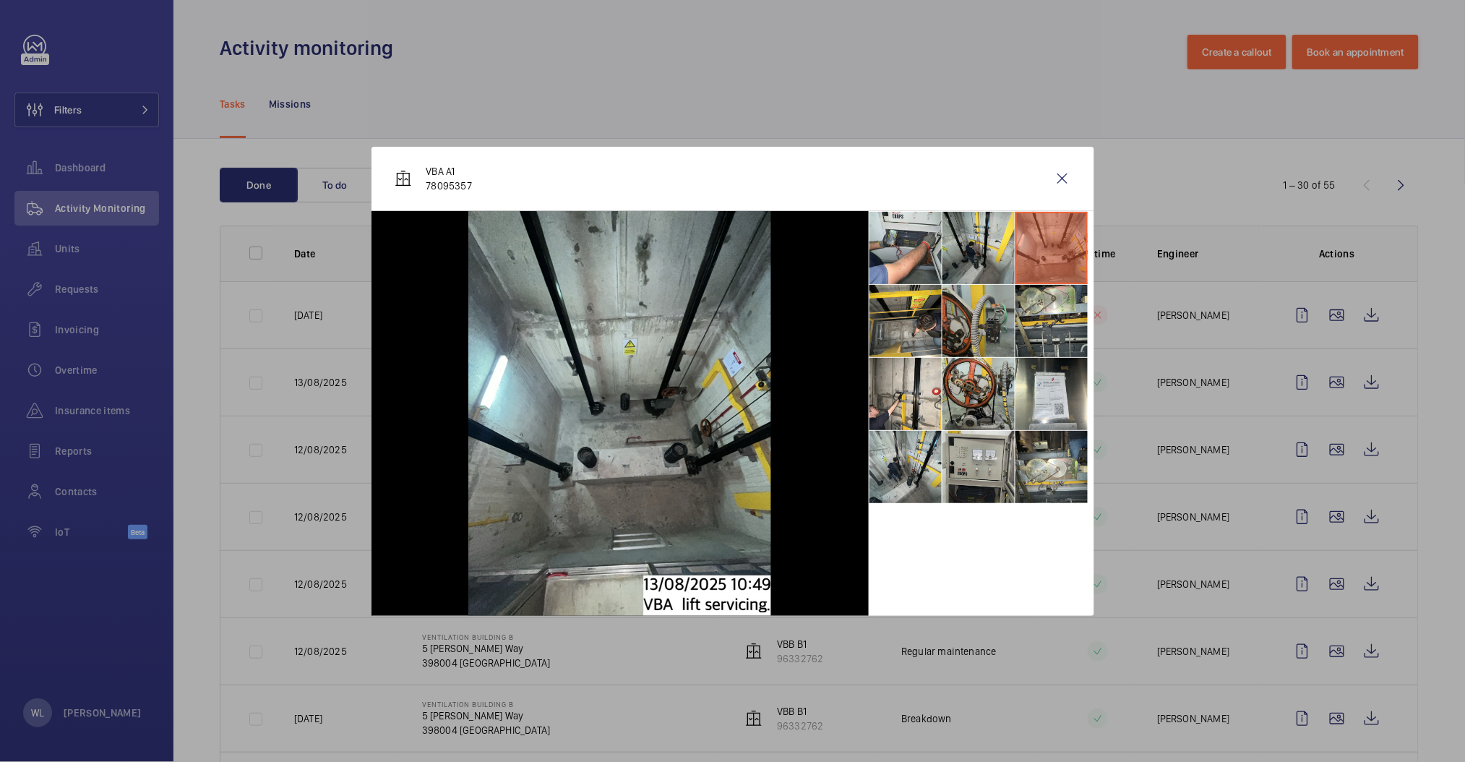
drag, startPoint x: 941, startPoint y: 277, endPoint x: 965, endPoint y: 312, distance: 43.1
click at [940, 276] on li at bounding box center [905, 248] width 72 height 72
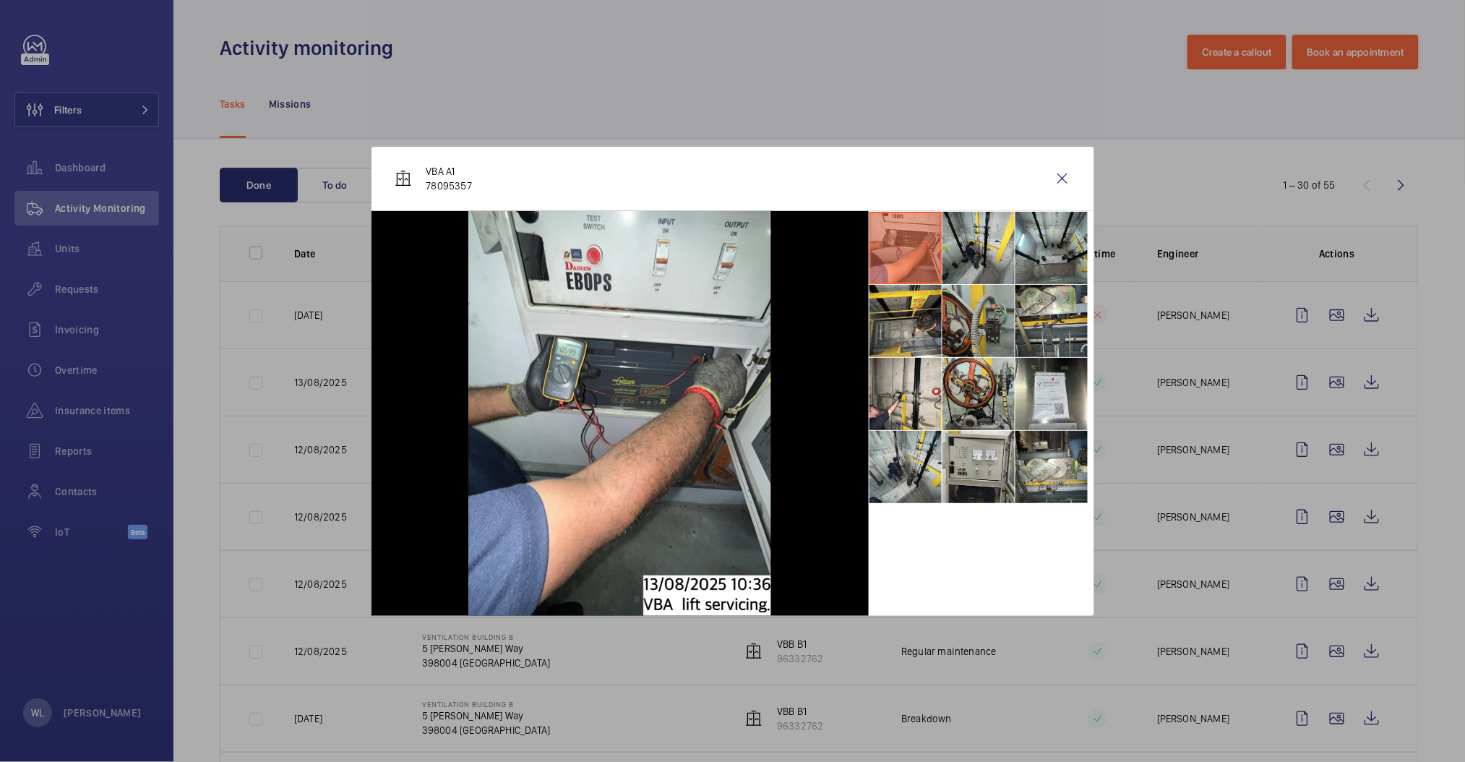
drag, startPoint x: 977, startPoint y: 334, endPoint x: 999, endPoint y: 428, distance: 96.6
click at [979, 336] on li at bounding box center [978, 321] width 72 height 72
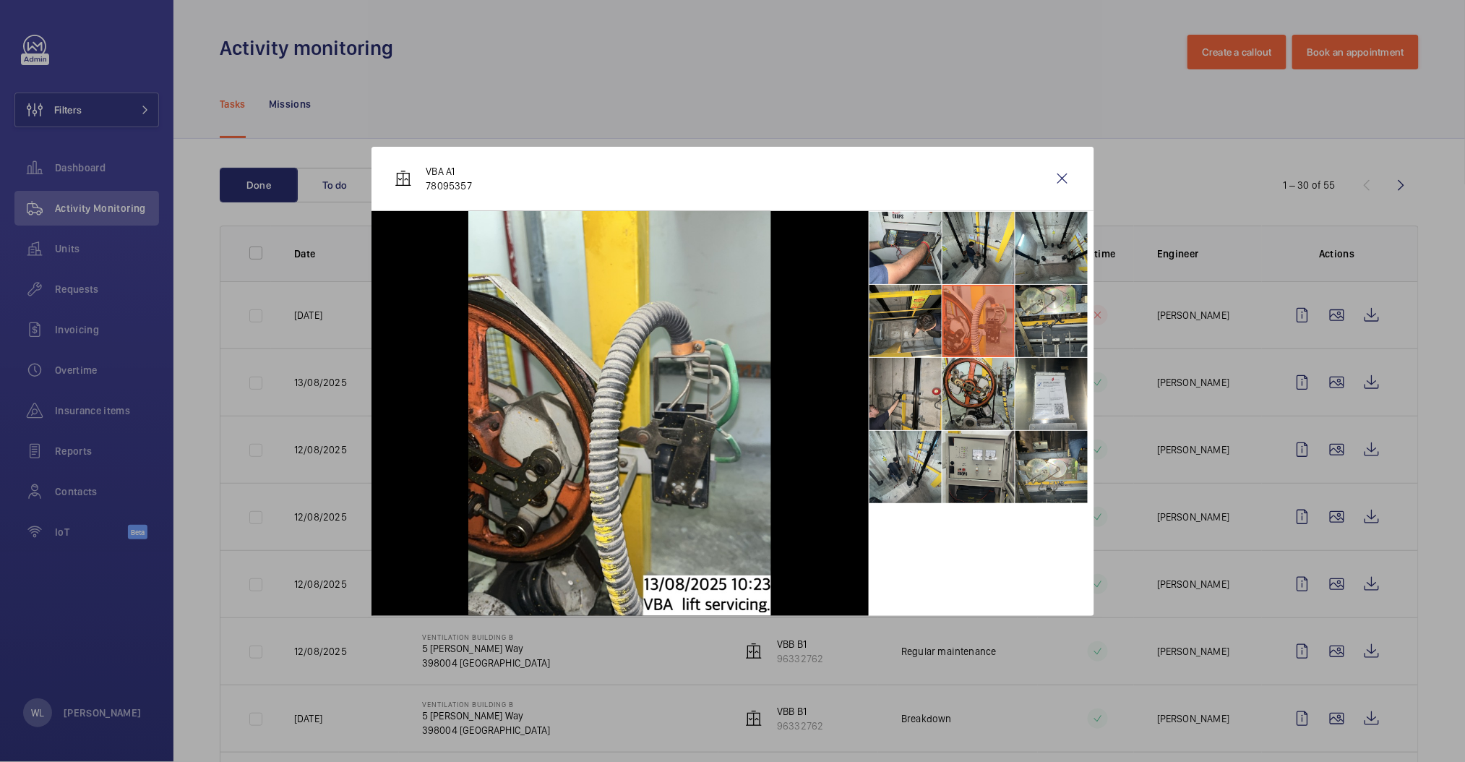
click at [915, 417] on li at bounding box center [905, 394] width 72 height 72
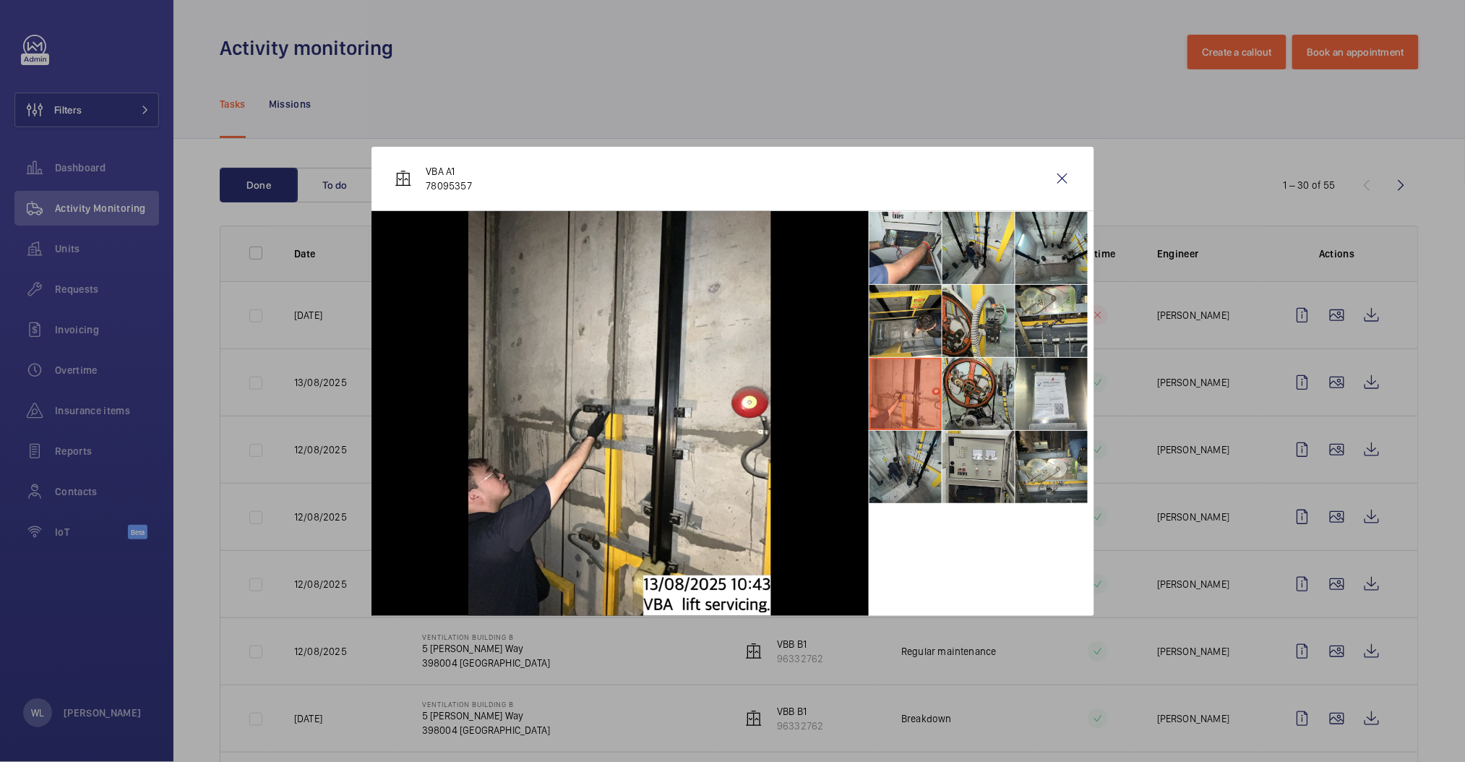
drag, startPoint x: 917, startPoint y: 473, endPoint x: 925, endPoint y: 473, distance: 8.0
click at [917, 473] on li at bounding box center [905, 467] width 72 height 72
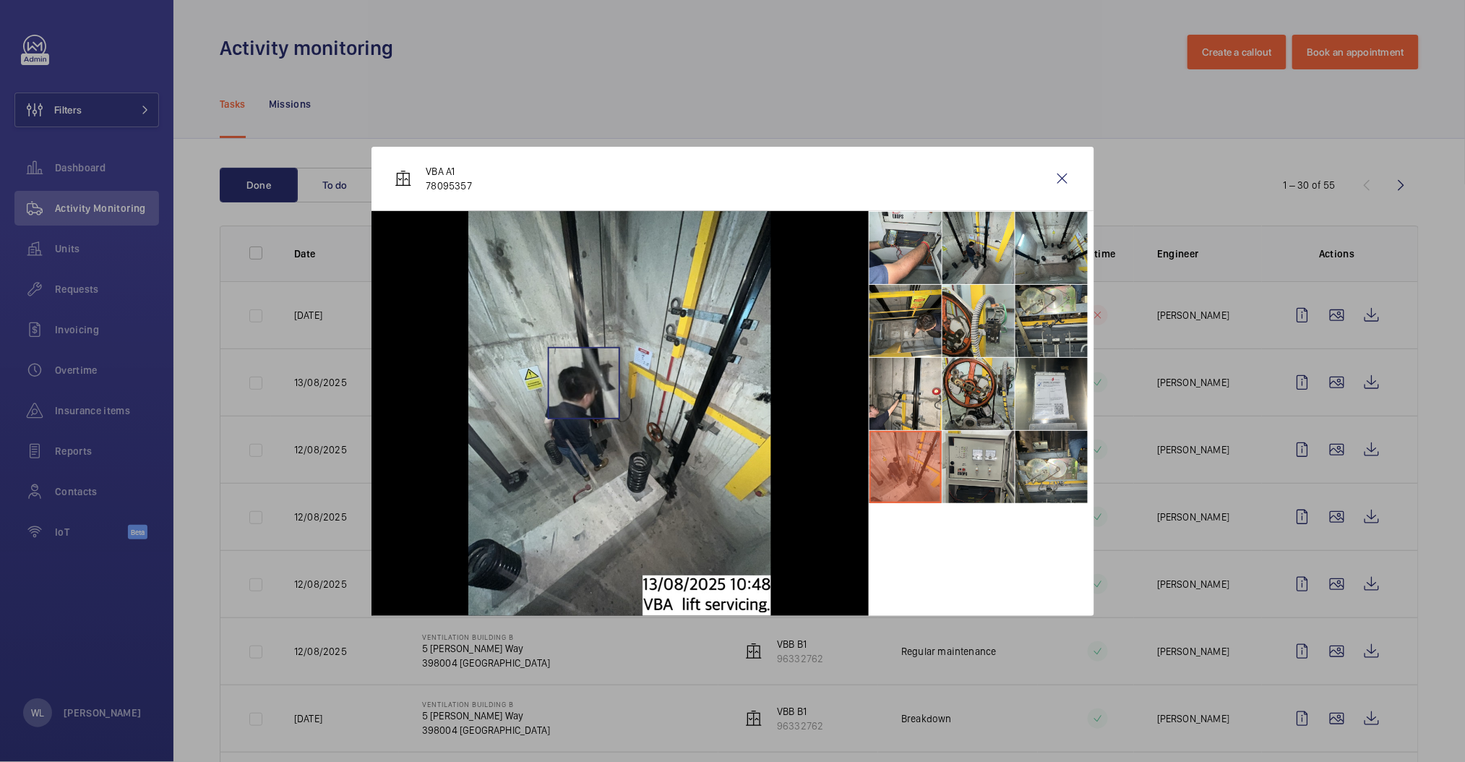
click at [585, 384] on img at bounding box center [619, 413] width 303 height 405
click at [565, 409] on img at bounding box center [619, 413] width 303 height 405
click at [1058, 177] on wm-front-icon-button at bounding box center [1062, 178] width 35 height 35
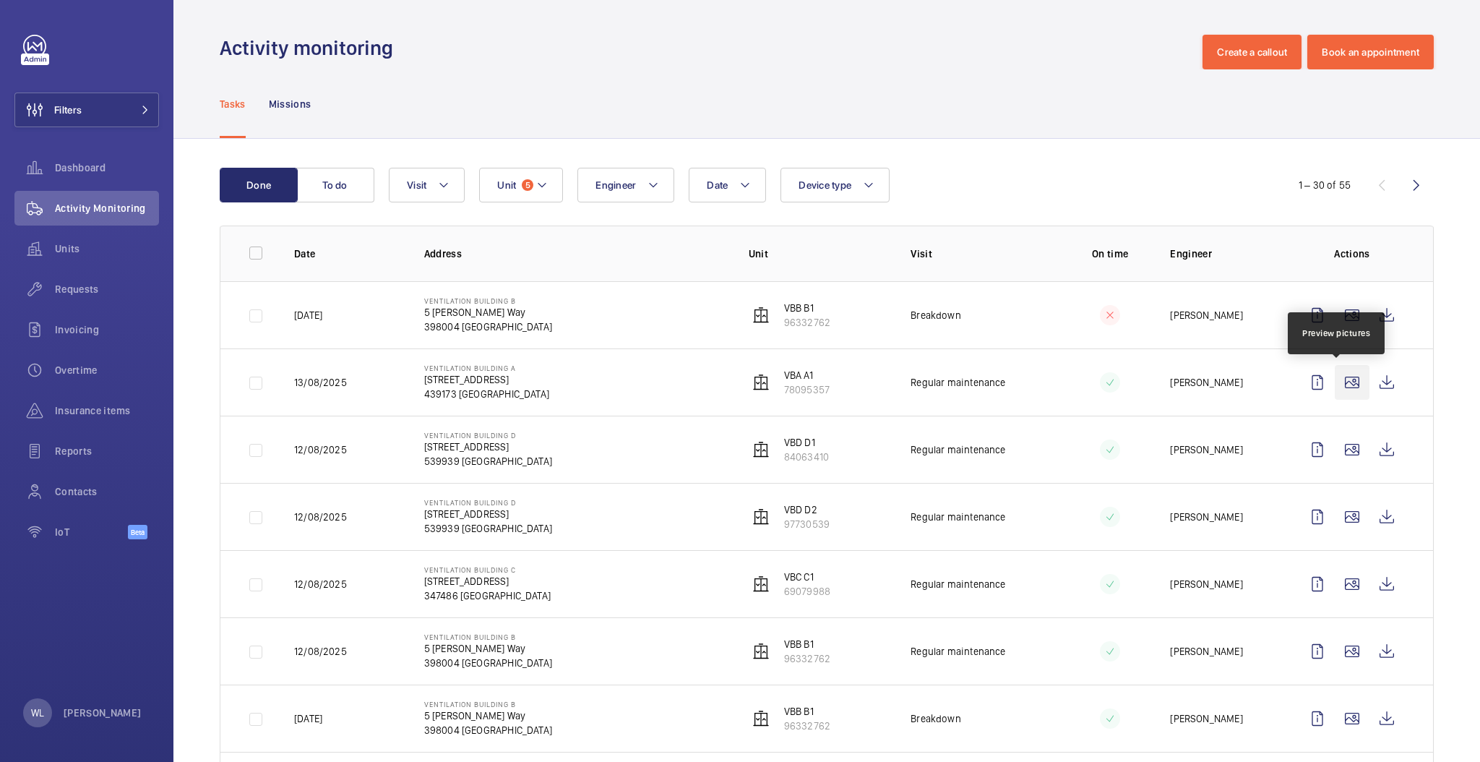
click at [1335, 396] on wm-front-icon-button at bounding box center [1352, 382] width 35 height 35
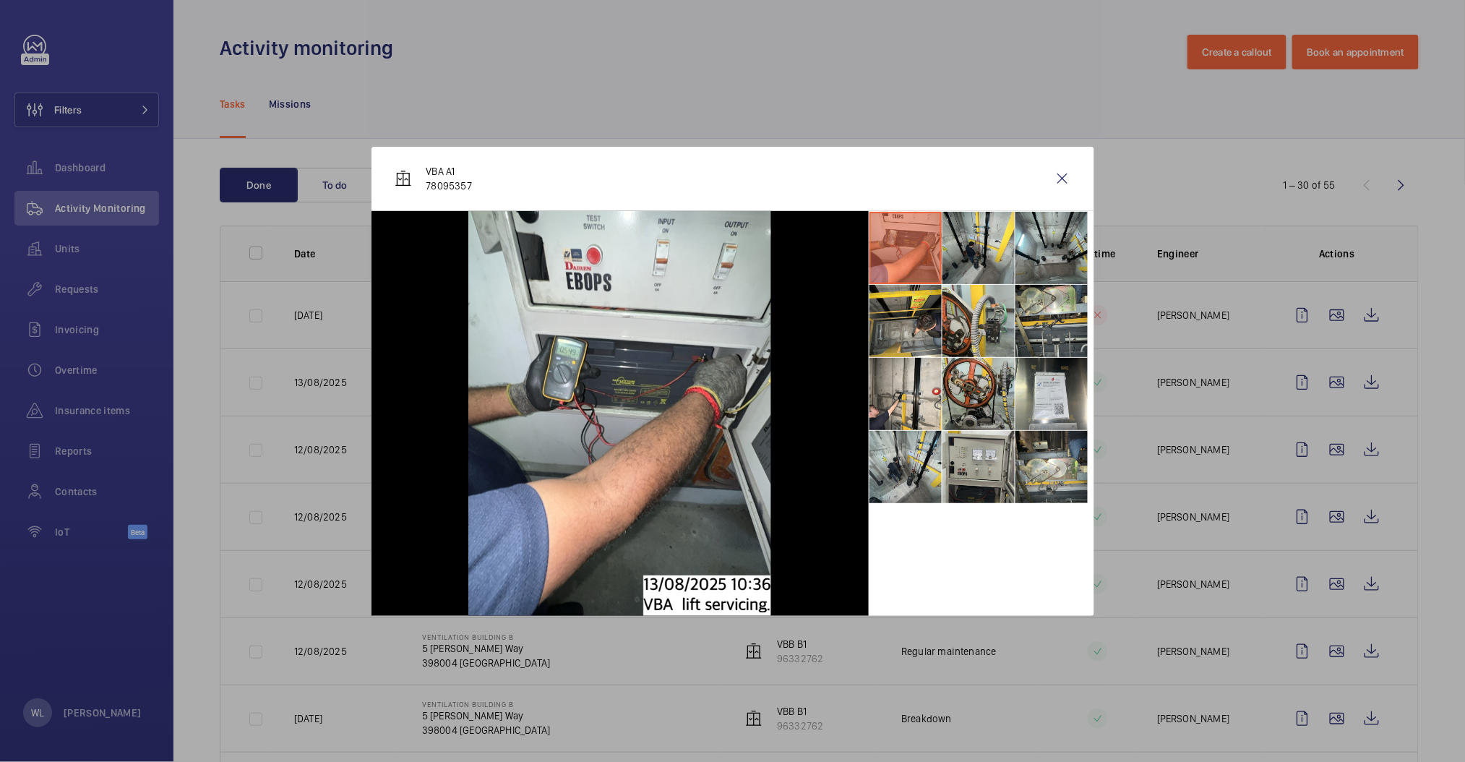
click at [1146, 178] on div at bounding box center [732, 381] width 1465 height 762
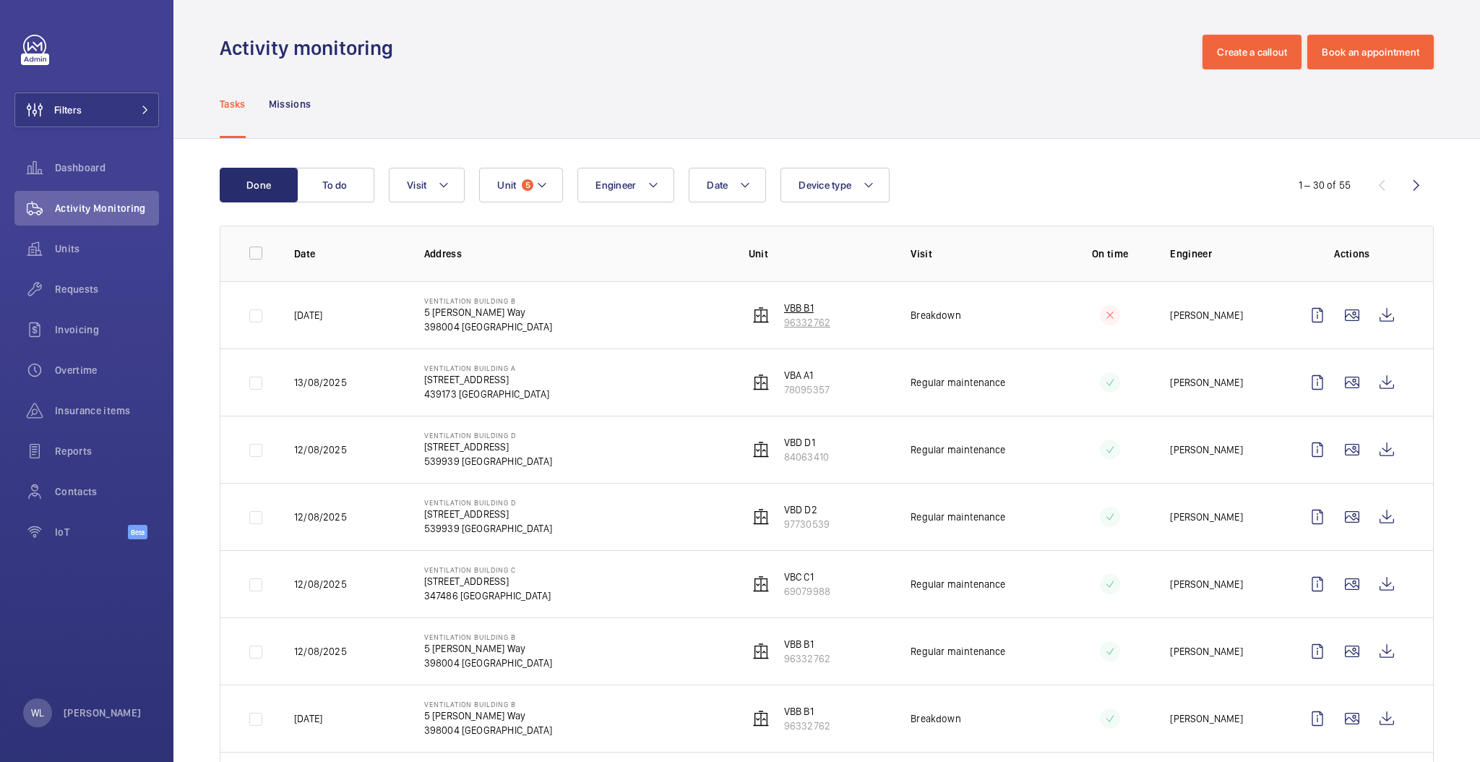
click at [795, 308] on p "VBB B1" at bounding box center [807, 308] width 46 height 14
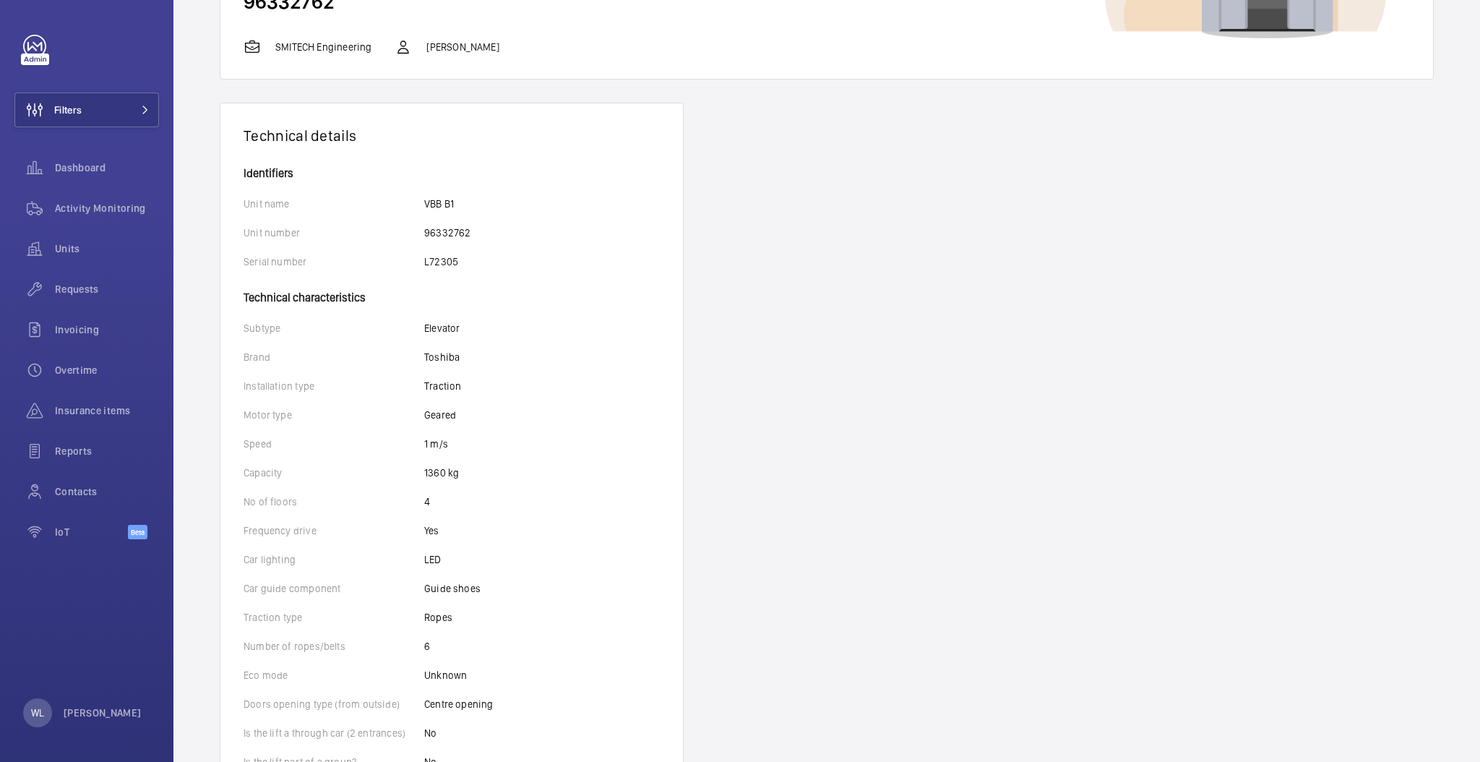
scroll to position [192, 0]
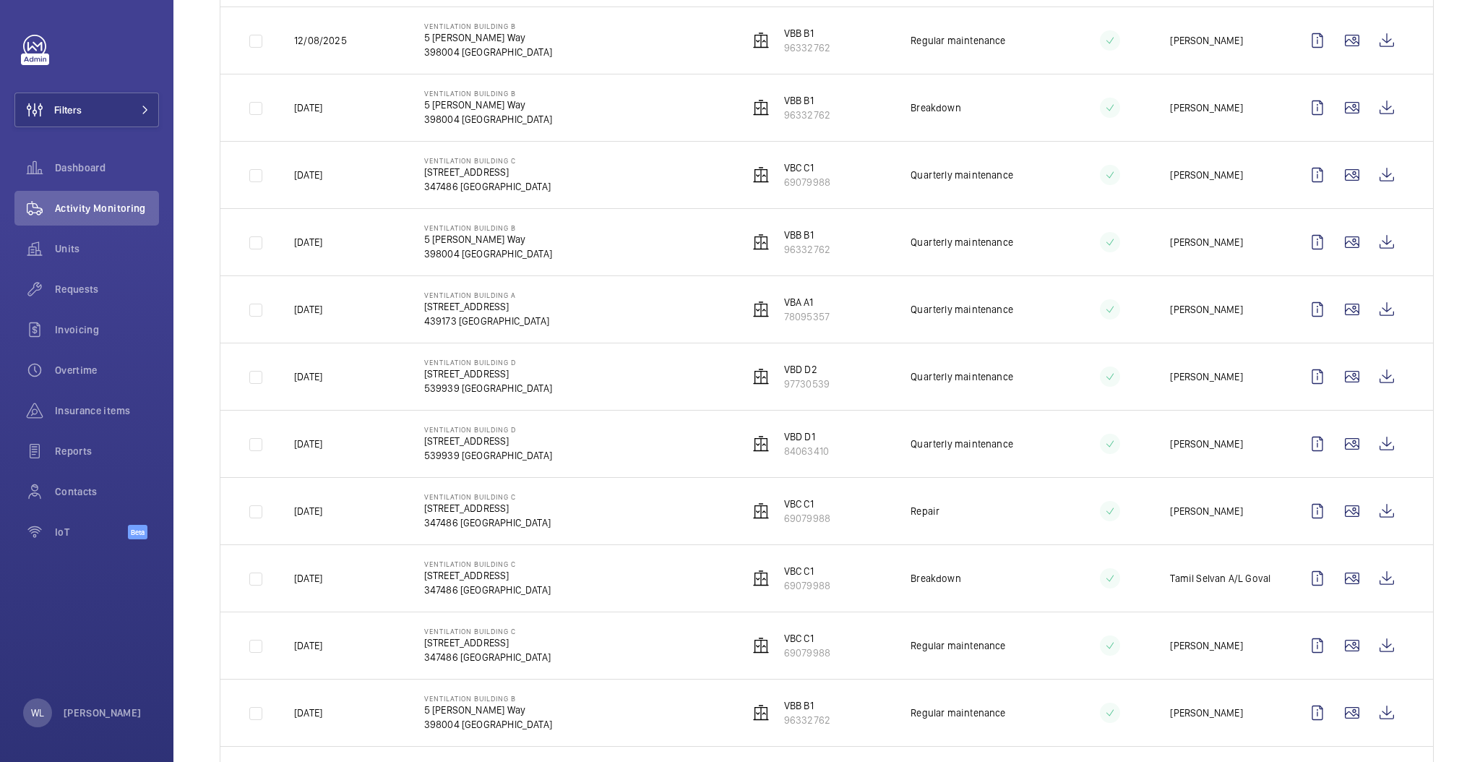
scroll to position [770, 0]
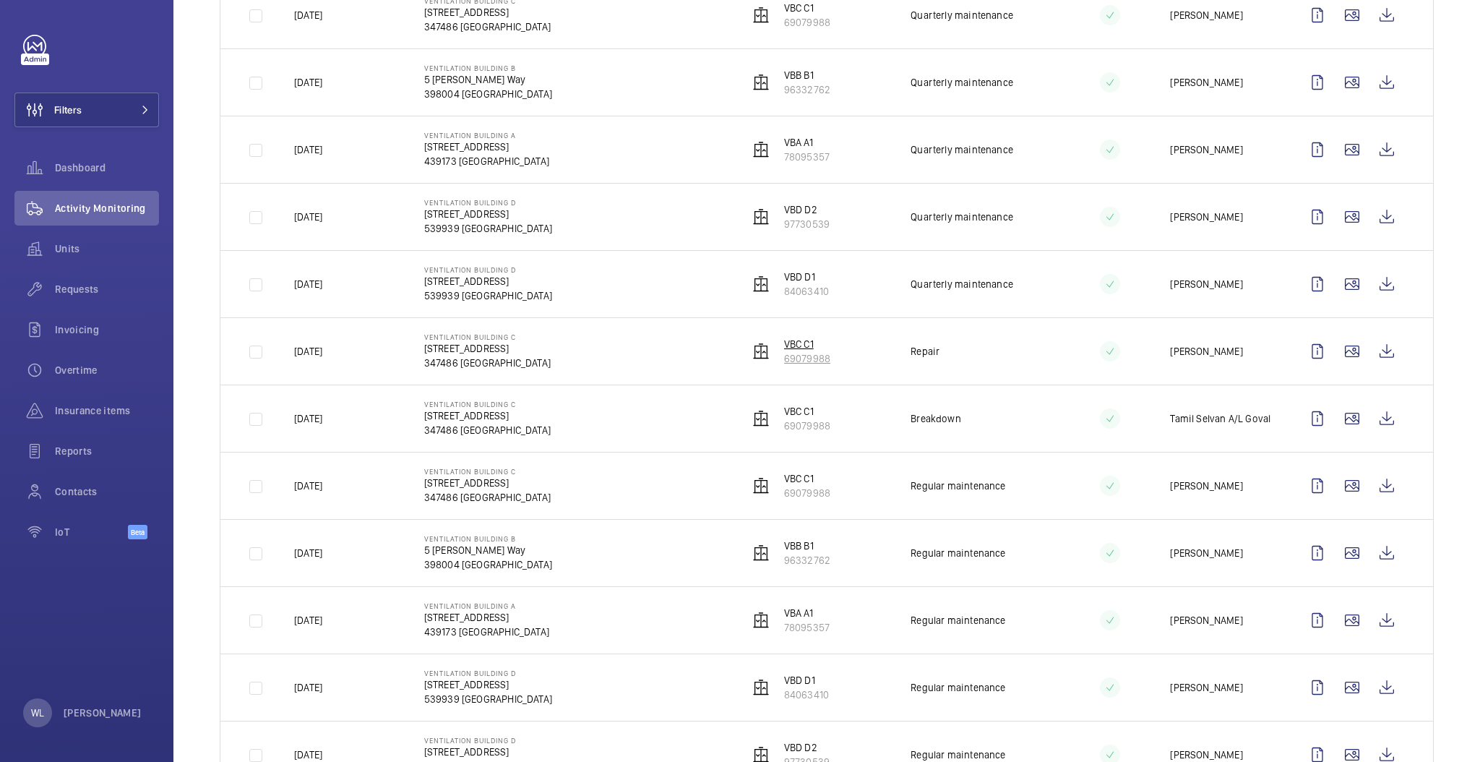
click at [801, 341] on p "VBC C1" at bounding box center [807, 344] width 46 height 14
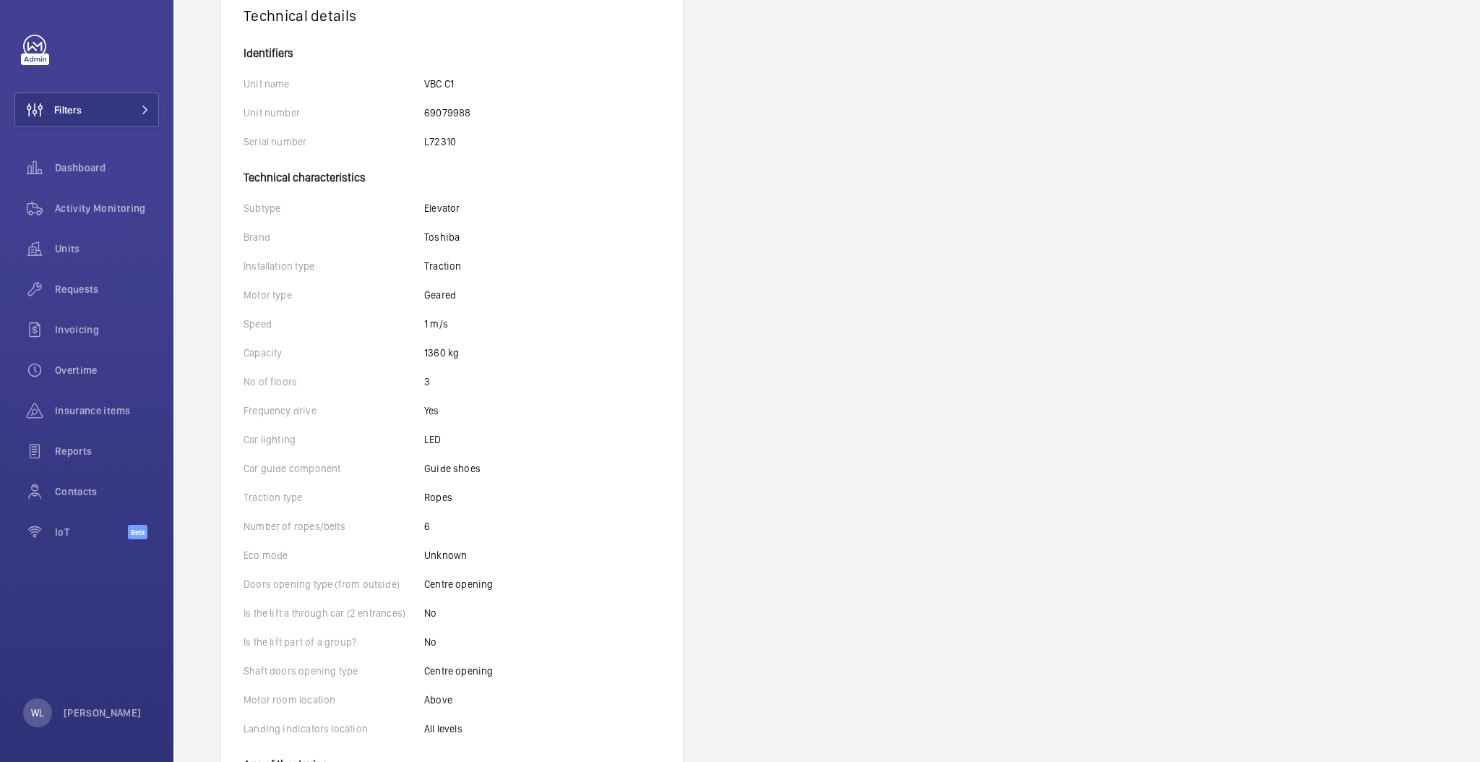
scroll to position [289, 0]
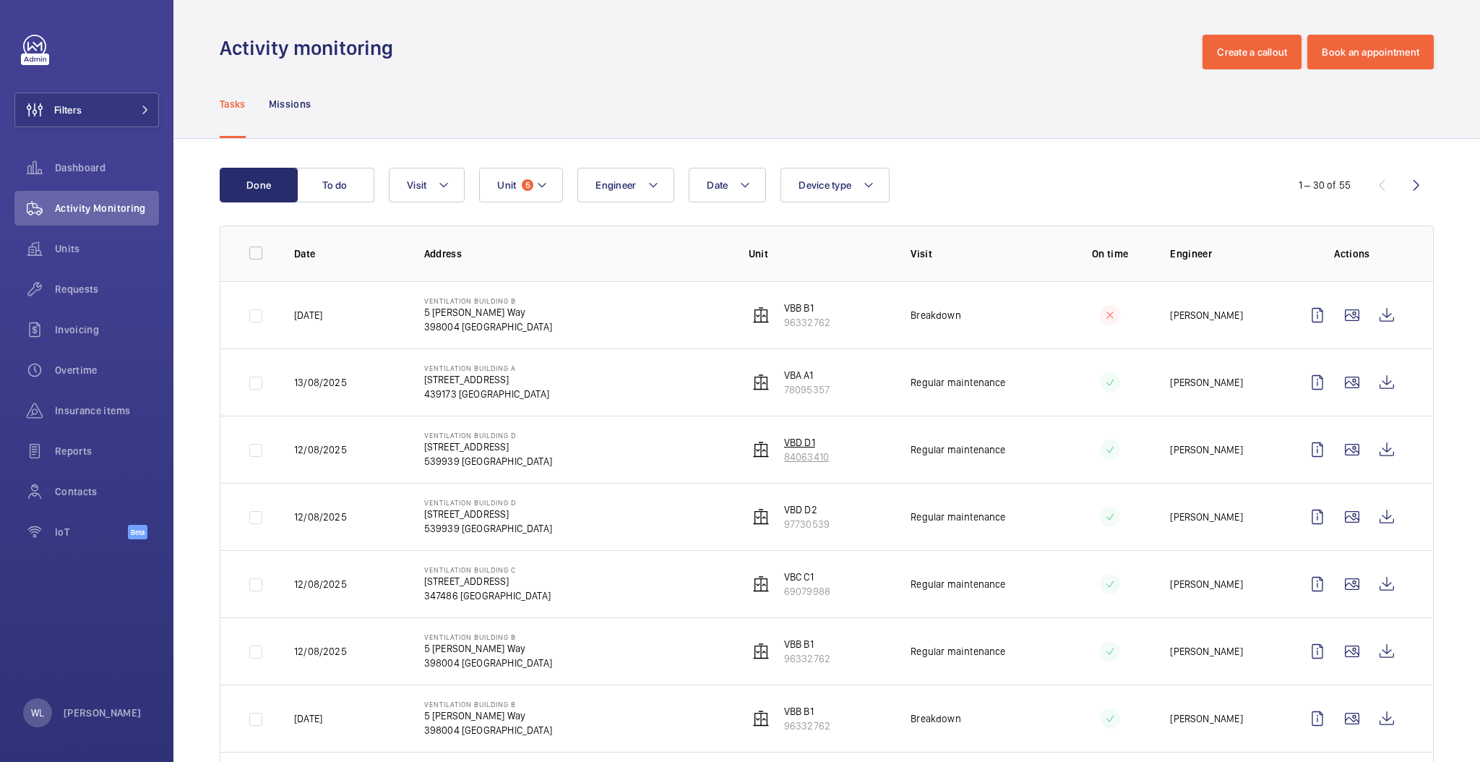
click at [799, 436] on p "VBD D1" at bounding box center [806, 442] width 45 height 14
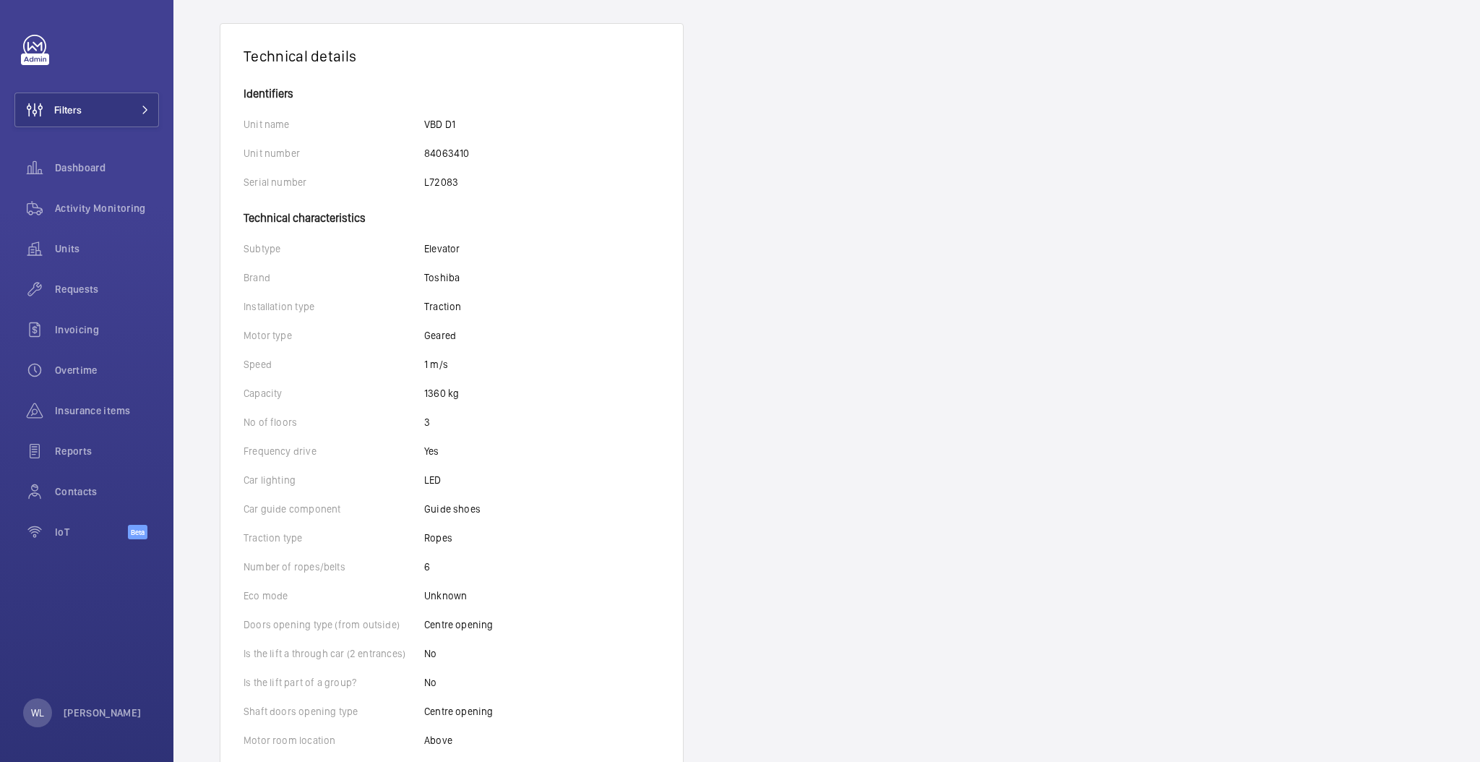
scroll to position [289, 0]
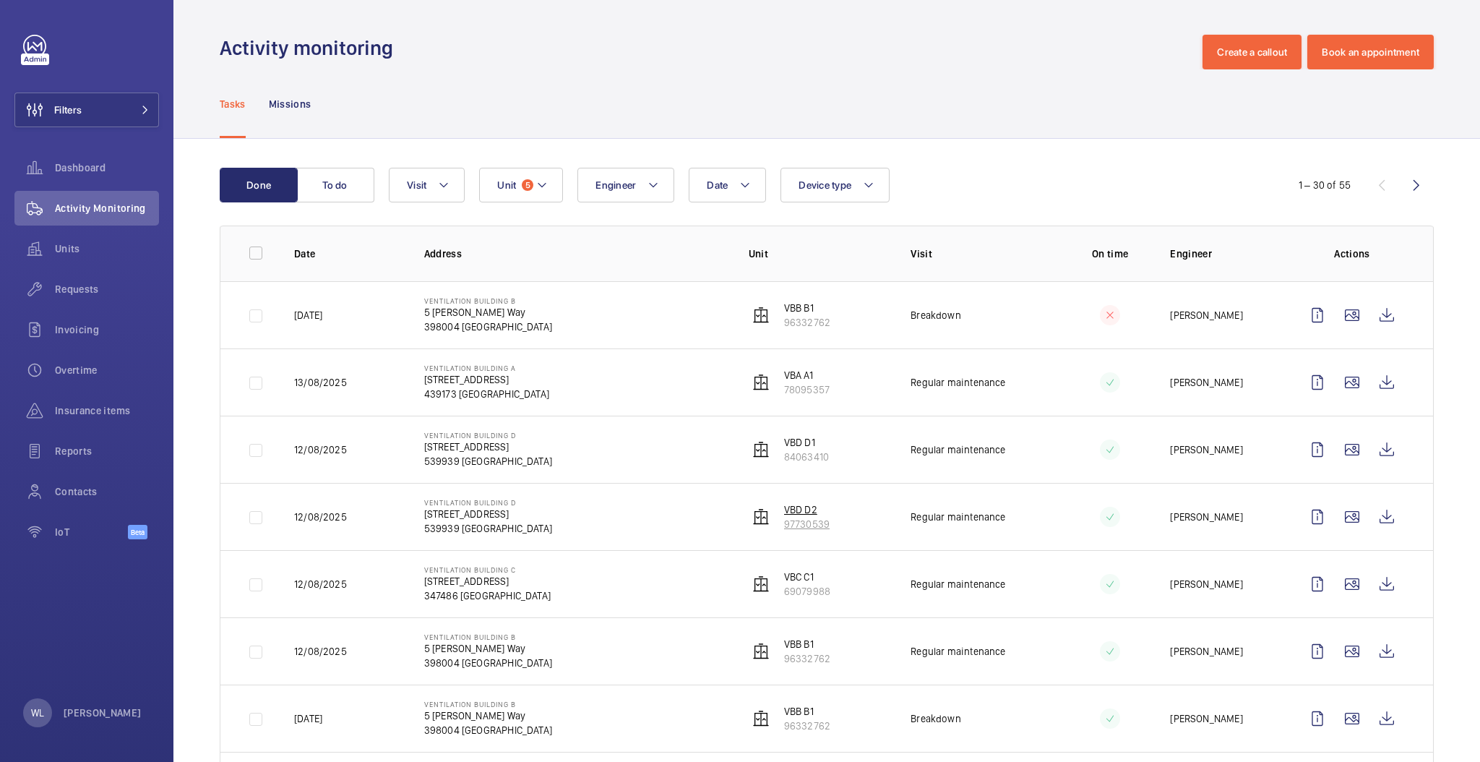
click at [802, 504] on p "VBD D2" at bounding box center [807, 509] width 46 height 14
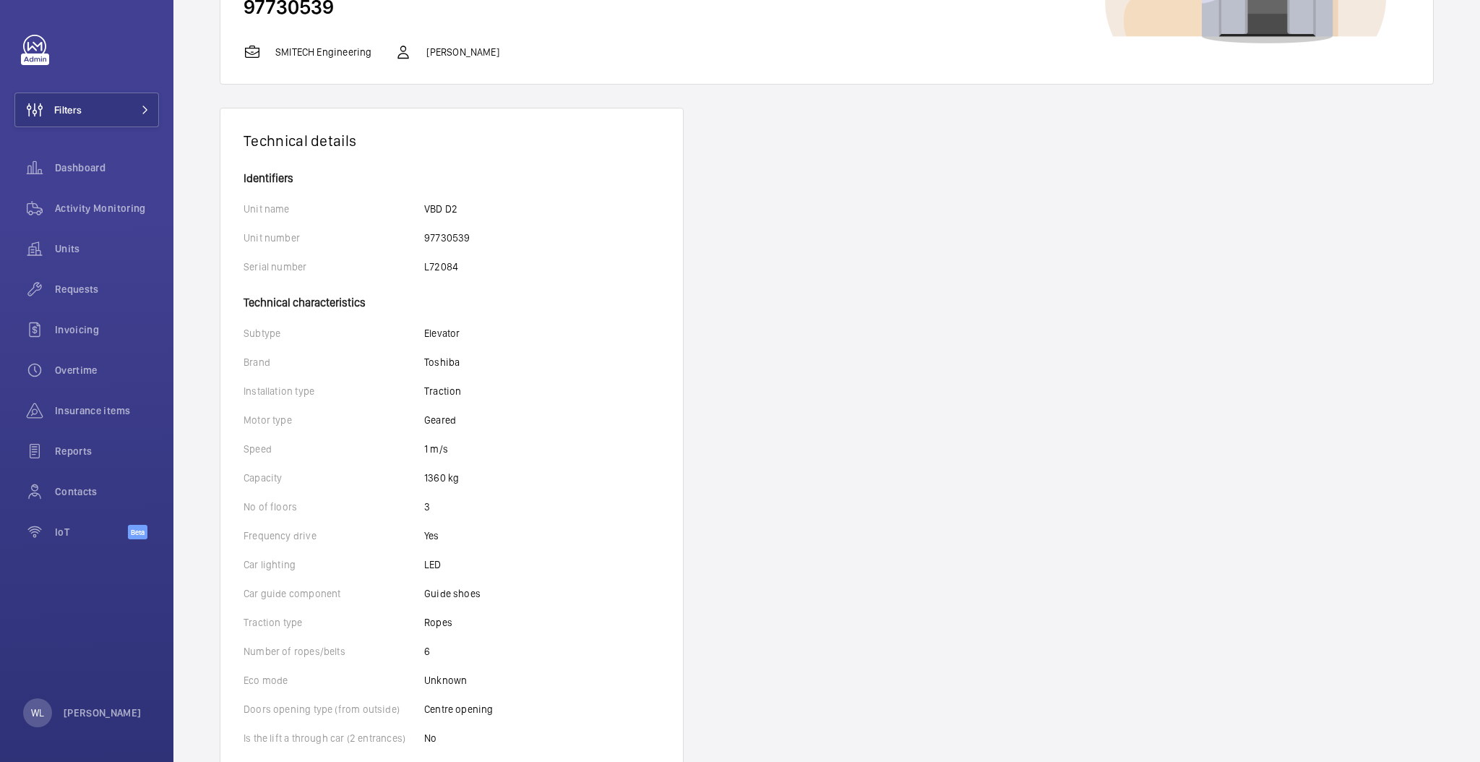
scroll to position [192, 0]
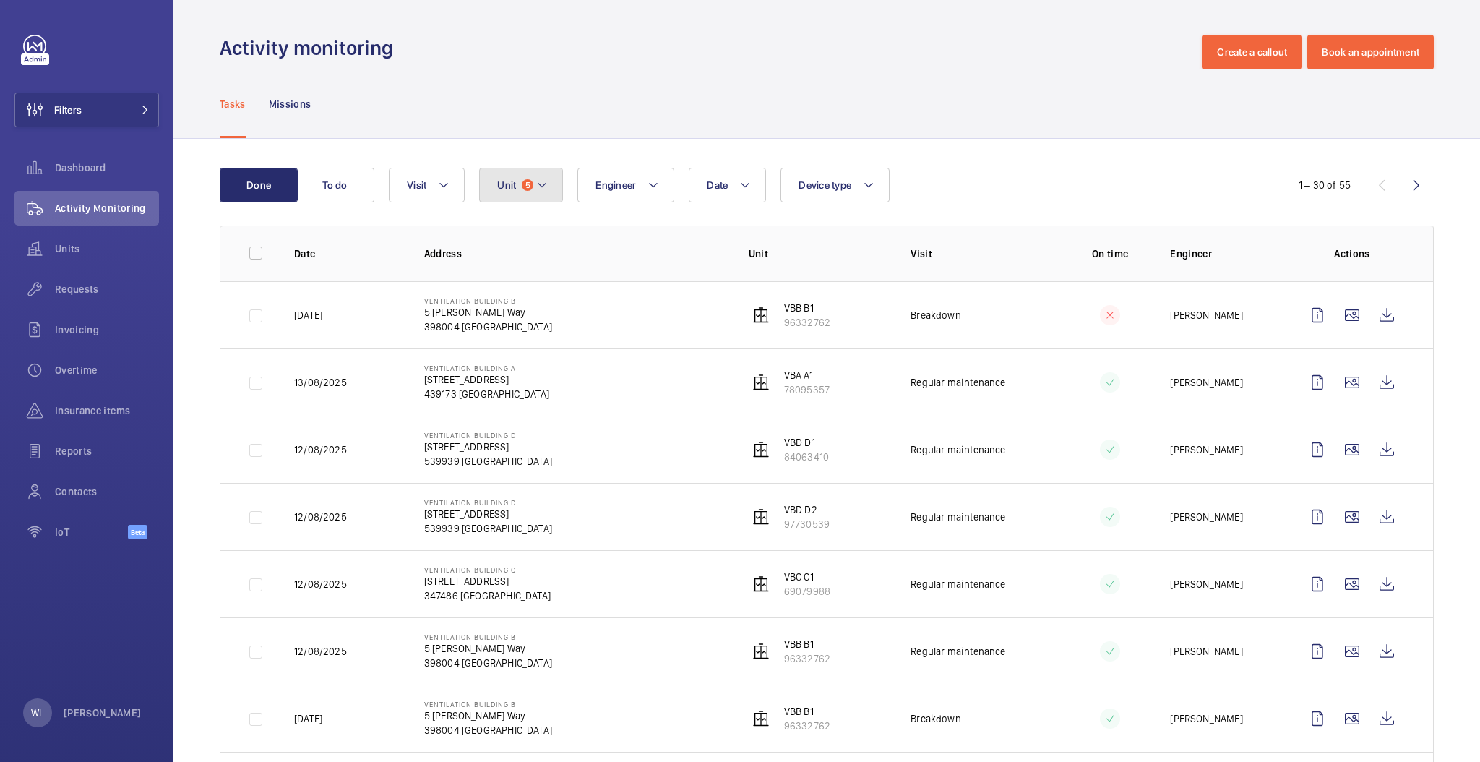
drag, startPoint x: 528, startPoint y: 199, endPoint x: 556, endPoint y: 207, distance: 28.4
click at [528, 200] on button "Unit 5" at bounding box center [521, 185] width 84 height 35
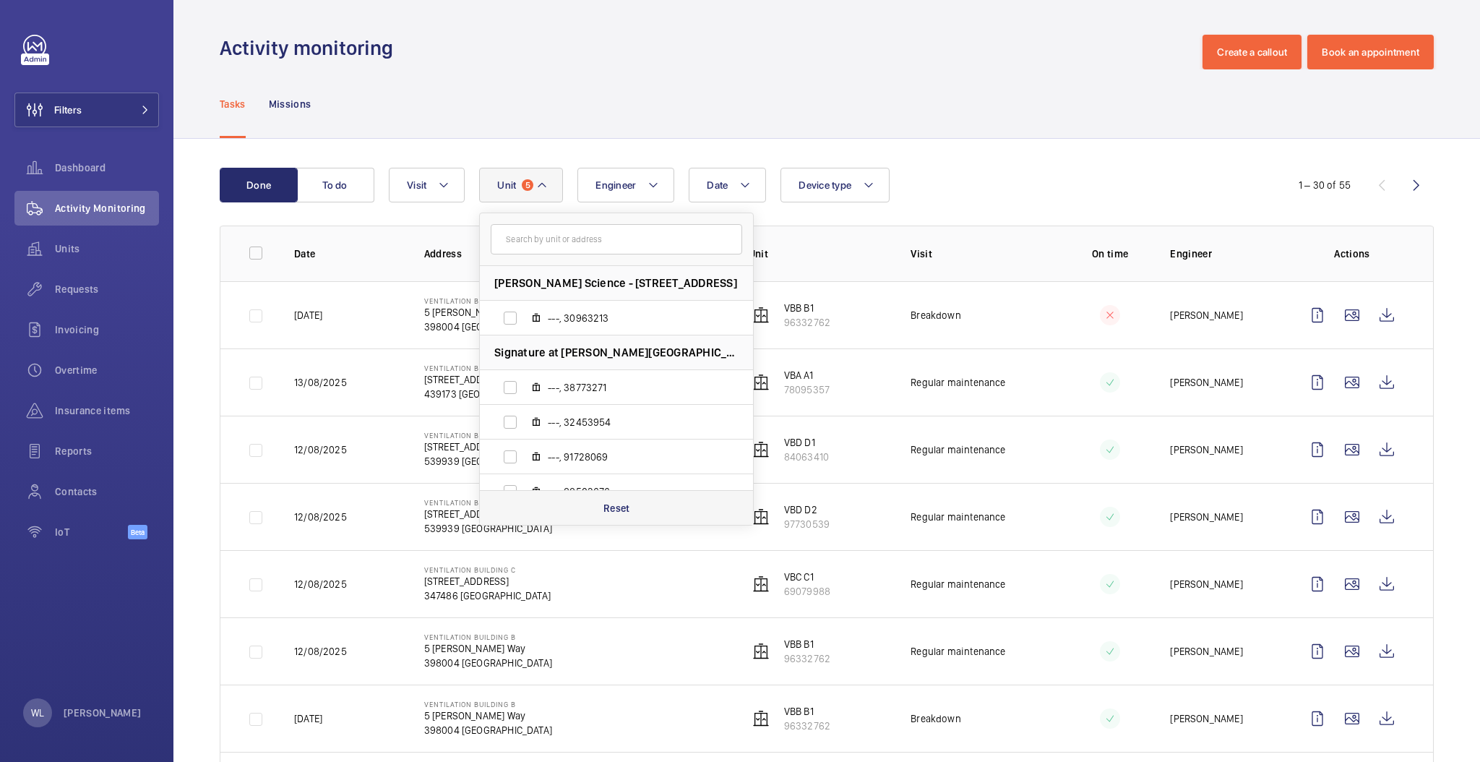
click at [642, 502] on div "Reset" at bounding box center [616, 507] width 273 height 35
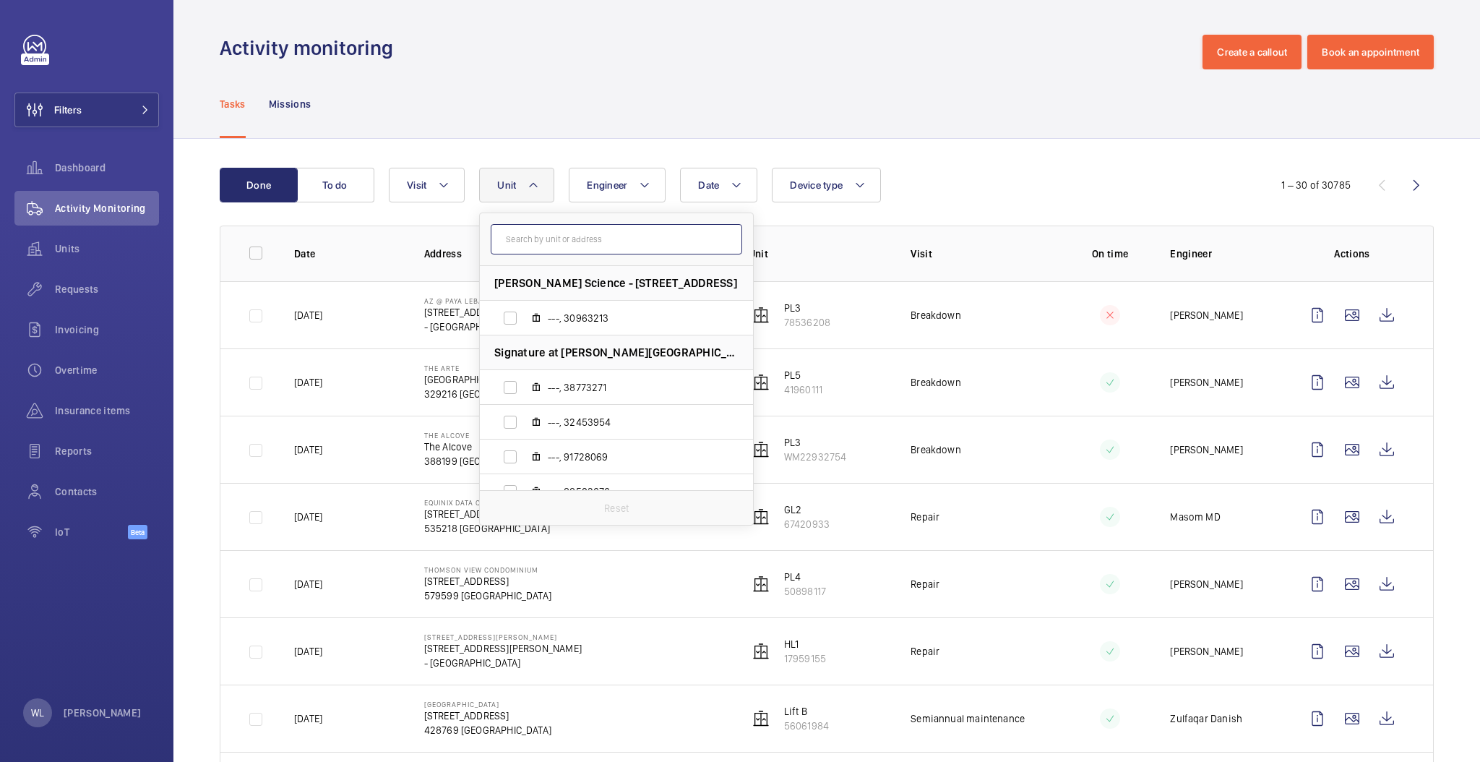
click at [616, 238] on input "text" at bounding box center [616, 239] width 251 height 30
type input "1"
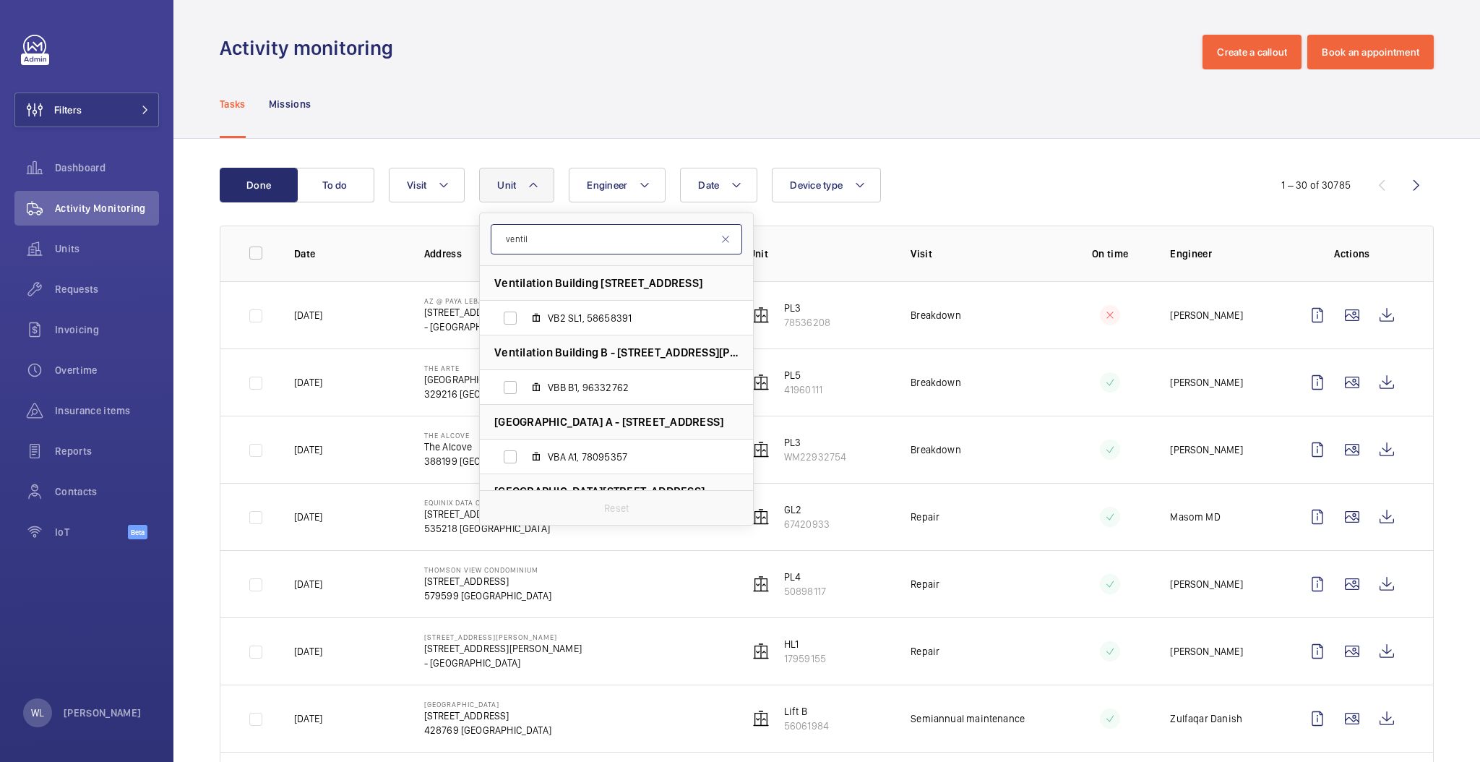
type input "ventil"
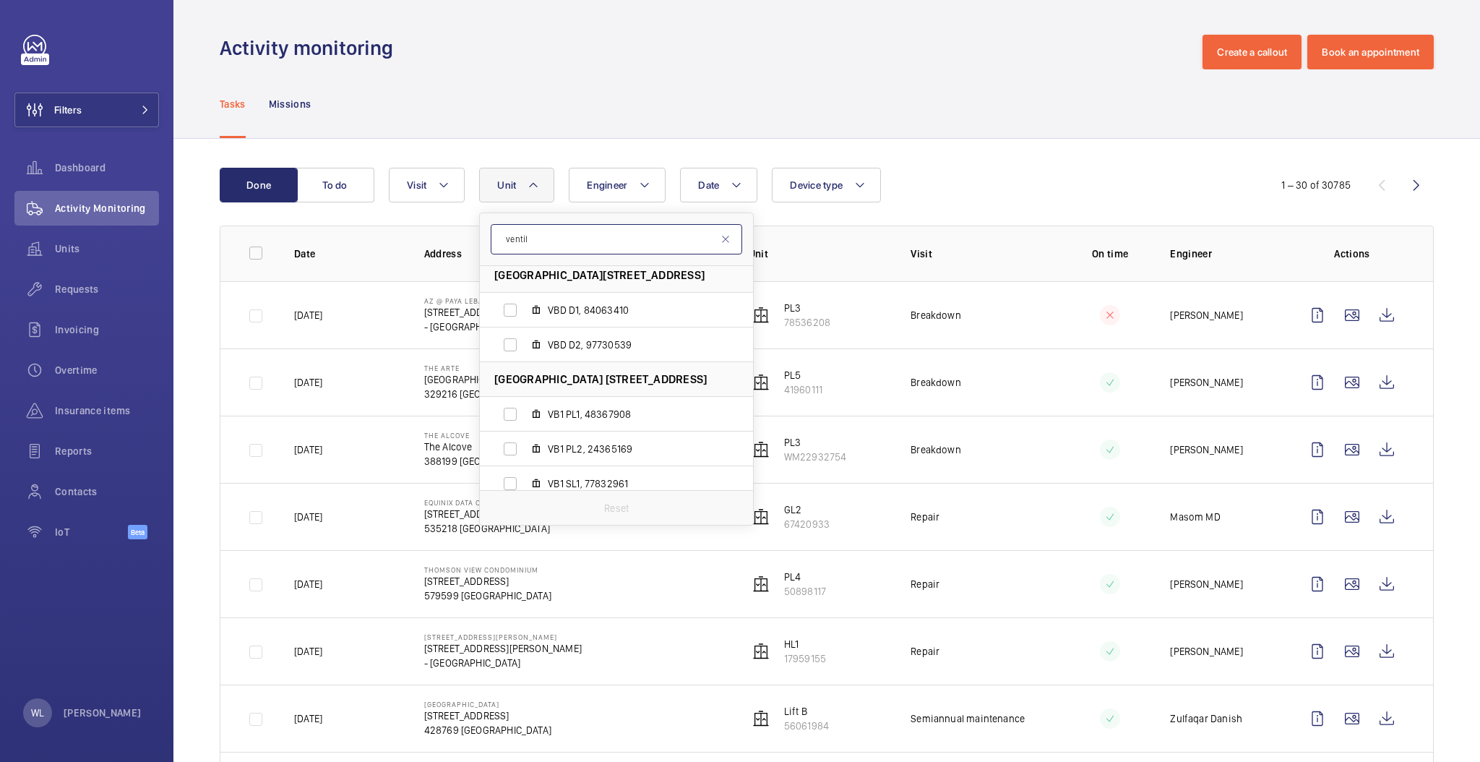
scroll to position [434, 0]
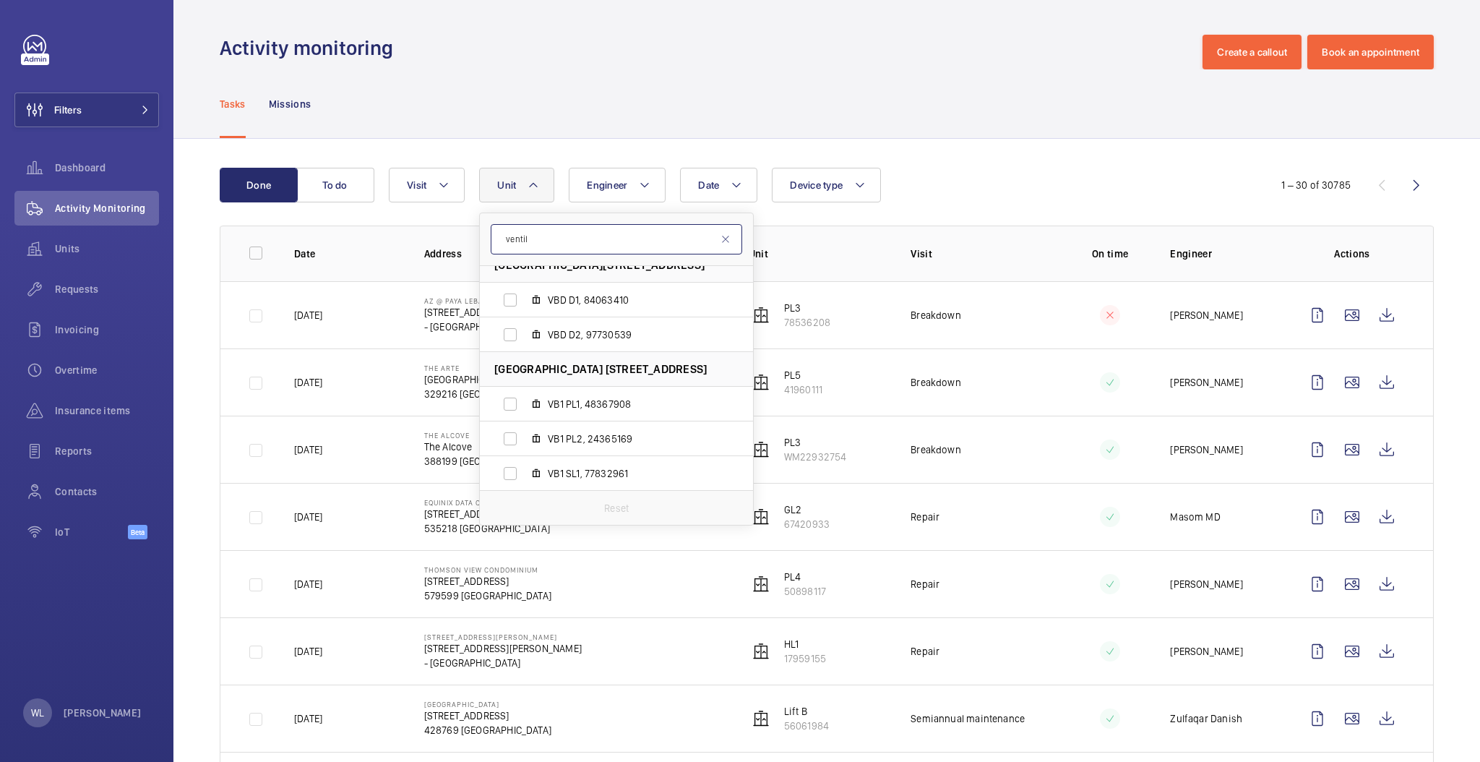
drag, startPoint x: 584, startPoint y: 244, endPoint x: 377, endPoint y: 236, distance: 207.6
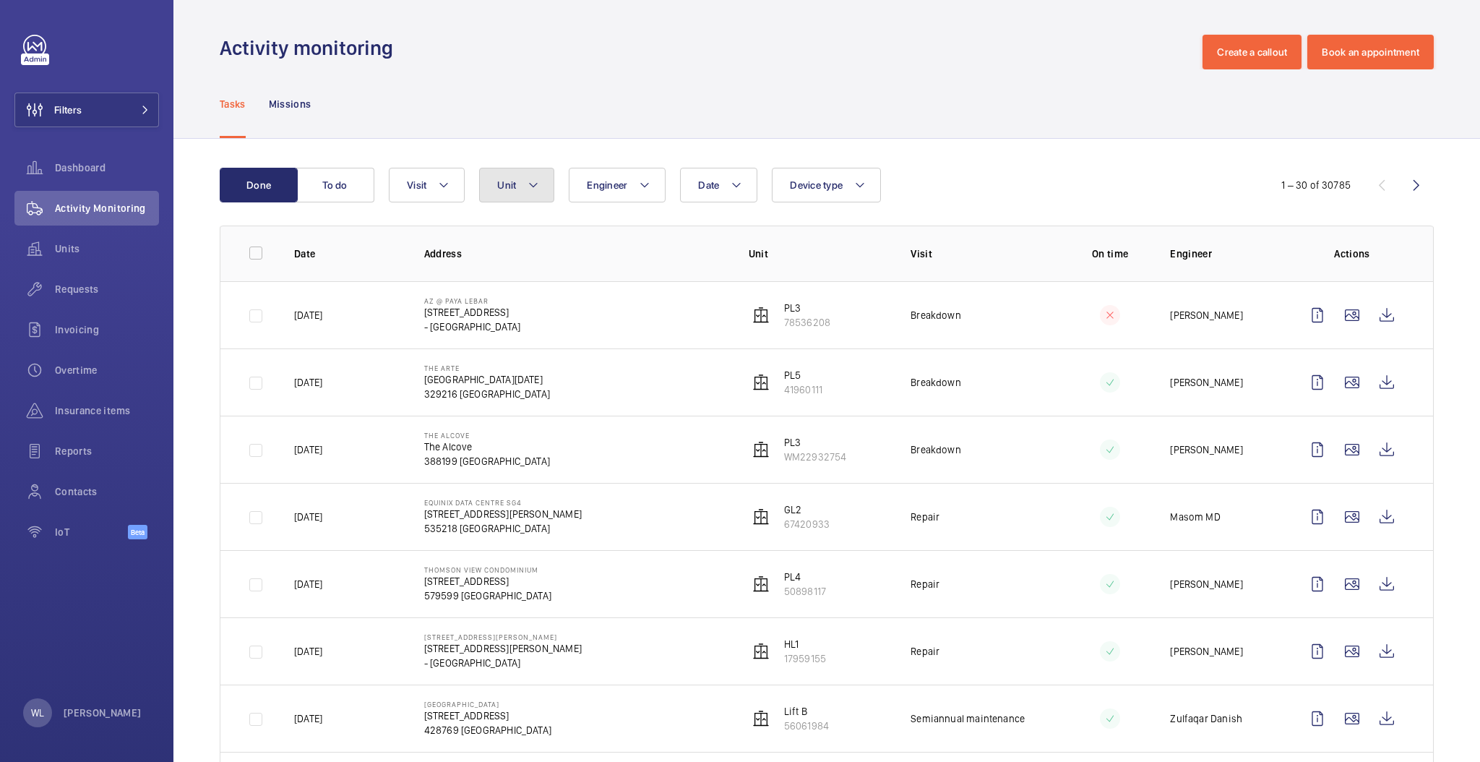
click at [546, 181] on button "Unit" at bounding box center [516, 185] width 75 height 35
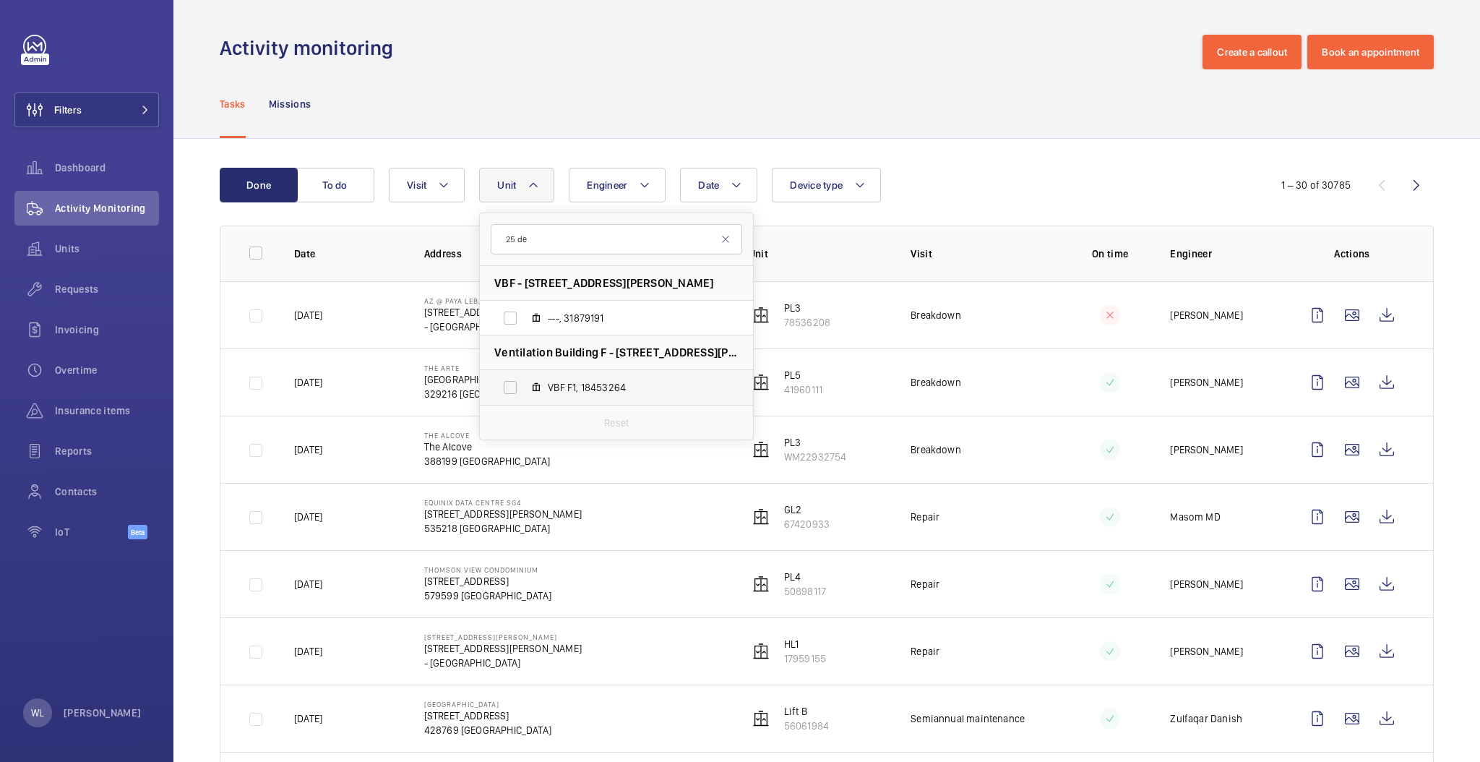
type input "25 de"
click at [650, 381] on span "VBF F1, 18453264" at bounding box center [632, 387] width 168 height 14
click at [525, 381] on input "VBF F1, 18453264" at bounding box center [510, 387] width 29 height 29
checkbox input "true"
click at [1050, 484] on td at bounding box center [1099, 516] width 98 height 67
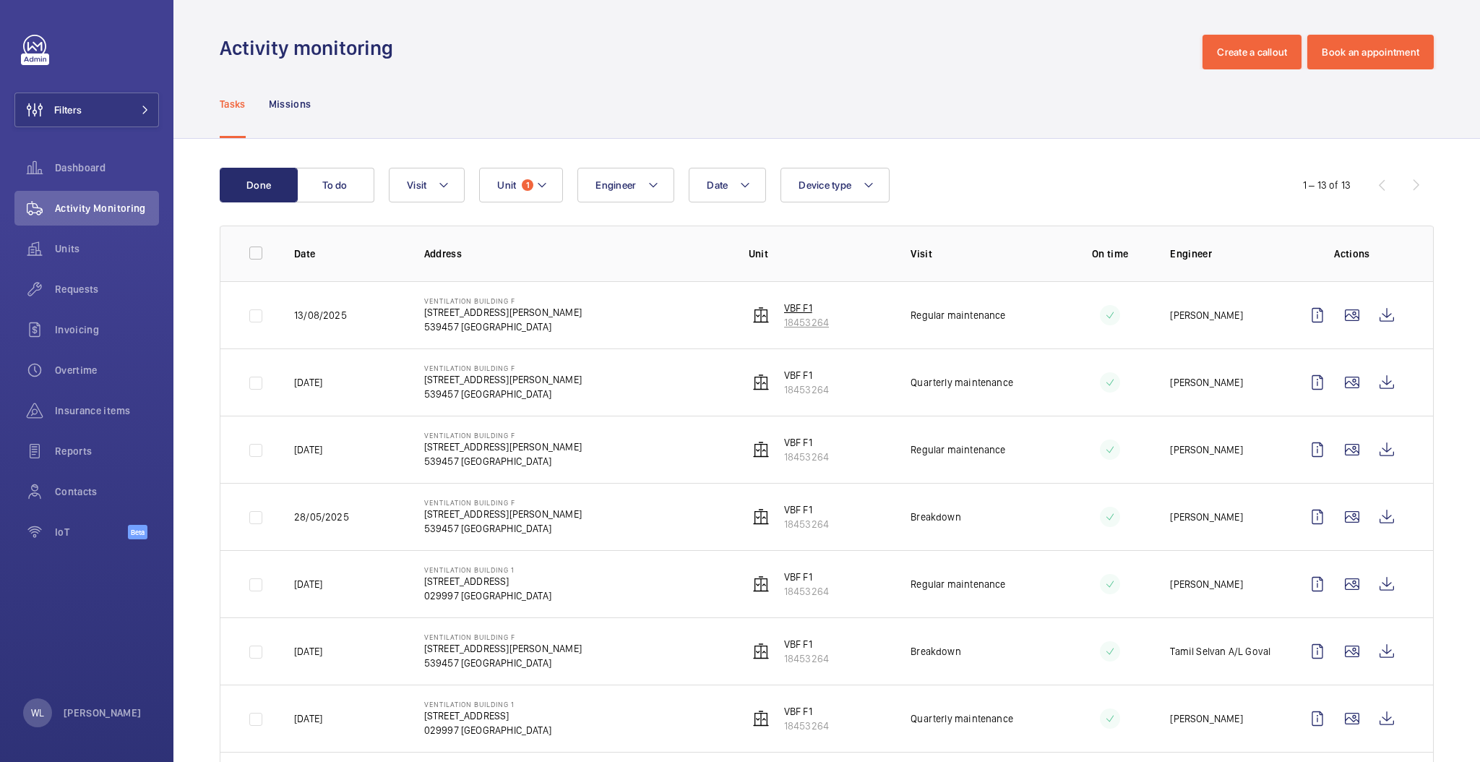
click at [788, 301] on p "VBF F1" at bounding box center [806, 308] width 45 height 14
click at [511, 186] on span "Unit" at bounding box center [506, 185] width 19 height 12
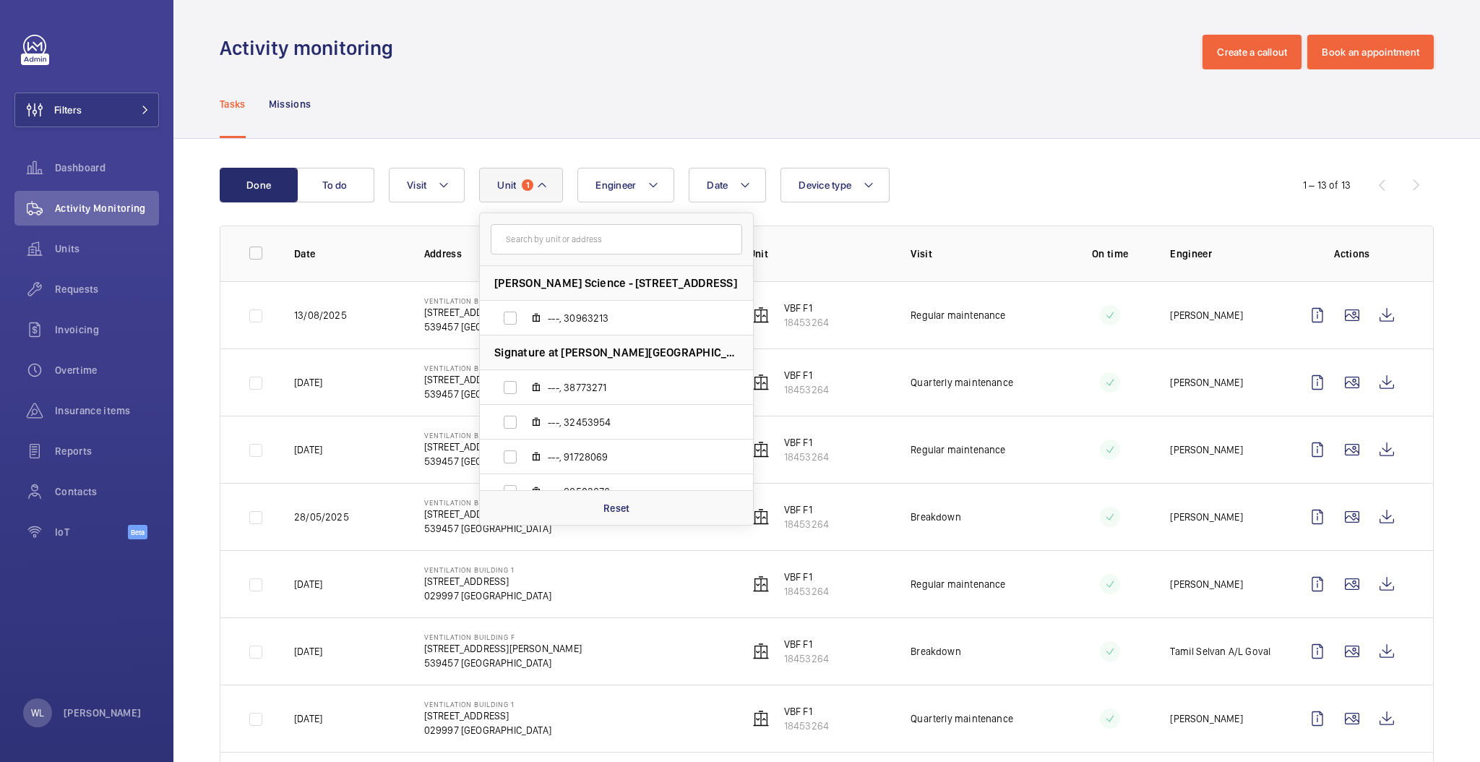
click at [563, 238] on input "text" at bounding box center [616, 239] width 251 height 30
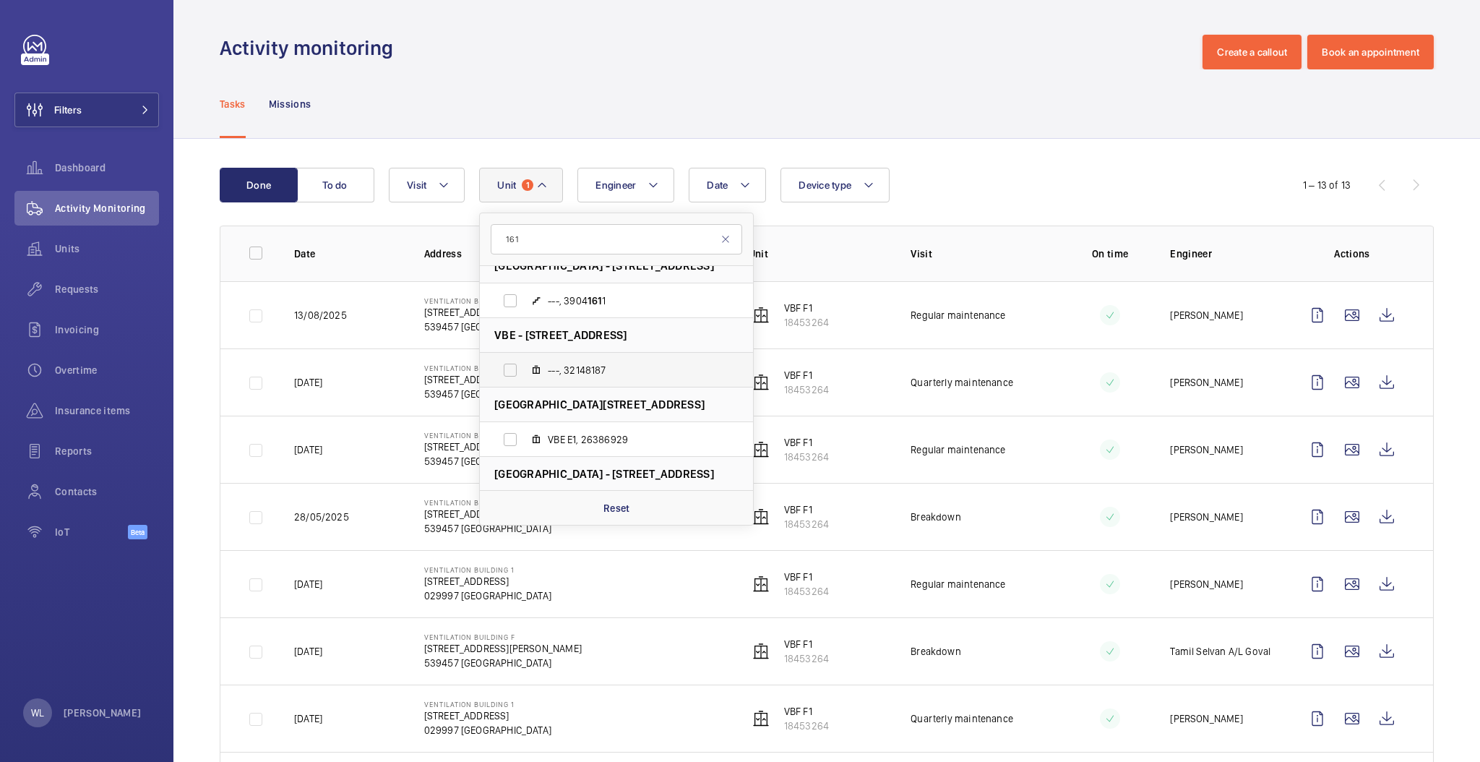
scroll to position [192, 0]
type input "161"
click at [519, 436] on label "VBE E1, 26386929" at bounding box center [605, 438] width 250 height 35
click at [519, 436] on input "VBE E1, 26386929" at bounding box center [510, 437] width 29 height 29
checkbox input "true"
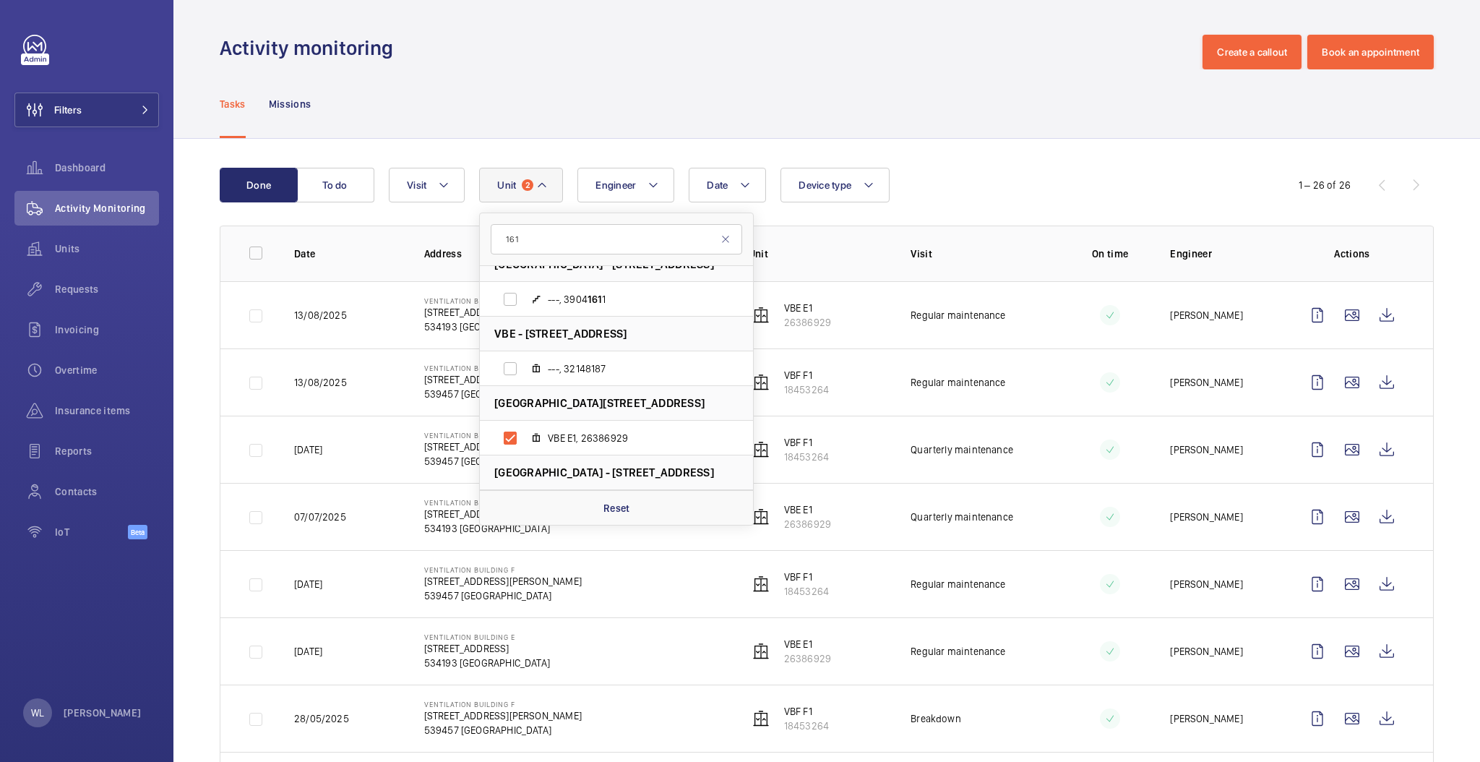
click at [1020, 337] on td "Regular maintenance" at bounding box center [968, 314] width 163 height 67
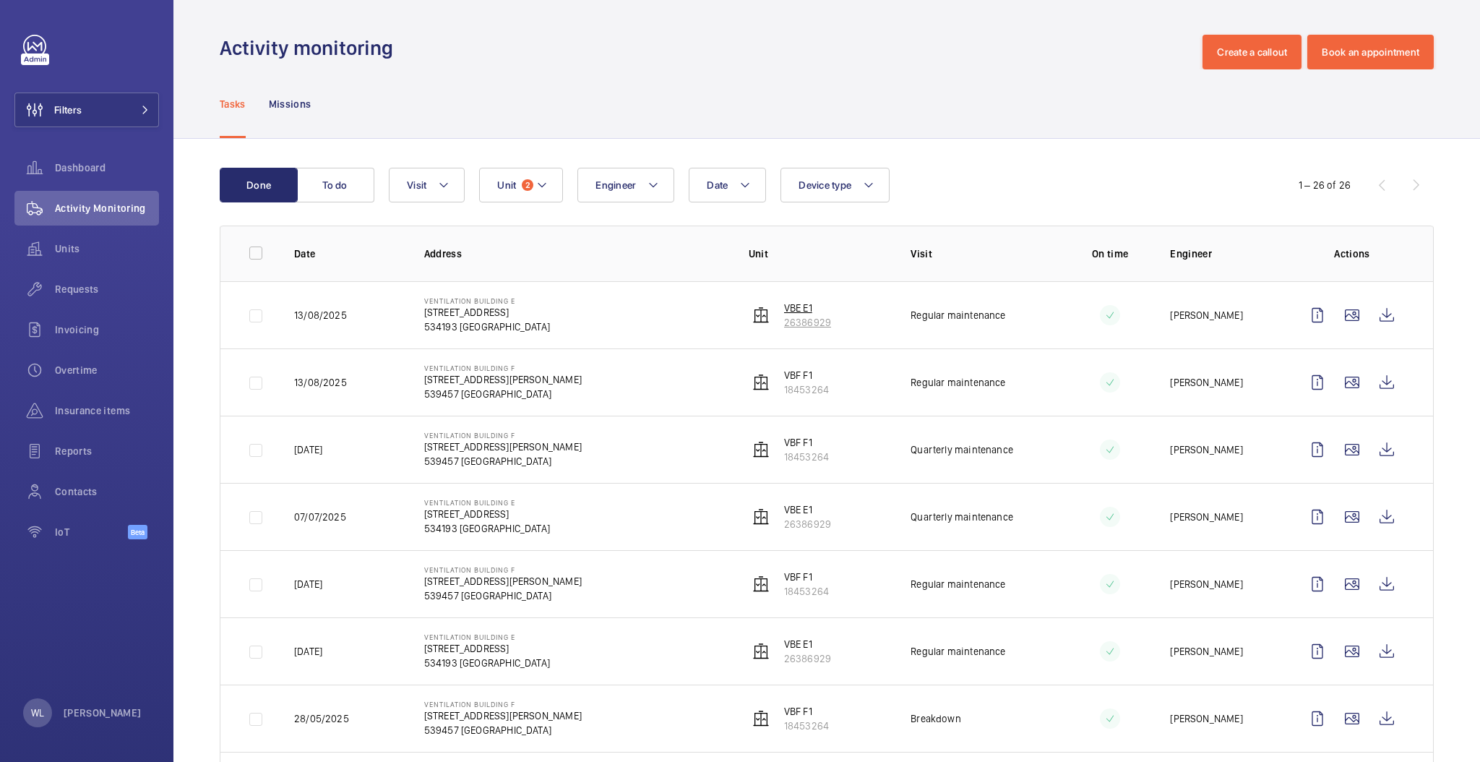
click at [799, 301] on p "VBE E1" at bounding box center [807, 308] width 47 height 14
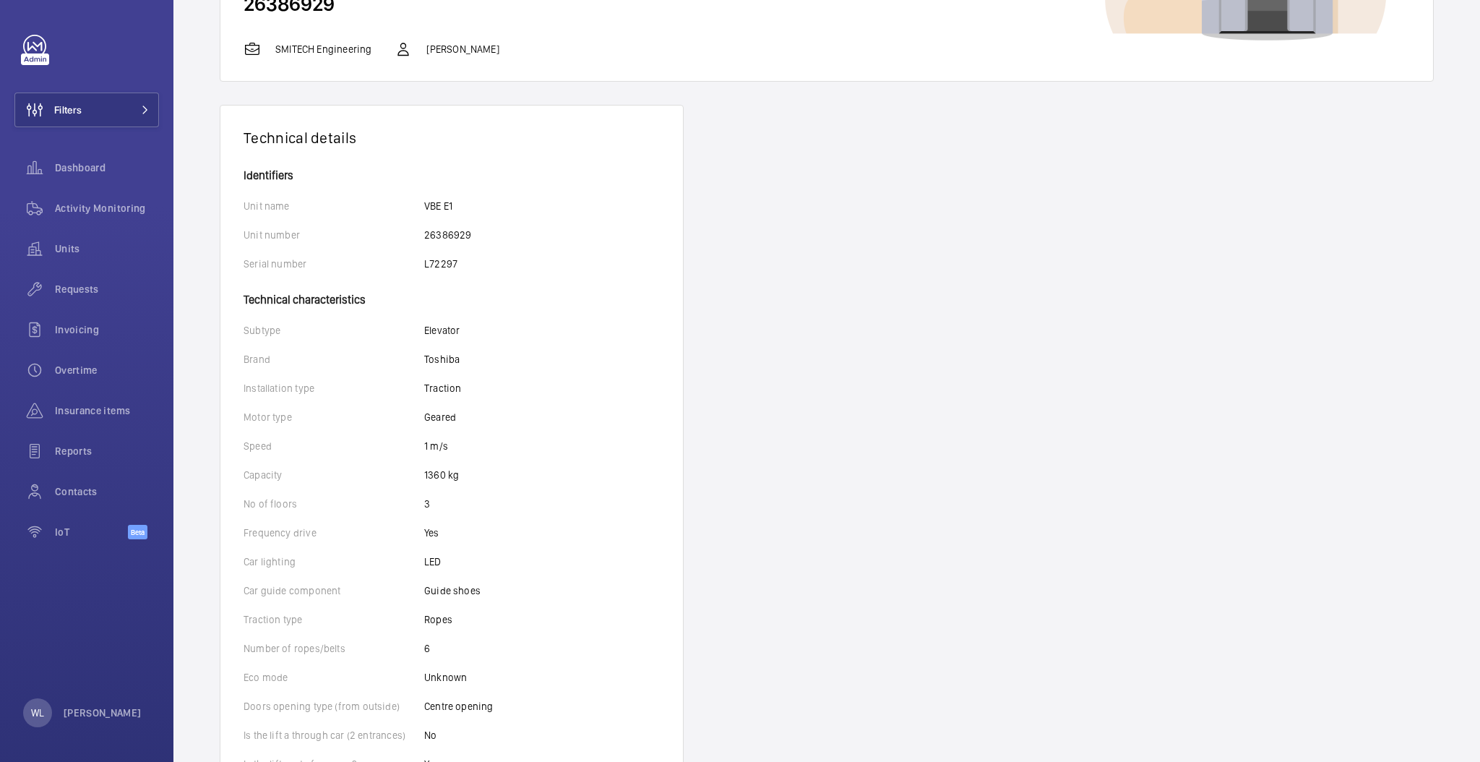
scroll to position [192, 0]
